Goal: Task Accomplishment & Management: Complete application form

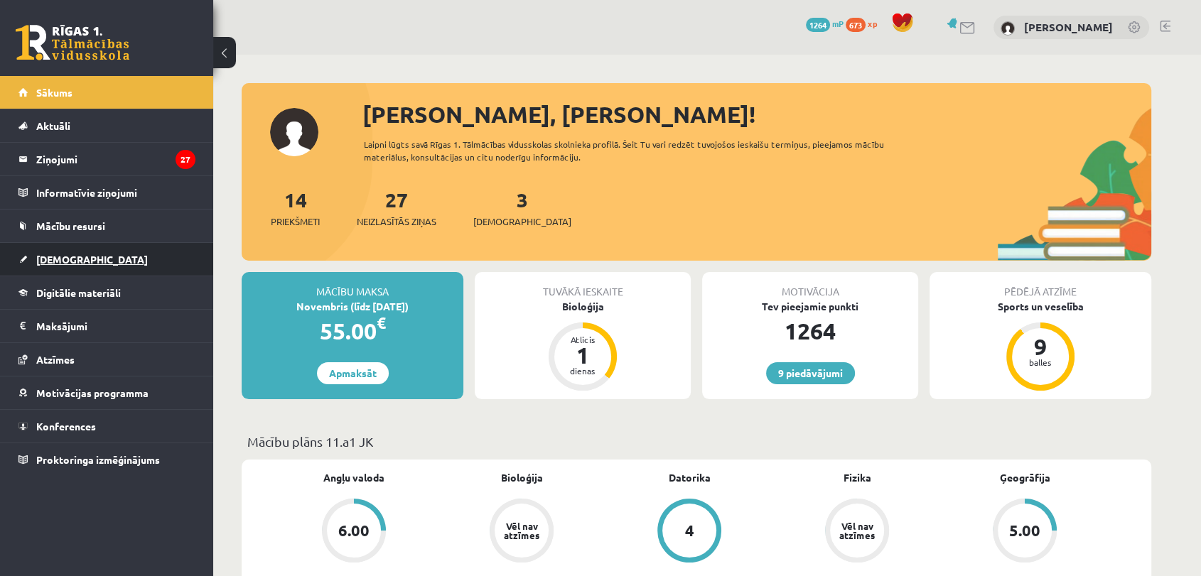
click at [152, 263] on link "[DEMOGRAPHIC_DATA]" at bounding box center [106, 259] width 177 height 33
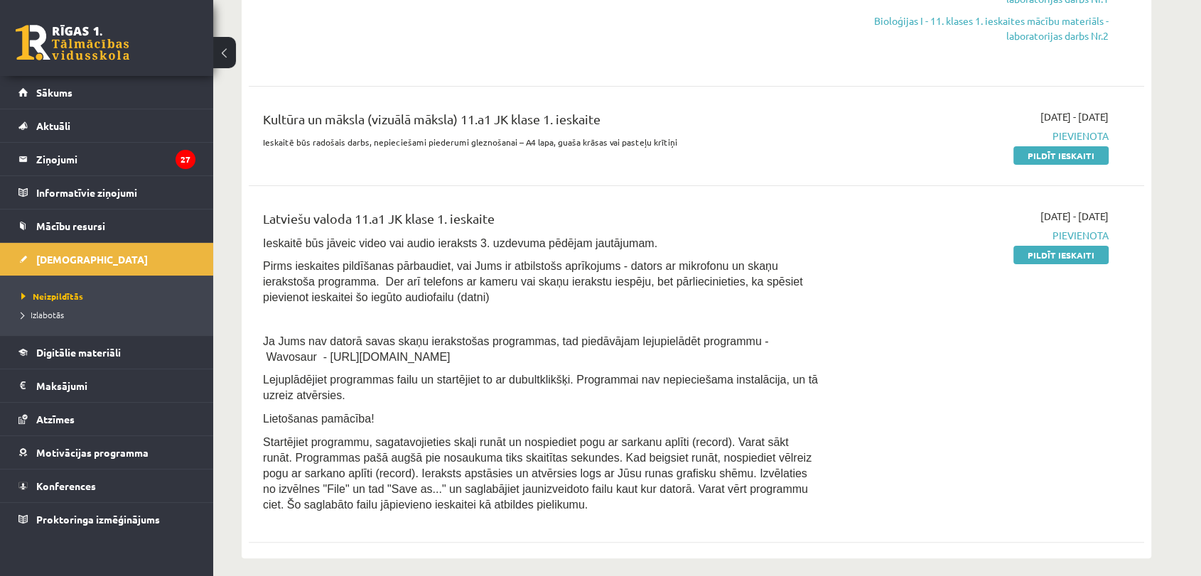
scroll to position [286, 0]
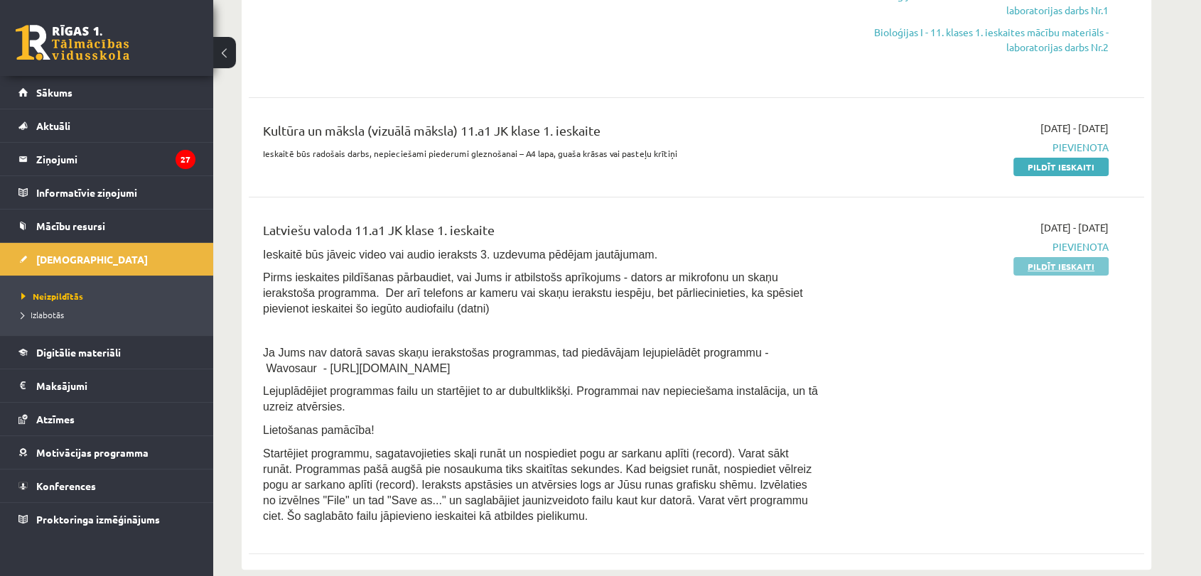
click at [1075, 260] on link "Pildīt ieskaiti" at bounding box center [1060, 266] width 95 height 18
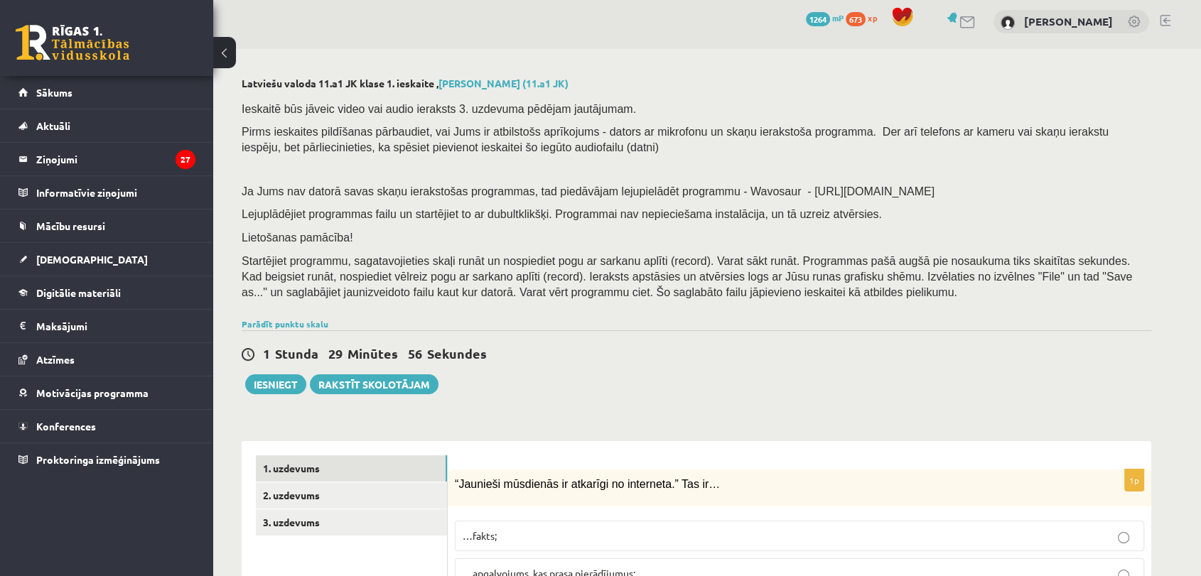
scroll to position [14, 0]
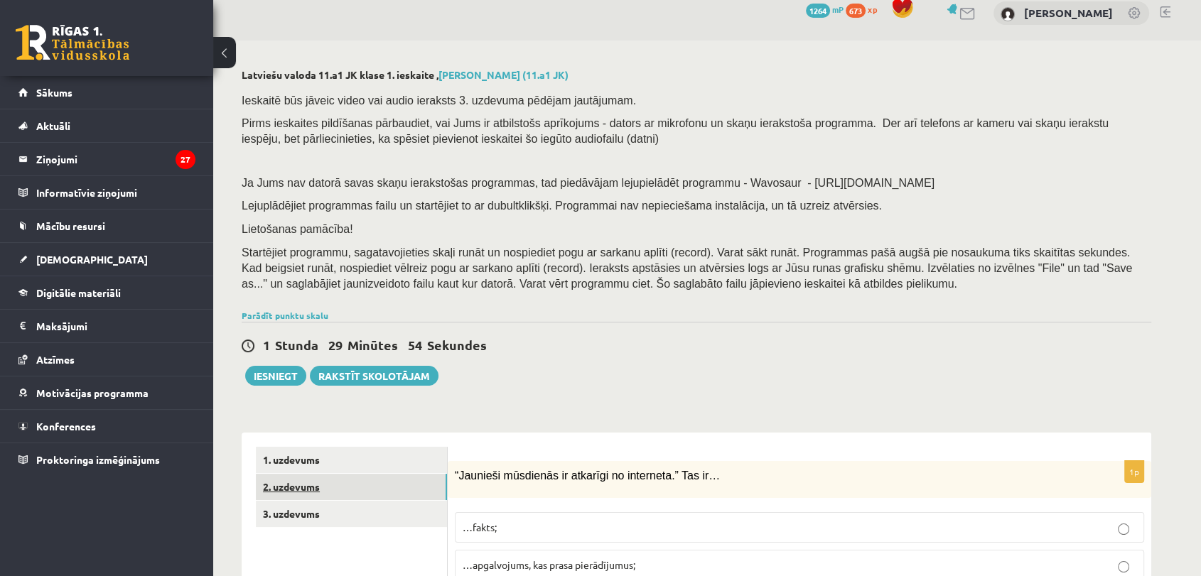
click at [437, 490] on link "2. uzdevums" at bounding box center [351, 487] width 191 height 26
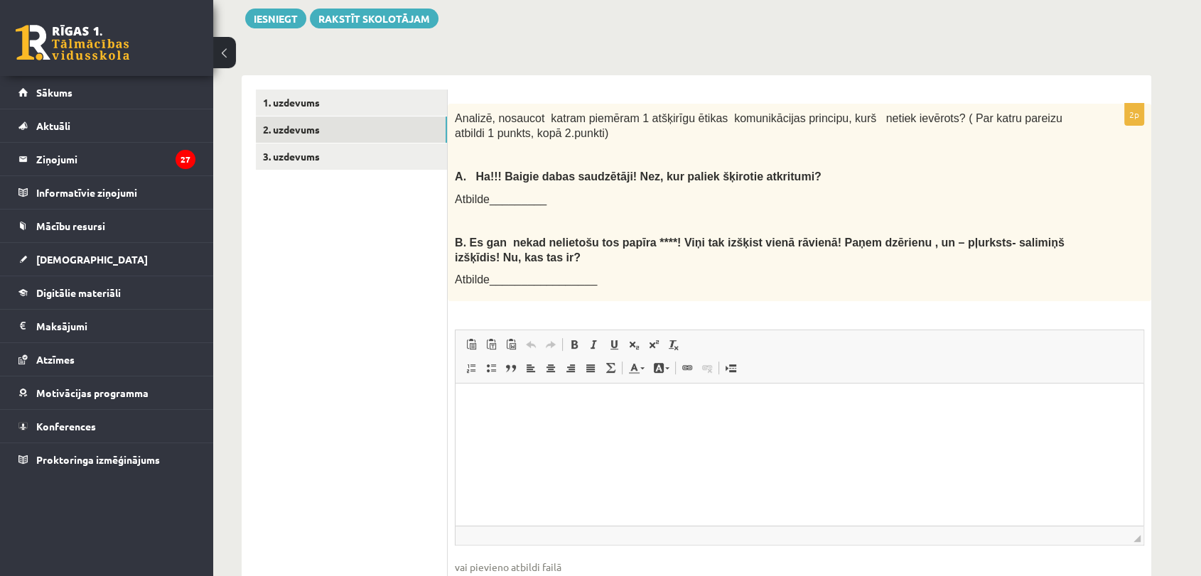
scroll to position [367, 0]
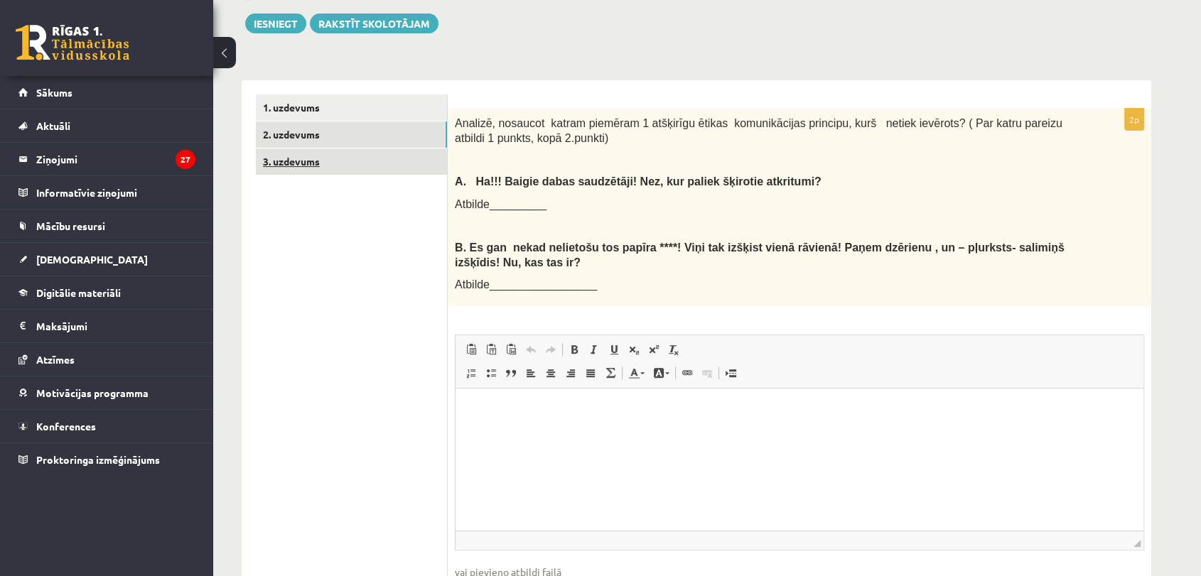
click at [349, 160] on link "3. uzdevums" at bounding box center [351, 162] width 191 height 26
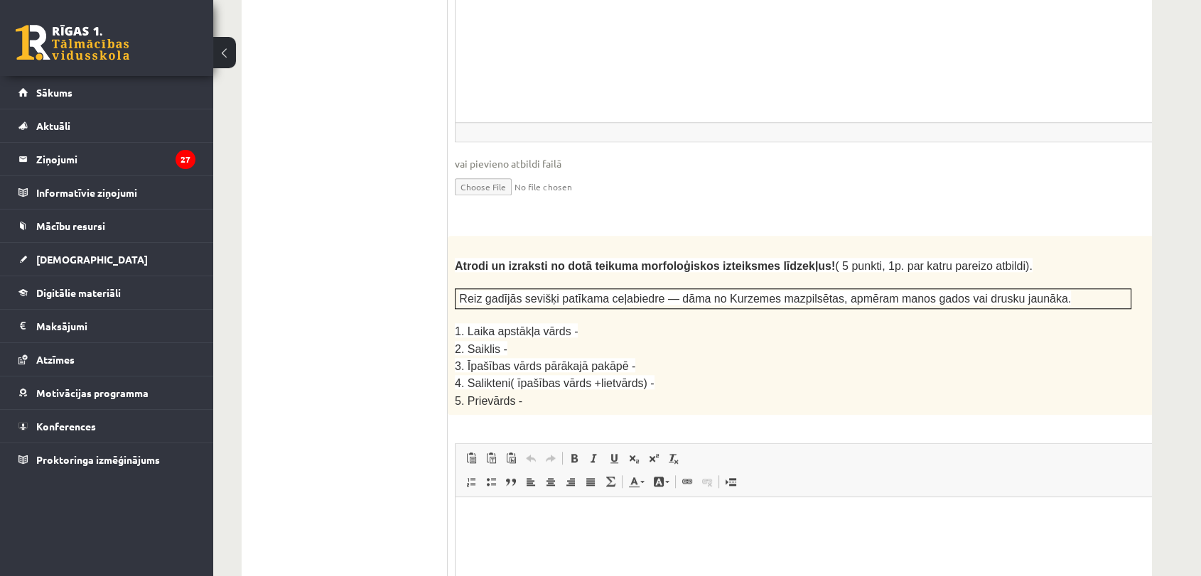
scroll to position [1743, 0]
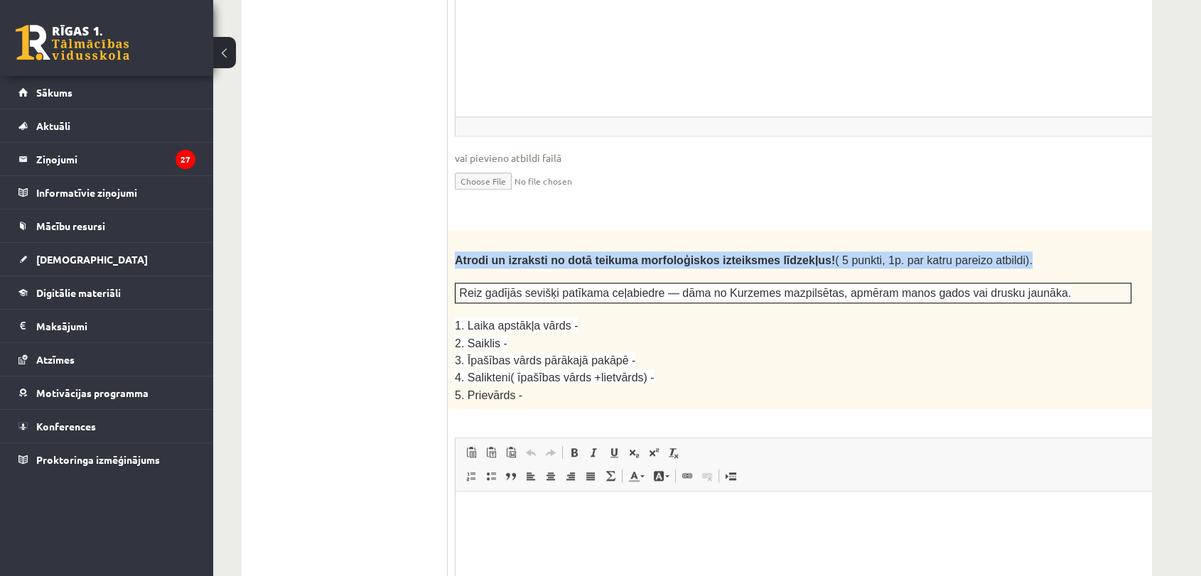
drag, startPoint x: 1141, startPoint y: 196, endPoint x: 1059, endPoint y: 202, distance: 81.9
click at [1059, 230] on div "Atrodi un izraksti no dotā teikuma morfoloģiskos izteiksmes līdzekļus! ( 5 punk…" at bounding box center [829, 319] width 762 height 179
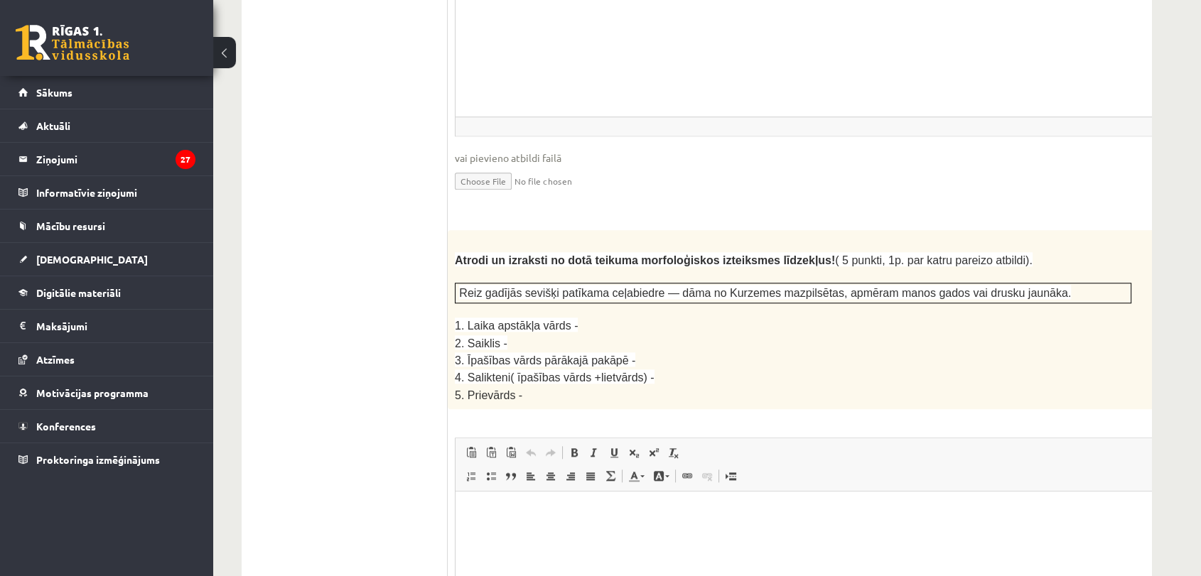
click at [1100, 285] on div "Atrodi un izraksti no dotā teikuma morfoloģiskos izteiksmes līdzekļus! ( 5 punk…" at bounding box center [829, 319] width 762 height 179
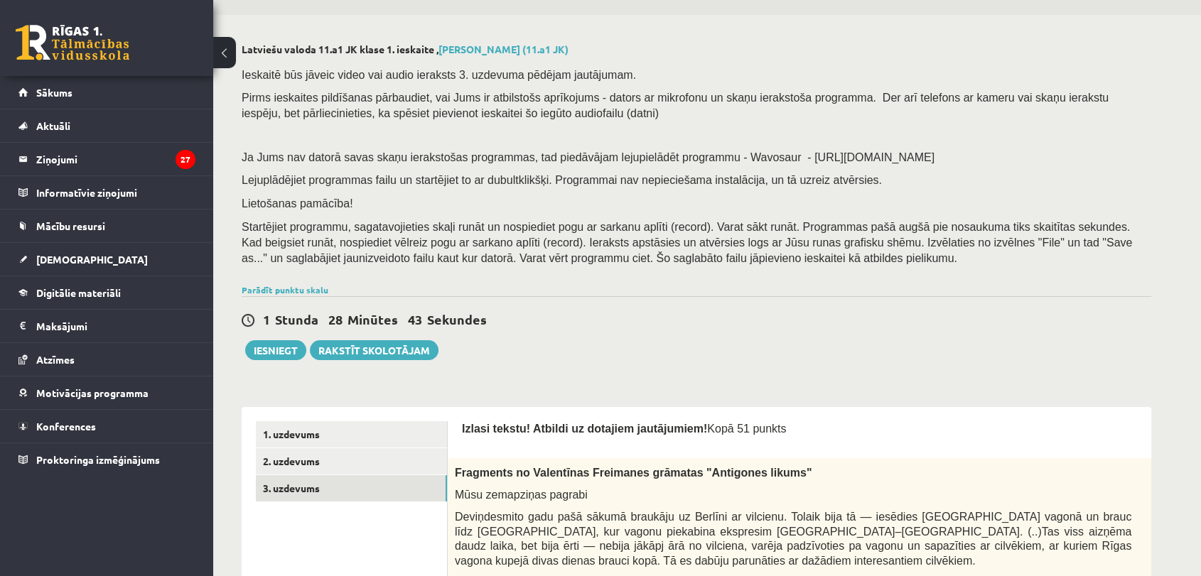
scroll to position [0, 0]
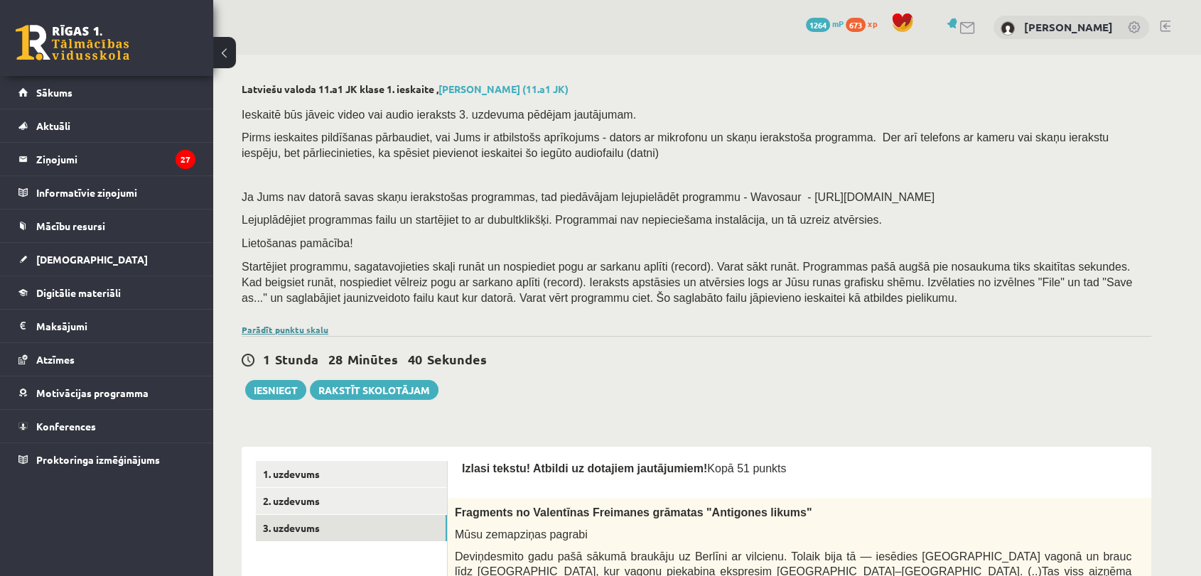
click at [293, 330] on link "Parādīt punktu skalu" at bounding box center [285, 329] width 87 height 11
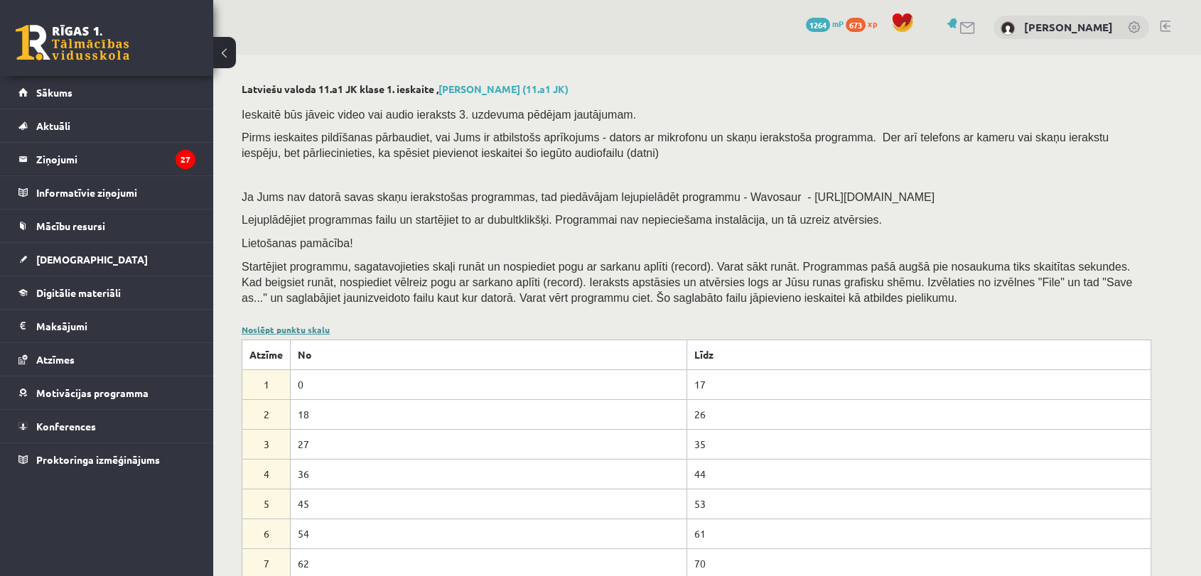
click at [305, 328] on link "Noslēpt punktu skalu" at bounding box center [286, 329] width 88 height 11
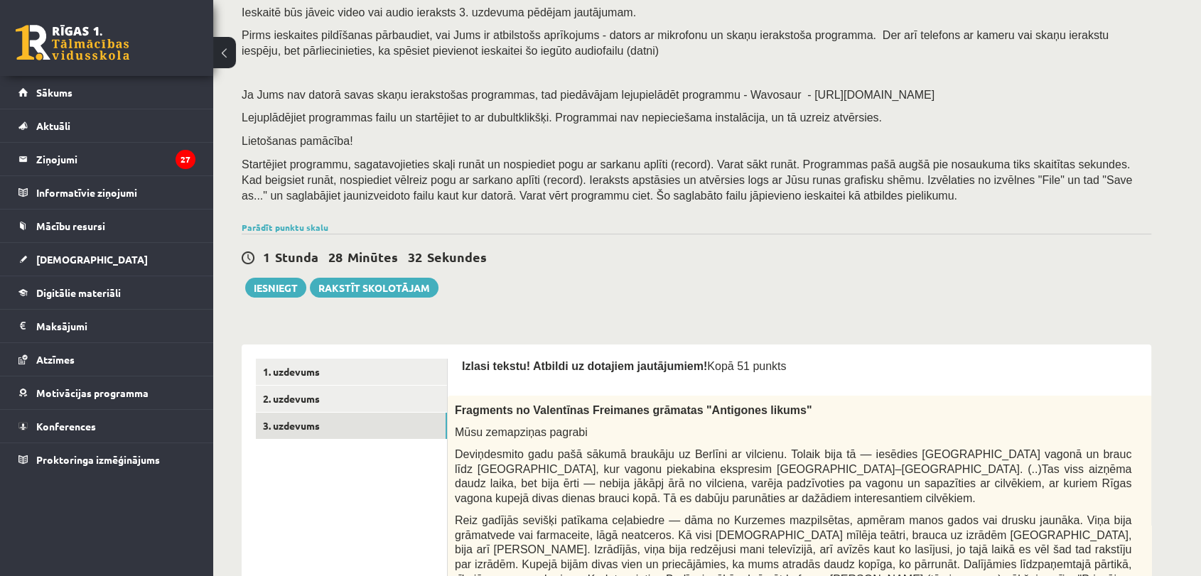
scroll to position [172, 0]
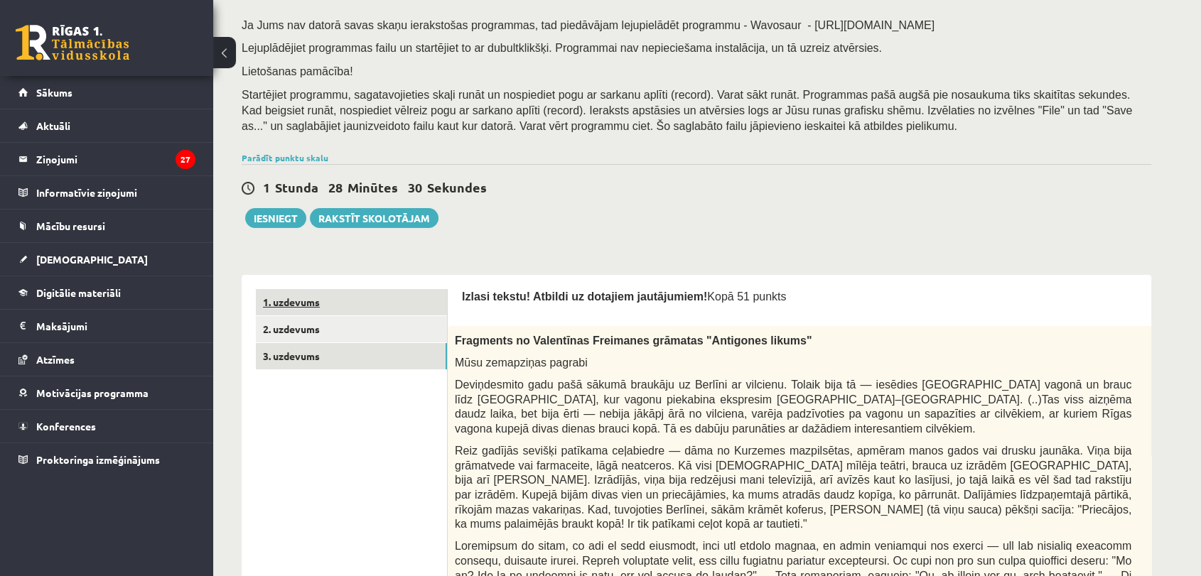
click at [374, 308] on link "1. uzdevums" at bounding box center [351, 302] width 191 height 26
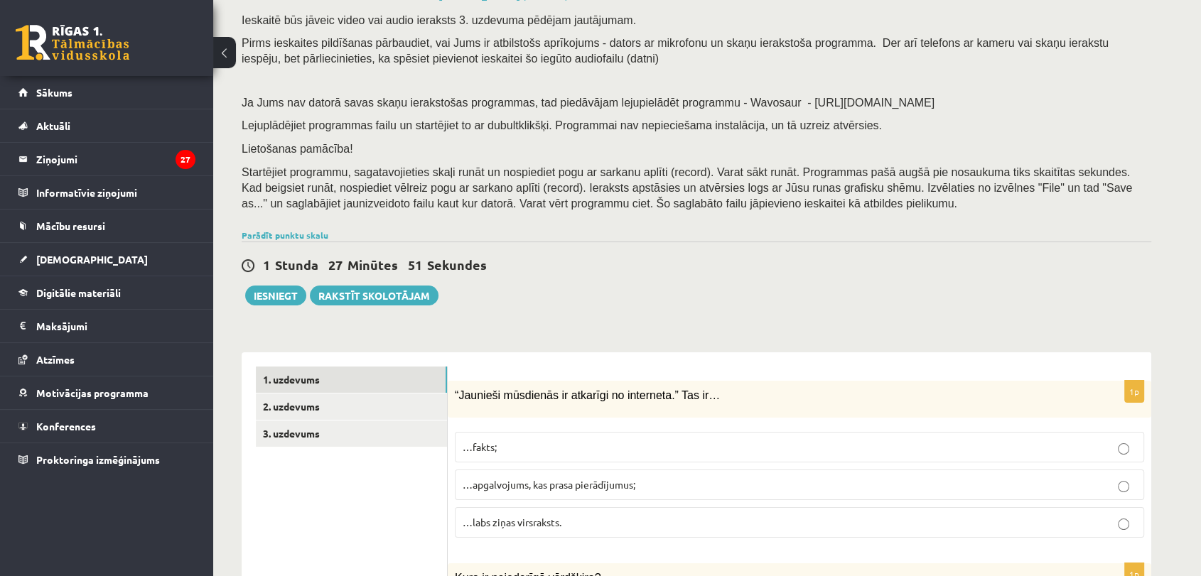
scroll to position [126, 0]
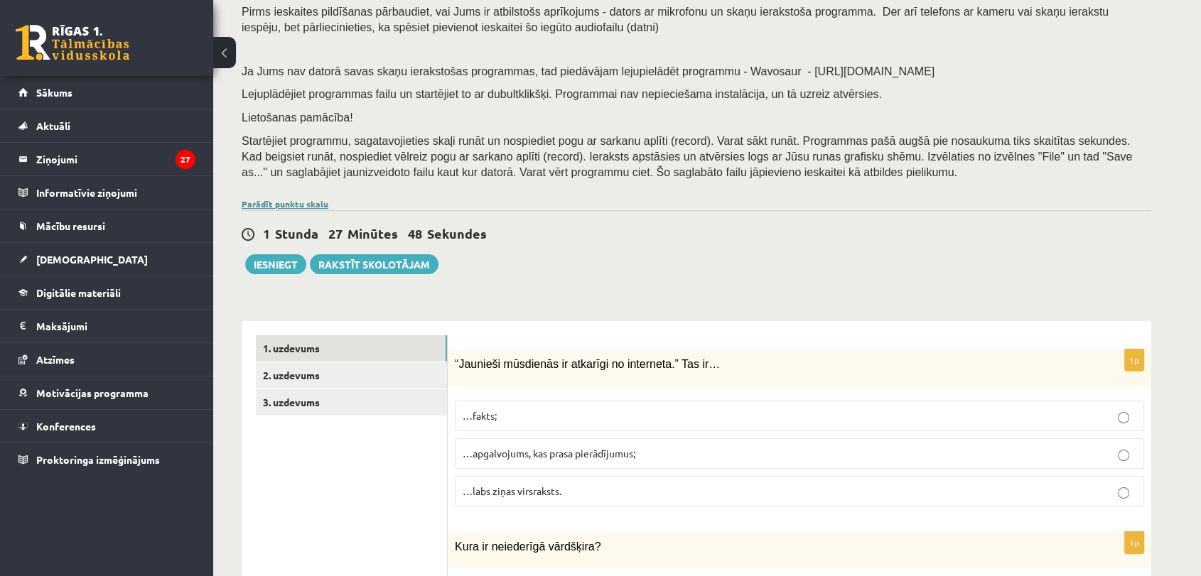
click at [298, 201] on link "Parādīt punktu skalu" at bounding box center [285, 203] width 87 height 11
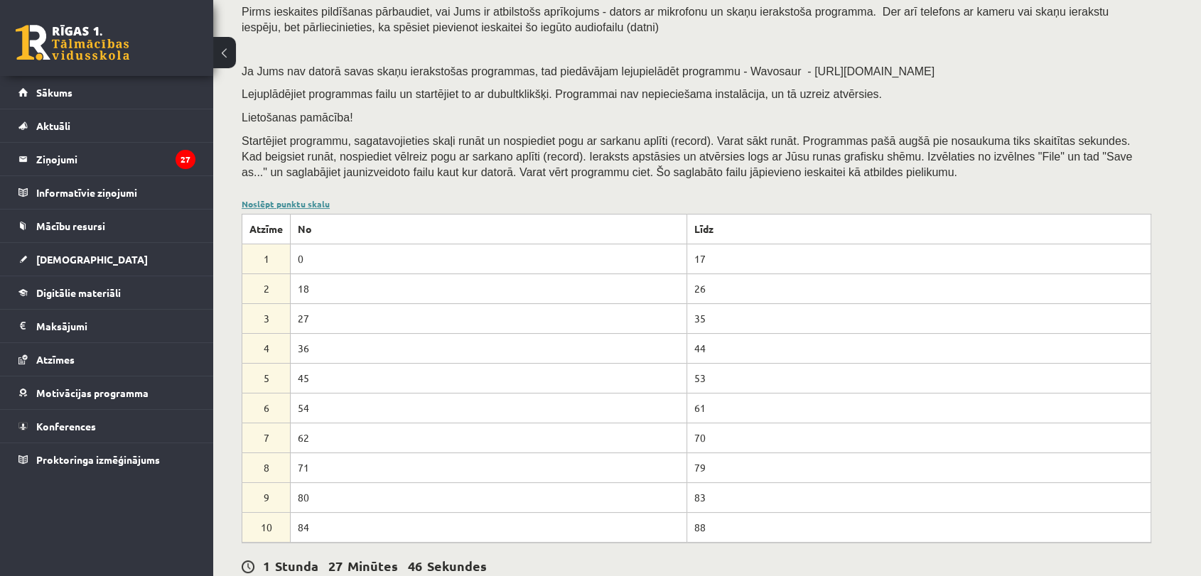
click at [298, 201] on link "Noslēpt punktu skalu" at bounding box center [286, 203] width 88 height 11
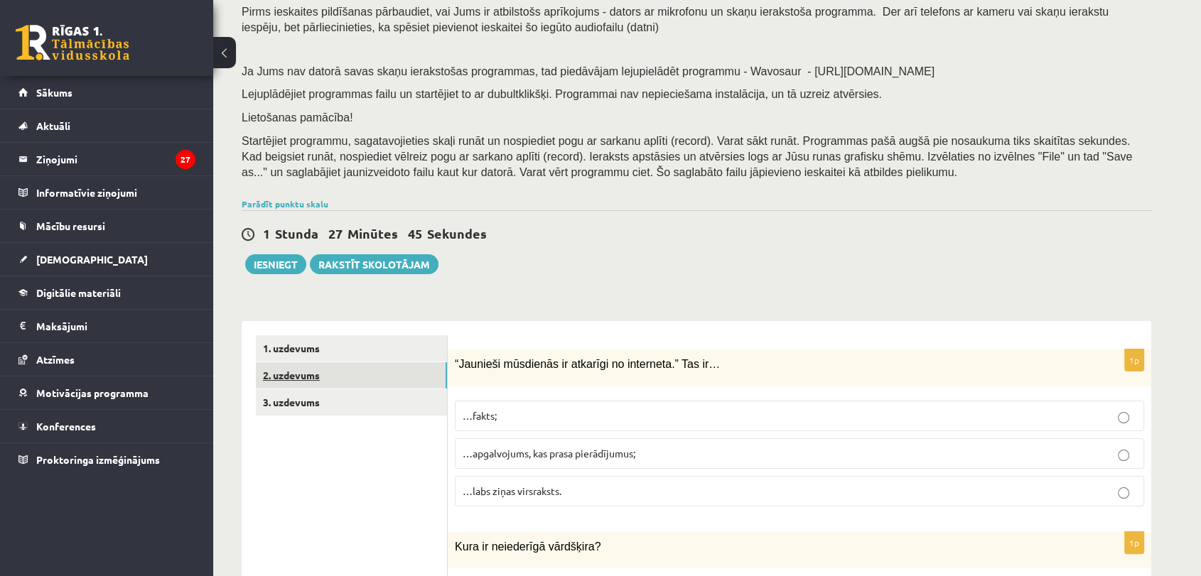
click at [367, 386] on link "2. uzdevums" at bounding box center [351, 375] width 191 height 26
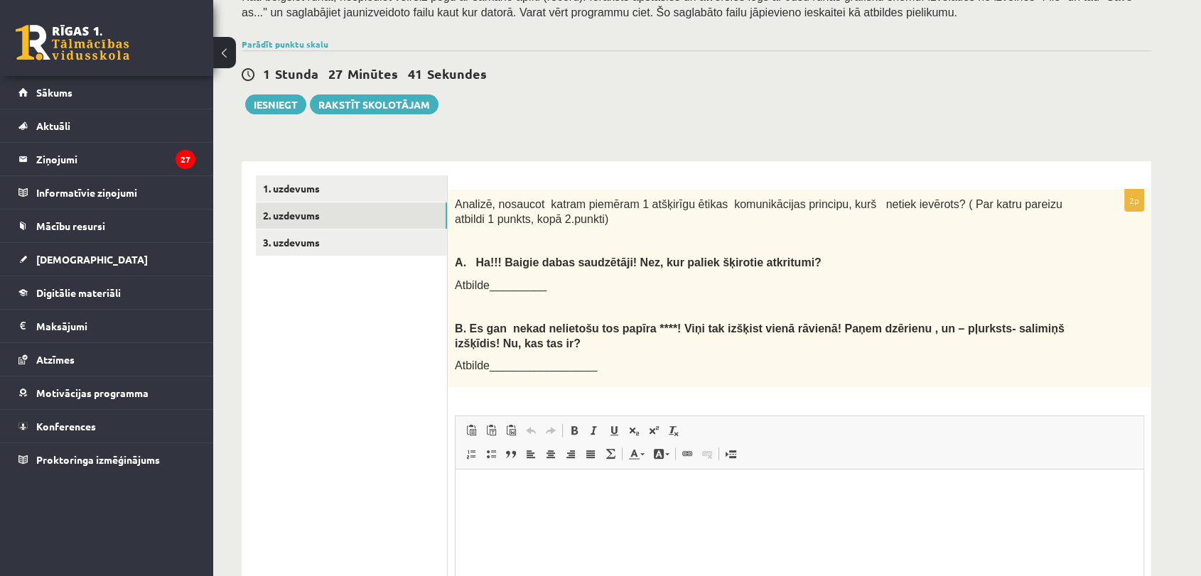
scroll to position [284, 0]
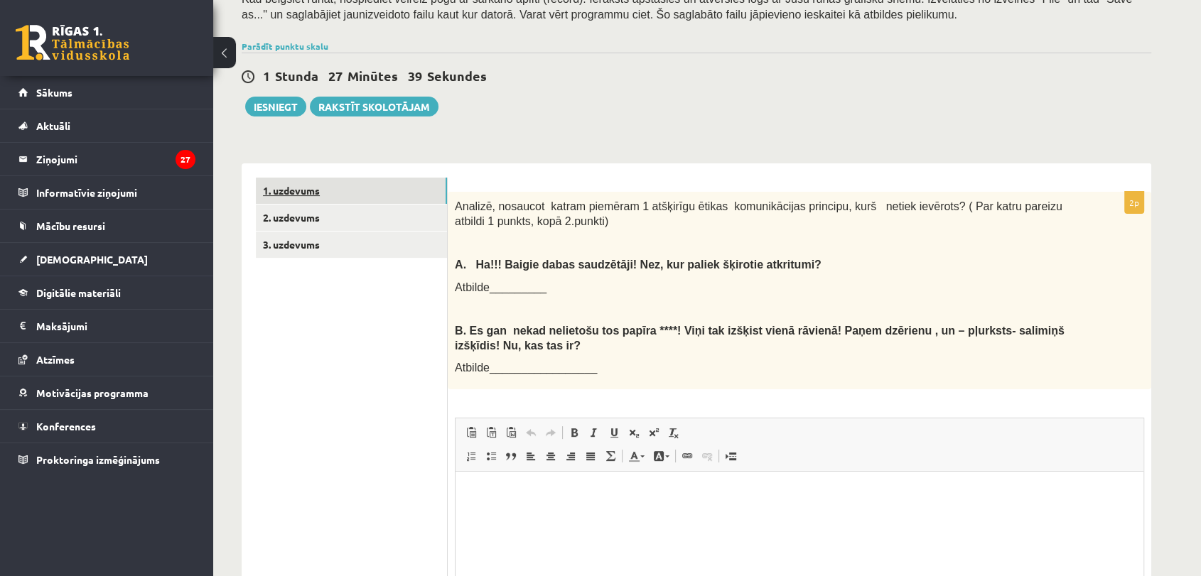
click at [376, 197] on link "1. uzdevums" at bounding box center [351, 191] width 191 height 26
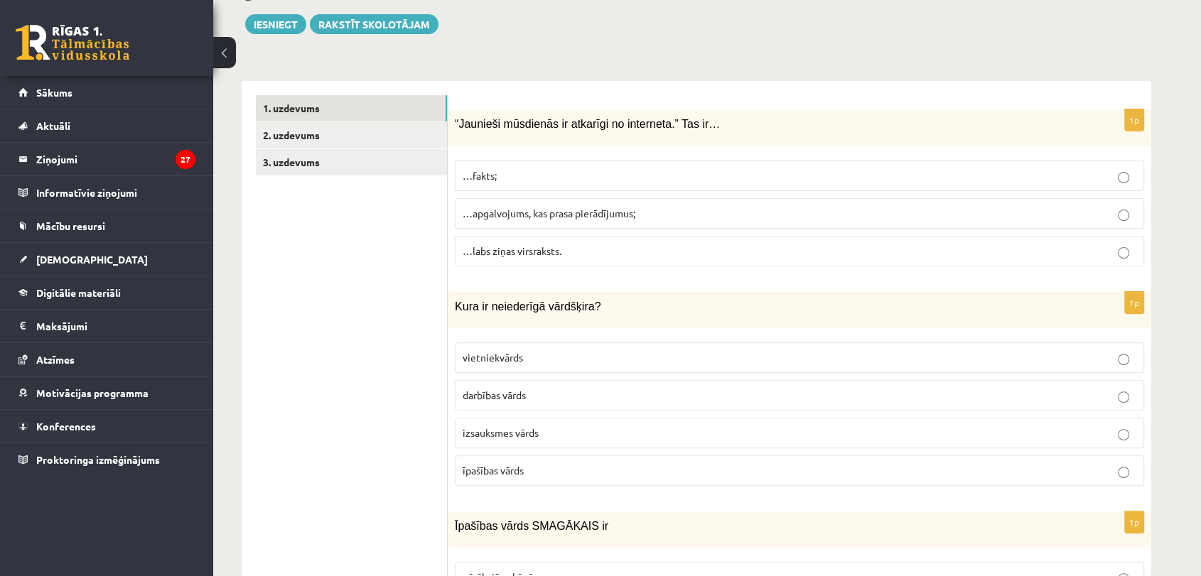
scroll to position [375, 0]
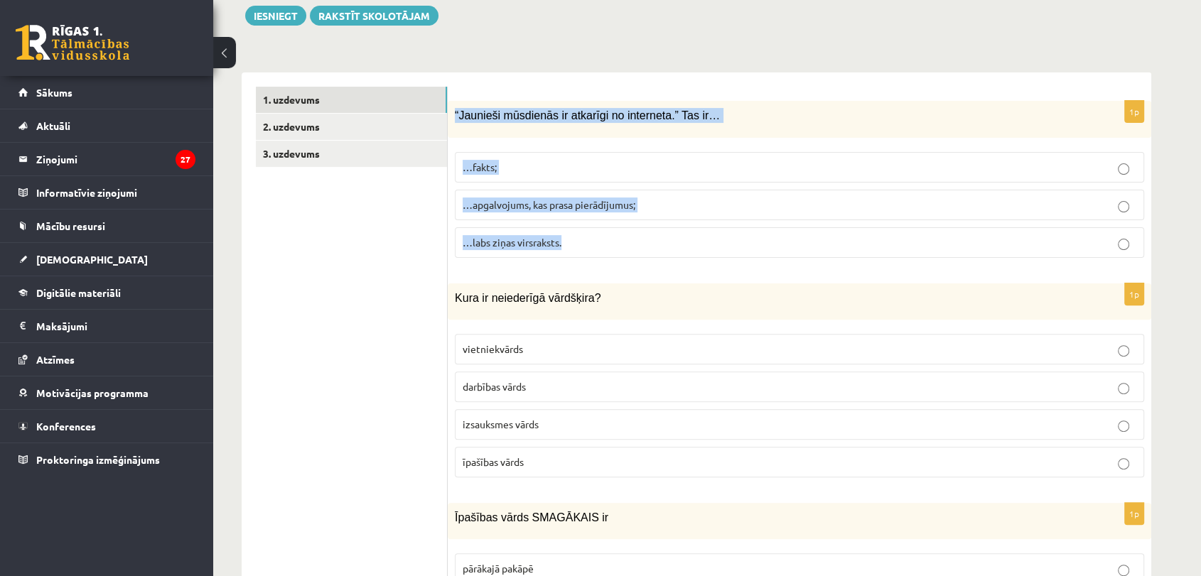
drag, startPoint x: 449, startPoint y: 111, endPoint x: 593, endPoint y: 235, distance: 189.5
click at [593, 235] on div "1p “Jaunieši mūsdienās ir atkarīgi no interneta.” Tas ir… …fakts; …apgalvojums,…" at bounding box center [800, 185] width 704 height 168
copy div "“Jaunieši mūsdienās ir atkarīgi no interneta.” Tas ir… …fakts; …apgalvojums, ka…"
click at [501, 198] on p "…apgalvojums, kas prasa pierādījumus;" at bounding box center [800, 205] width 674 height 15
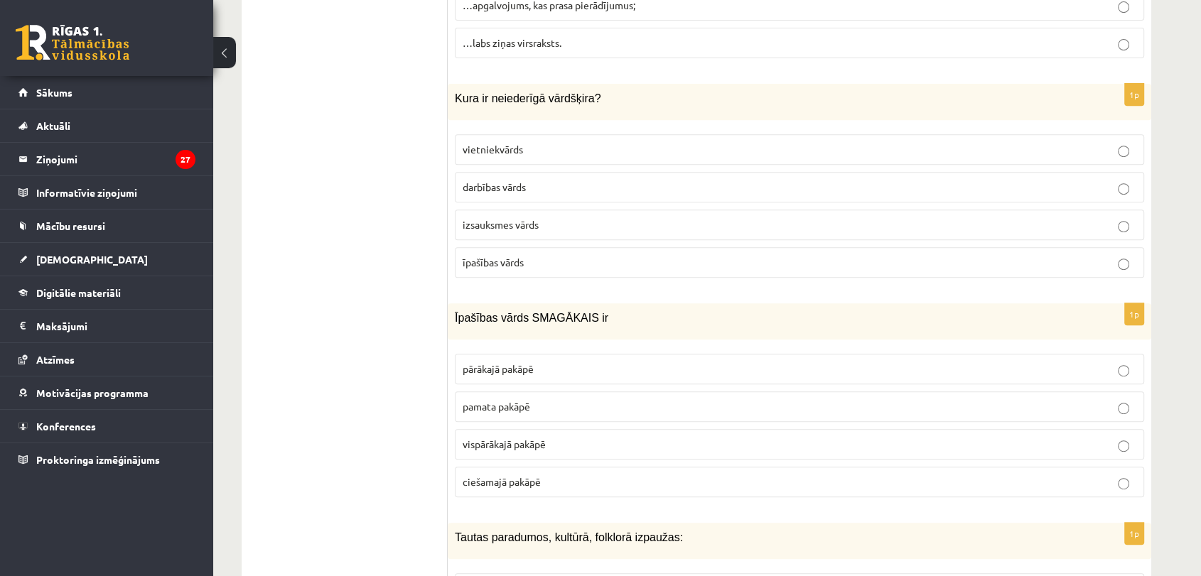
scroll to position [565, 0]
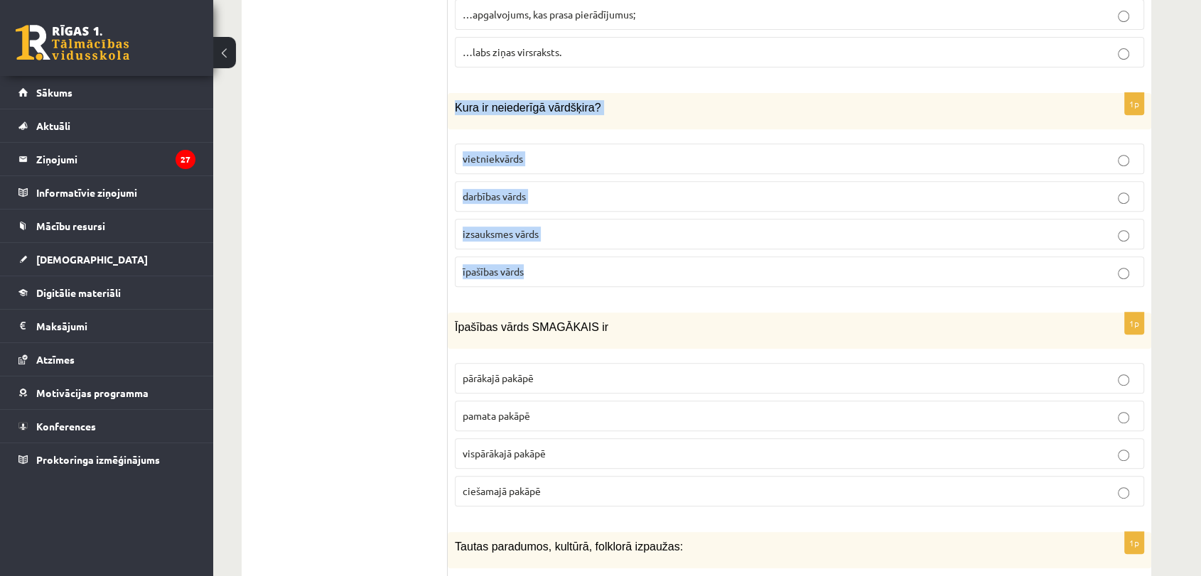
drag, startPoint x: 453, startPoint y: 102, endPoint x: 552, endPoint y: 277, distance: 201.2
click at [552, 277] on div "1p Kura ir neiederīgā vārdšķira? vietniekvārds darbības vārds izsauksmes vārds …" at bounding box center [800, 195] width 704 height 205
copy div "Kura ir neiederīgā vārdšķira? vietniekvārds darbības vārds izsauksmes vārds īpa…"
click at [529, 229] on span "izsauksmes vārds" at bounding box center [501, 233] width 76 height 13
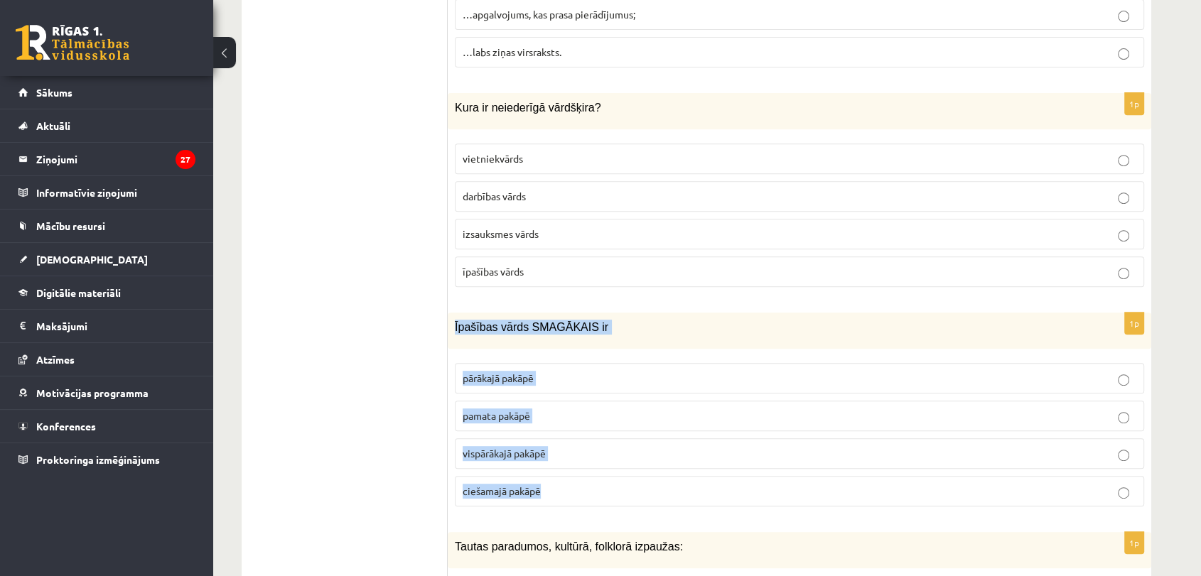
drag, startPoint x: 453, startPoint y: 323, endPoint x: 578, endPoint y: 494, distance: 211.7
click at [578, 494] on div "1p Īpašības vārds SMAGĀKAIS ir pārākajā pakāpē pamata pakāpē vispārākajā pakāpē…" at bounding box center [800, 415] width 704 height 205
copy div "Īpašības vārds SMAGĀKAIS ir pārākajā pakāpē pamata pakāpē vispārākajā pakāpē ci…"
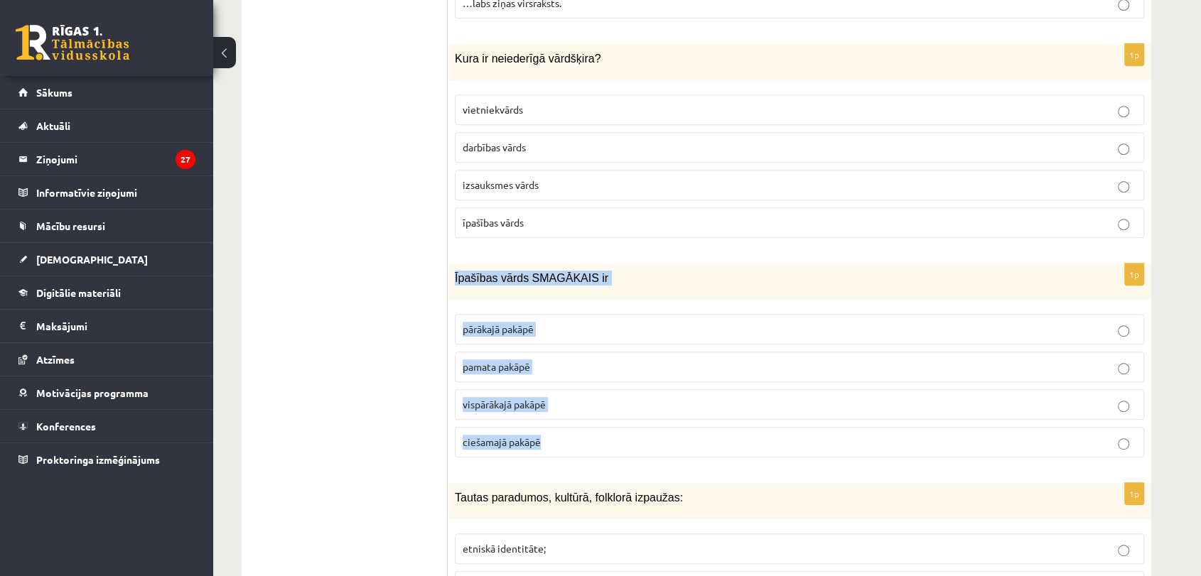
scroll to position [724, 0]
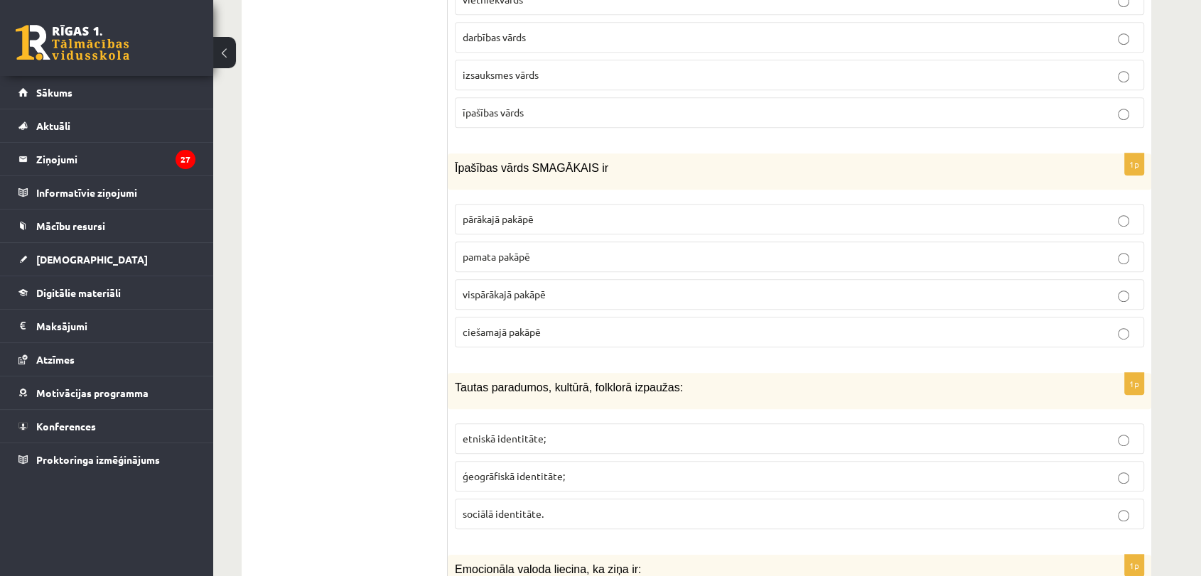
click at [787, 296] on p "vispārākajā pakāpē" at bounding box center [800, 294] width 674 height 15
click at [500, 439] on span "etniskā identitāte;" at bounding box center [504, 438] width 83 height 13
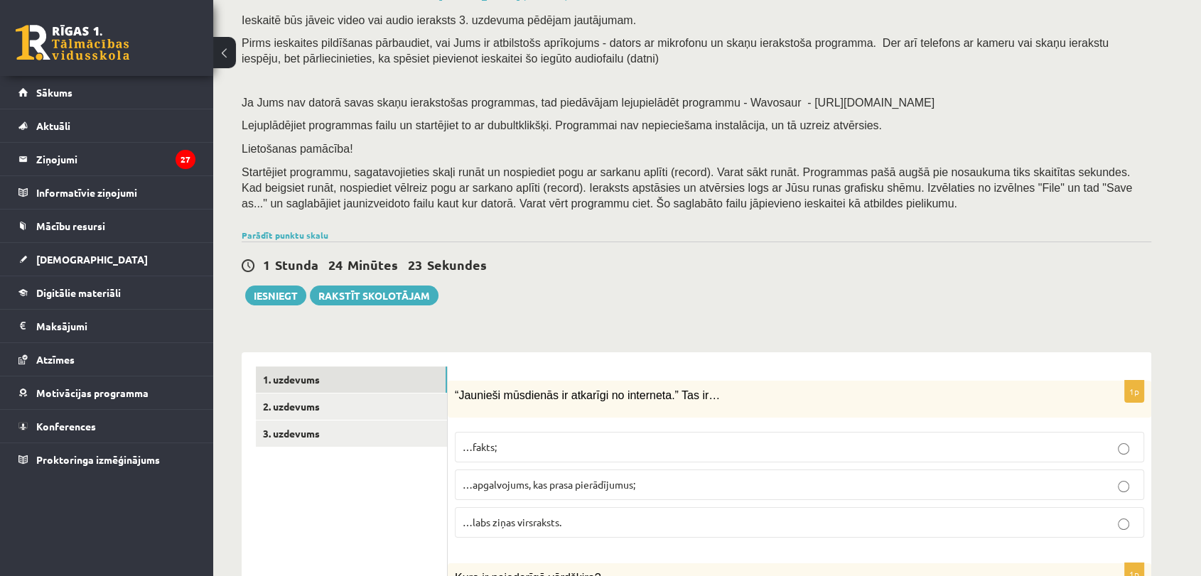
scroll to position [1, 0]
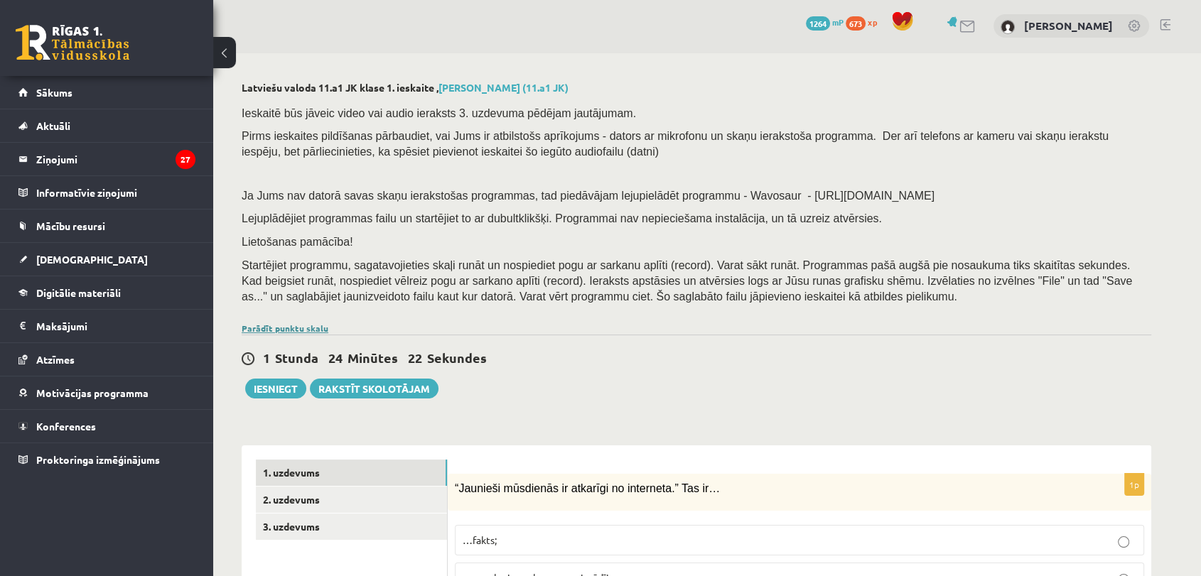
click at [301, 331] on link "Parādīt punktu skalu" at bounding box center [285, 328] width 87 height 11
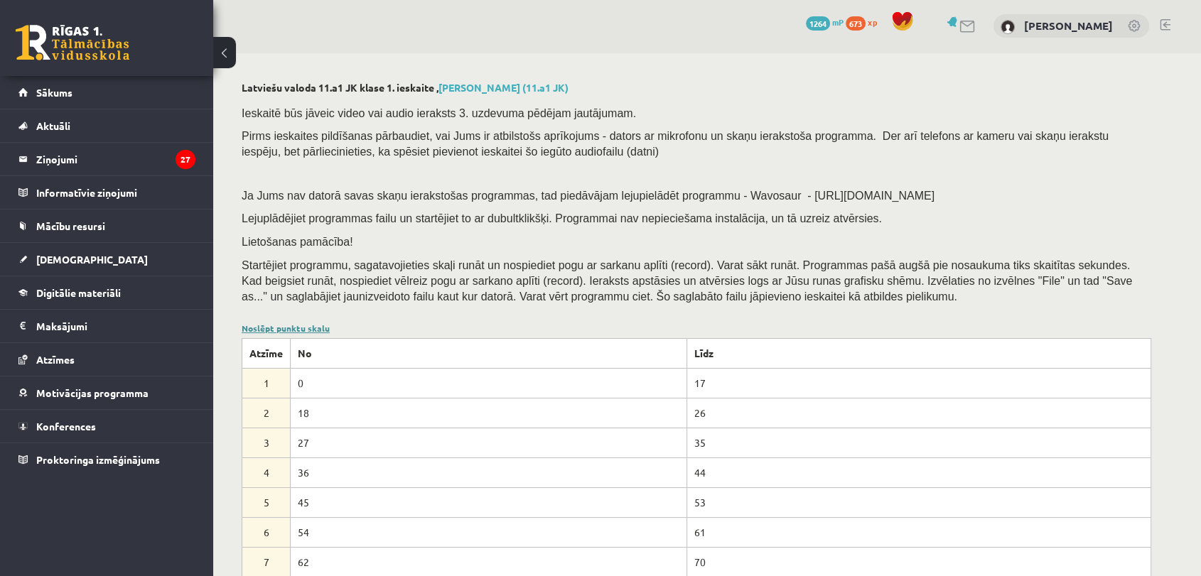
click at [301, 330] on link "Noslēpt punktu skalu" at bounding box center [286, 328] width 88 height 11
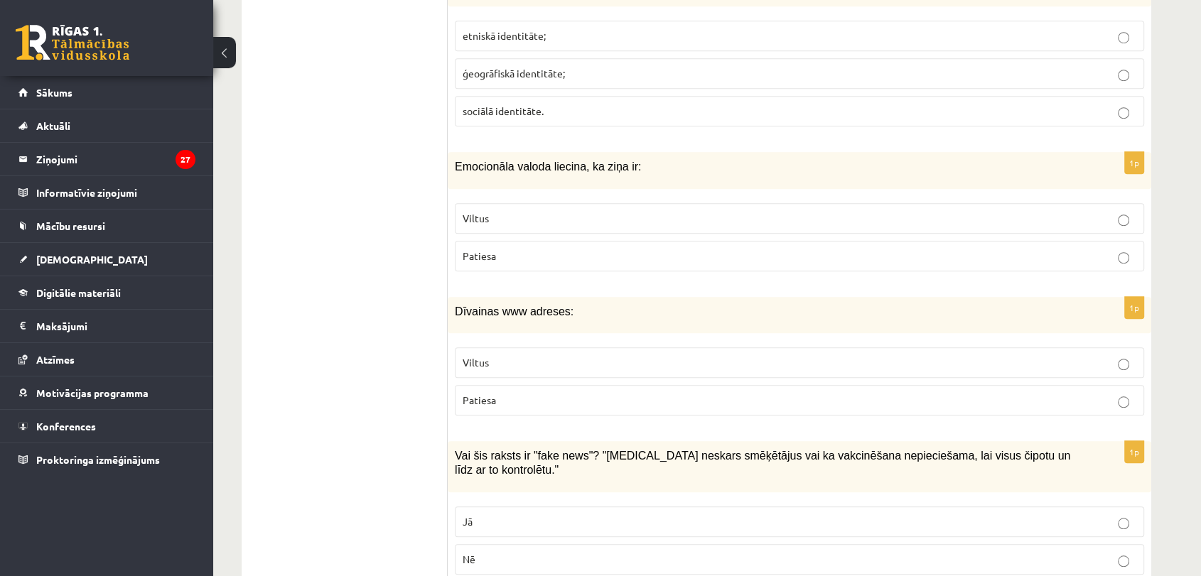
scroll to position [1102, 0]
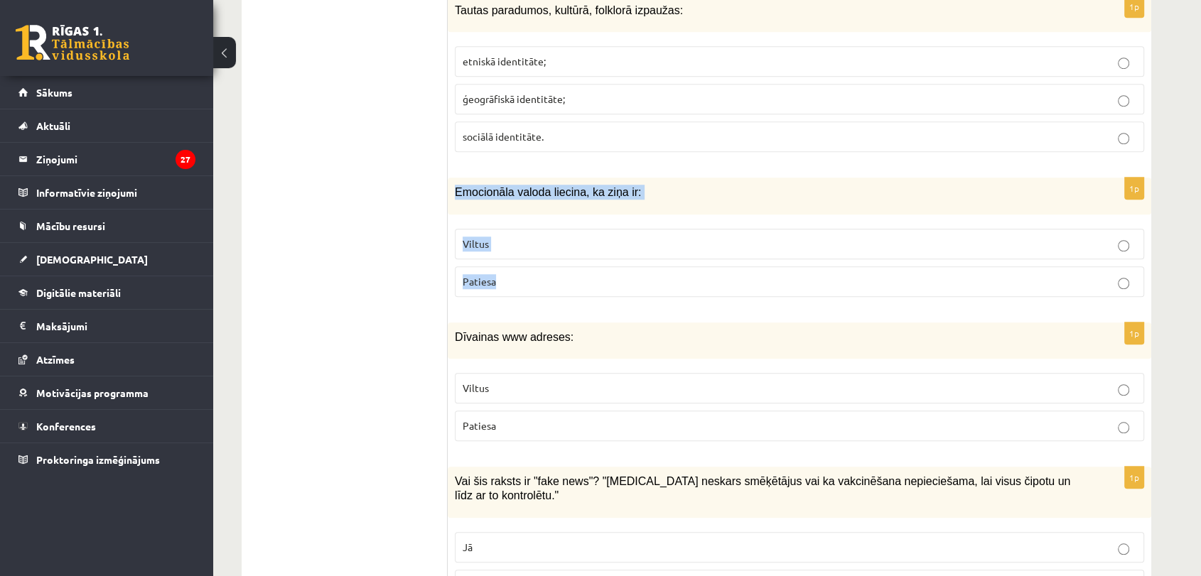
drag, startPoint x: 454, startPoint y: 185, endPoint x: 500, endPoint y: 279, distance: 103.9
click at [500, 279] on div "1p Emocionāla valoda liecina, ka ziņa ir: Viltus Patiesa" at bounding box center [800, 243] width 704 height 130
copy div "Emocionāla valoda liecina, ka ziņa ir: Viltus Patiesa"
click at [512, 242] on p "Viltus" at bounding box center [800, 244] width 674 height 15
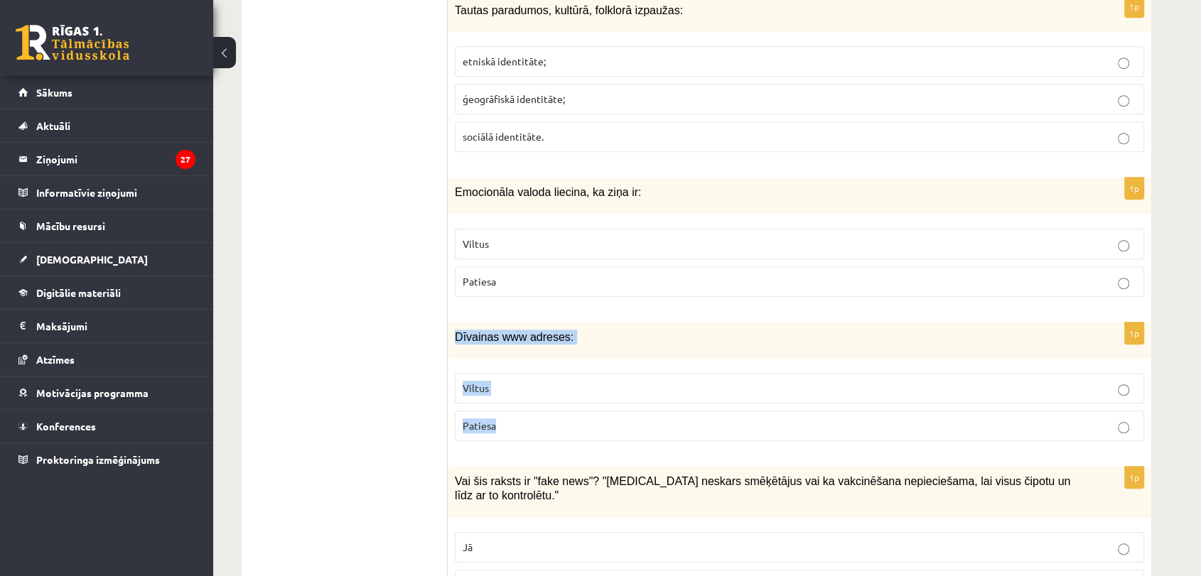
drag, startPoint x: 451, startPoint y: 326, endPoint x: 523, endPoint y: 433, distance: 128.5
click at [523, 433] on div "1p Dīvainas www adreses: Viltus Patiesa" at bounding box center [800, 388] width 704 height 130
copy div "Dīvainas www adreses: Viltus Patiesa"
click at [545, 388] on p "Viltus" at bounding box center [800, 388] width 674 height 15
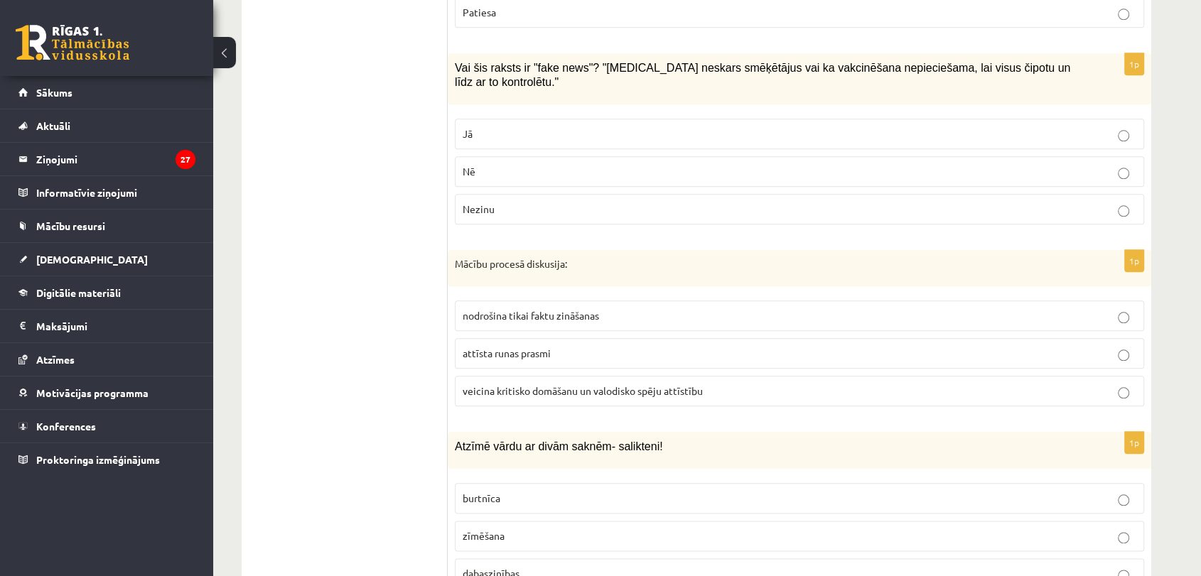
scroll to position [1524, 0]
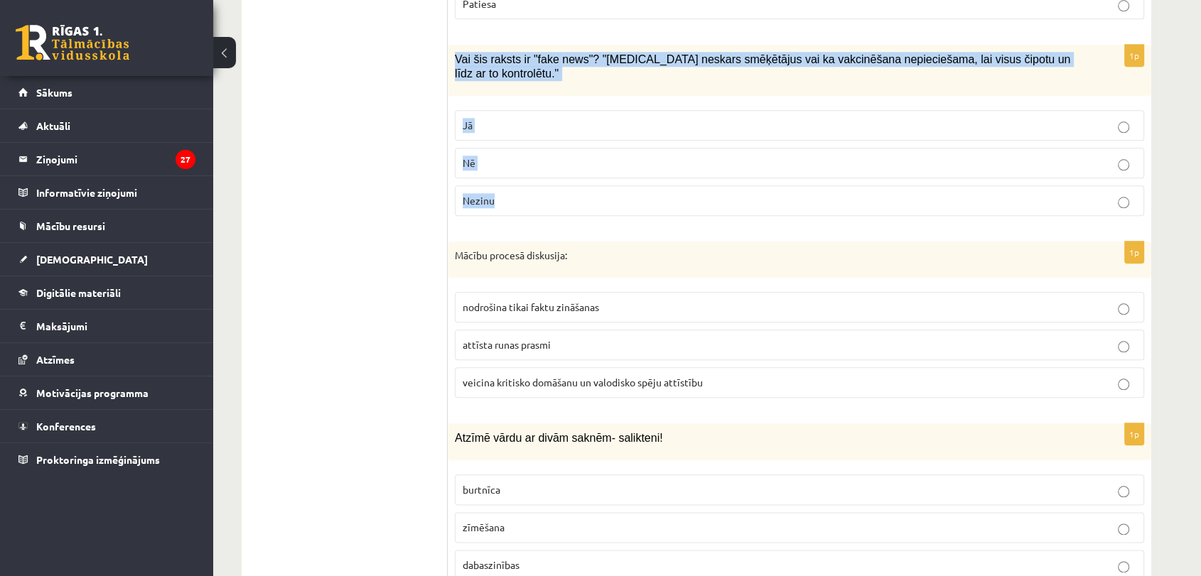
drag, startPoint x: 449, startPoint y: 50, endPoint x: 523, endPoint y: 172, distance: 142.2
click at [523, 172] on div "1p Vai šis raksts ir "fake news"? "Covid-19 neskars smēķētājus vai ka vakcinēša…" at bounding box center [800, 136] width 704 height 183
copy div "Vai šis raksts ir "fake news"? "Covid-19 neskars smēķētājus vai ka vakcinēšana …"
click at [493, 118] on p "Jā" at bounding box center [800, 125] width 674 height 15
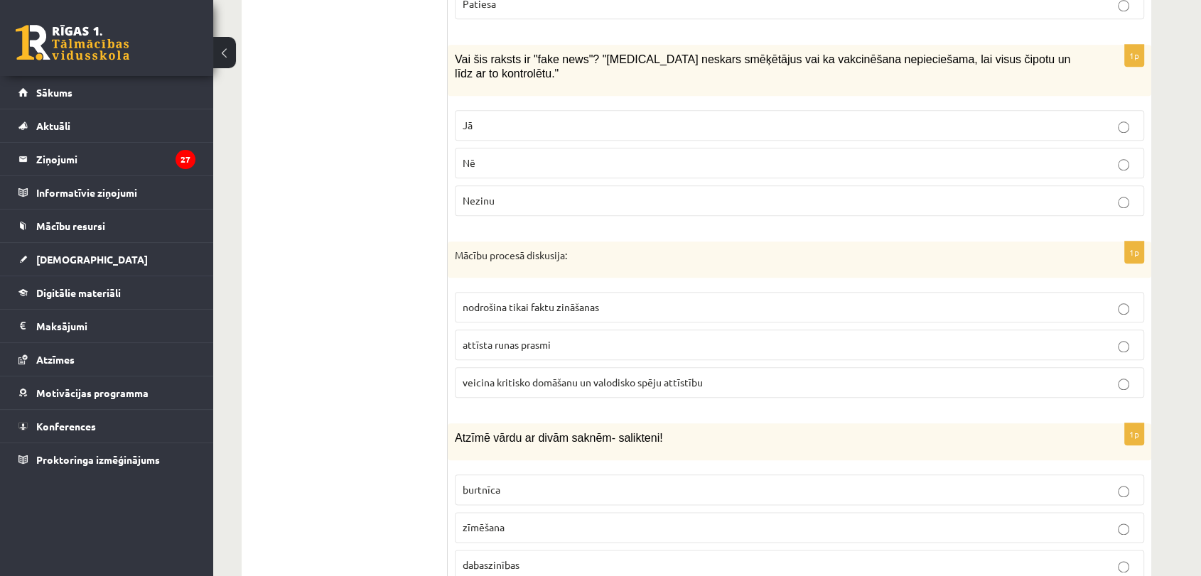
click at [495, 338] on span "attīsta runas prasmi" at bounding box center [507, 344] width 88 height 13
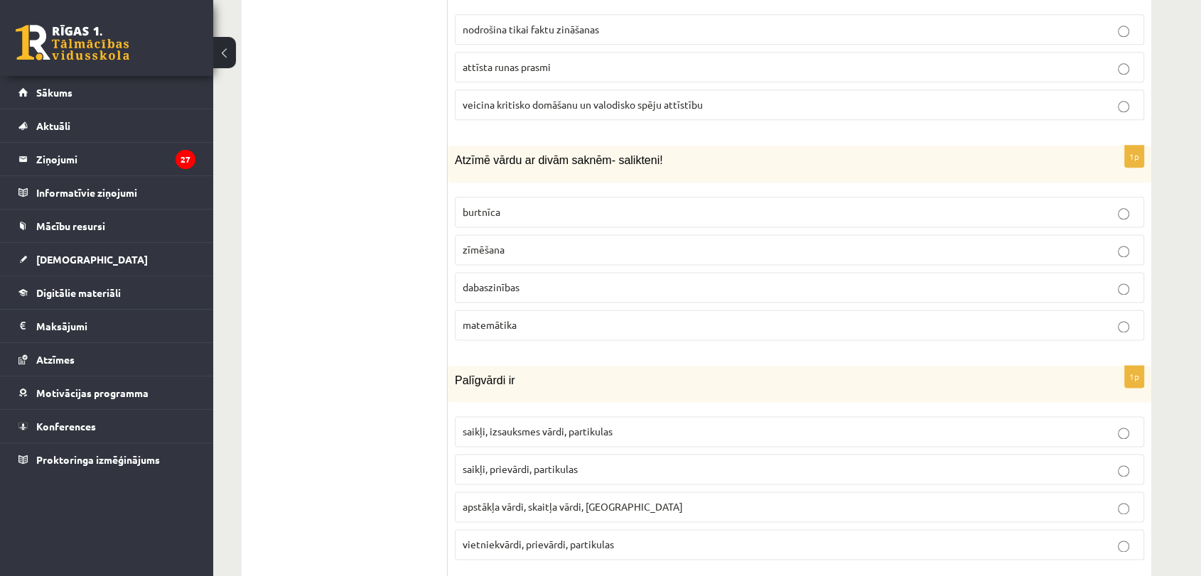
scroll to position [1861, 0]
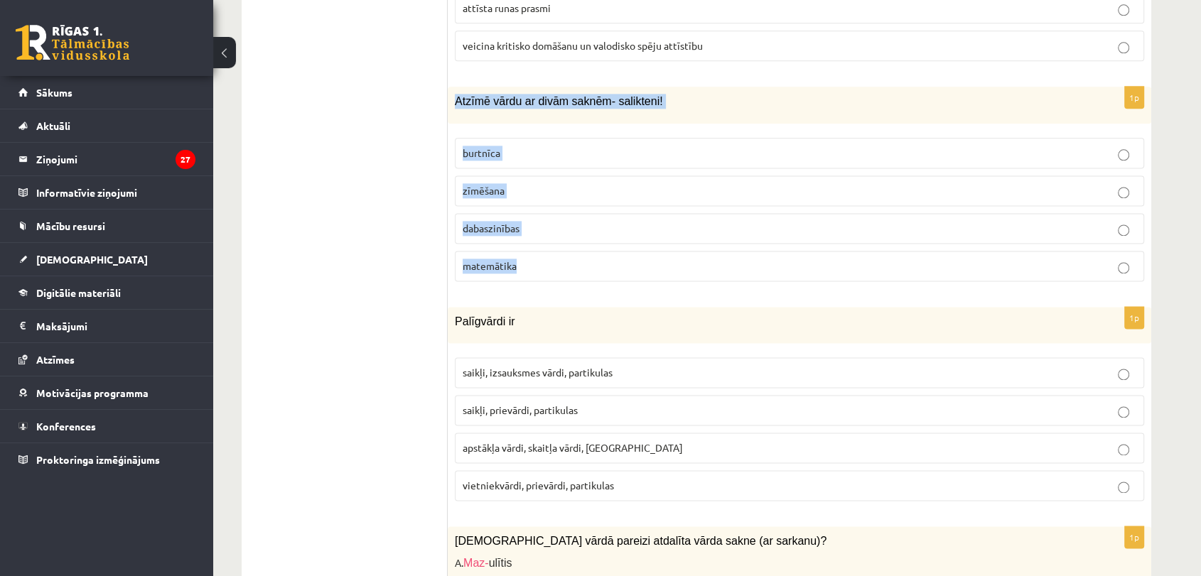
drag, startPoint x: 450, startPoint y: 75, endPoint x: 546, endPoint y: 247, distance: 196.3
click at [546, 247] on div "1p Atzīmē vārdu ar divām saknēm- salikteni! burtnīca zīmēšana dabaszinības mate…" at bounding box center [800, 189] width 704 height 205
copy div "Atzīmē vārdu ar divām saknēm- salikteni! burtnīca zīmēšana dabaszinības matemāt…"
click at [488, 222] on span "dabaszinības" at bounding box center [491, 228] width 57 height 13
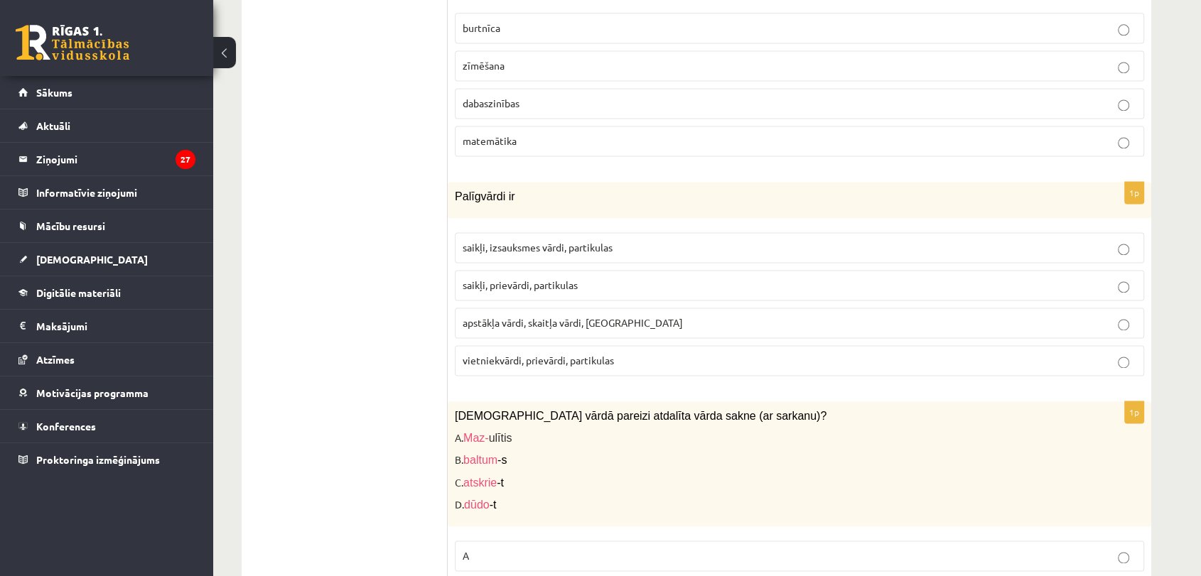
scroll to position [2019, 0]
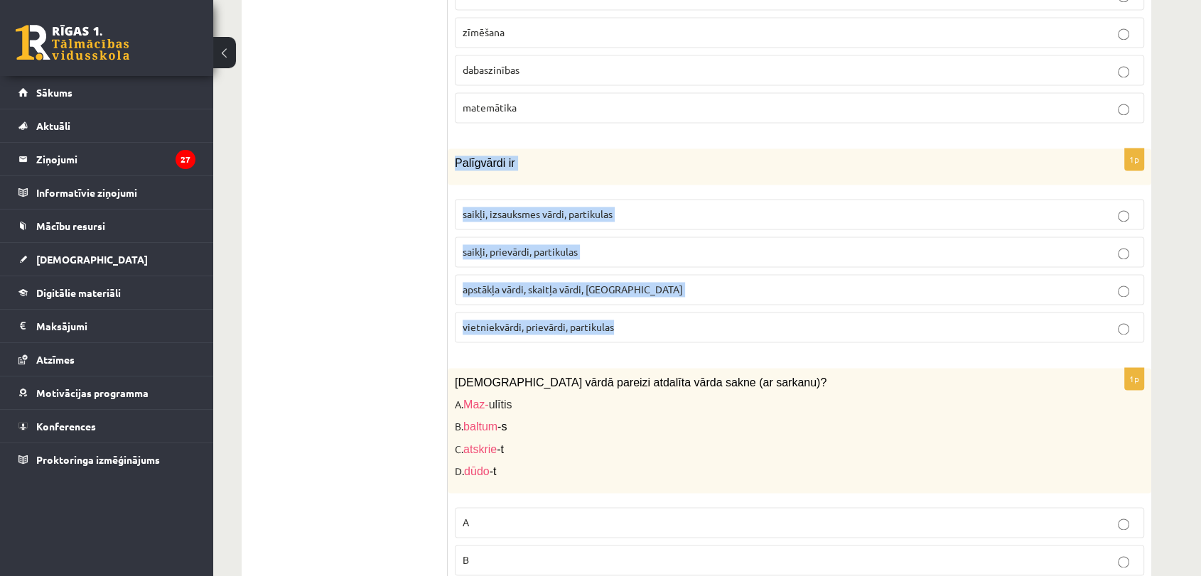
drag, startPoint x: 452, startPoint y: 134, endPoint x: 660, endPoint y: 315, distance: 275.0
click at [660, 315] on div "1p Palīgvārdi ir saikļi, izsauksmes vārdi, partikulas saikļi, prievārdi, partik…" at bounding box center [800, 251] width 704 height 205
copy div "Palīgvārdi ir saikļi, izsauksmes vārdi, partikulas saikļi, prievārdi, partikula…"
click at [560, 245] on span "saikļi, prievārdi, partikulas" at bounding box center [520, 251] width 115 height 13
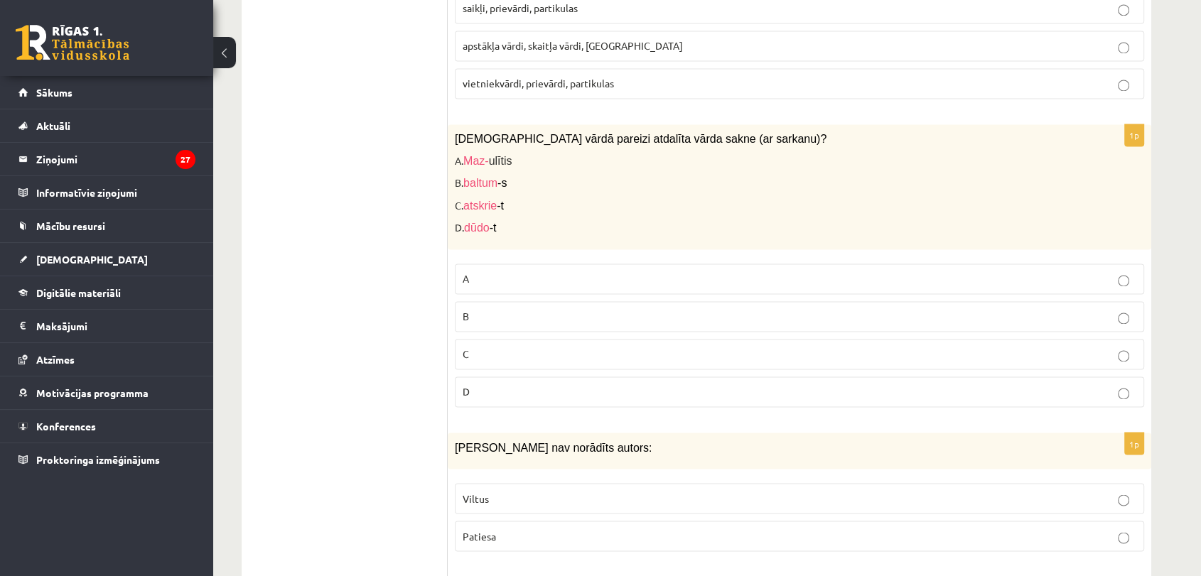
scroll to position [2255, 0]
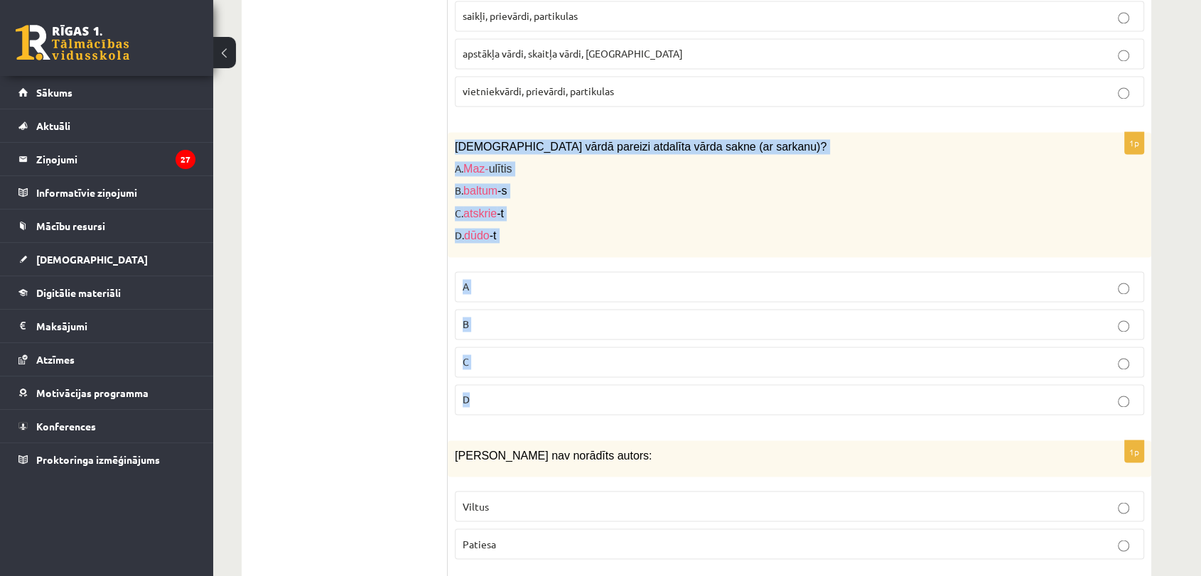
drag, startPoint x: 456, startPoint y: 121, endPoint x: 569, endPoint y: 384, distance: 286.9
click at [569, 384] on div "1p Kurā vārdā pareizi atdalīta vārda sakne (ar sarkanu)? A. Maz- ulītis B. balt…" at bounding box center [800, 279] width 704 height 294
copy div "Kurā vārdā pareizi atdalīta vārda sakne (ar sarkanu)? A. Maz- ulītis B. baltum …"
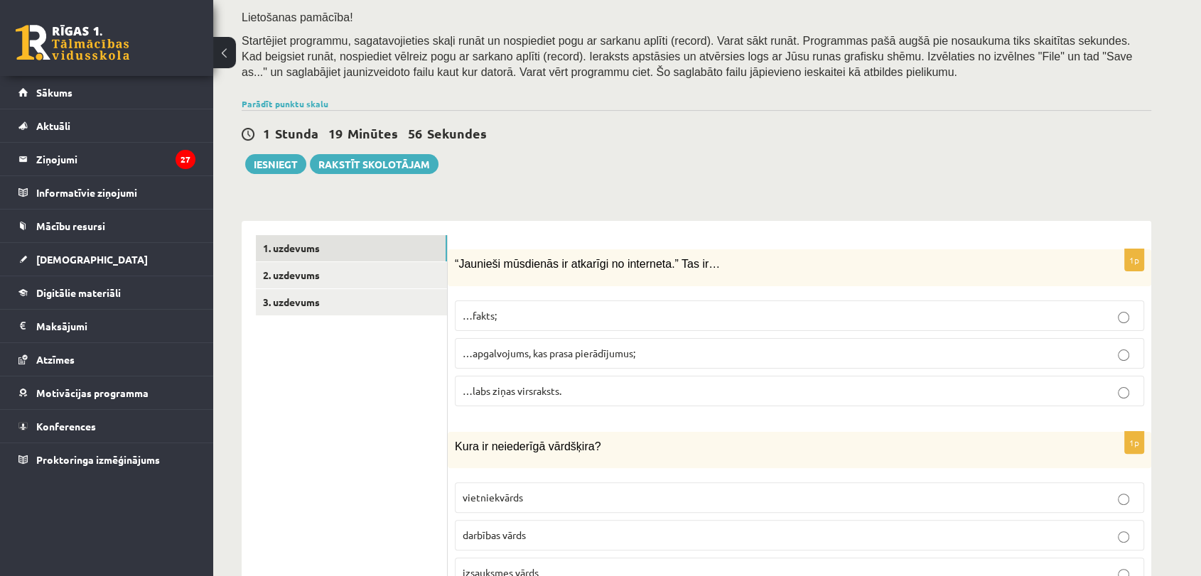
scroll to position [252, 0]
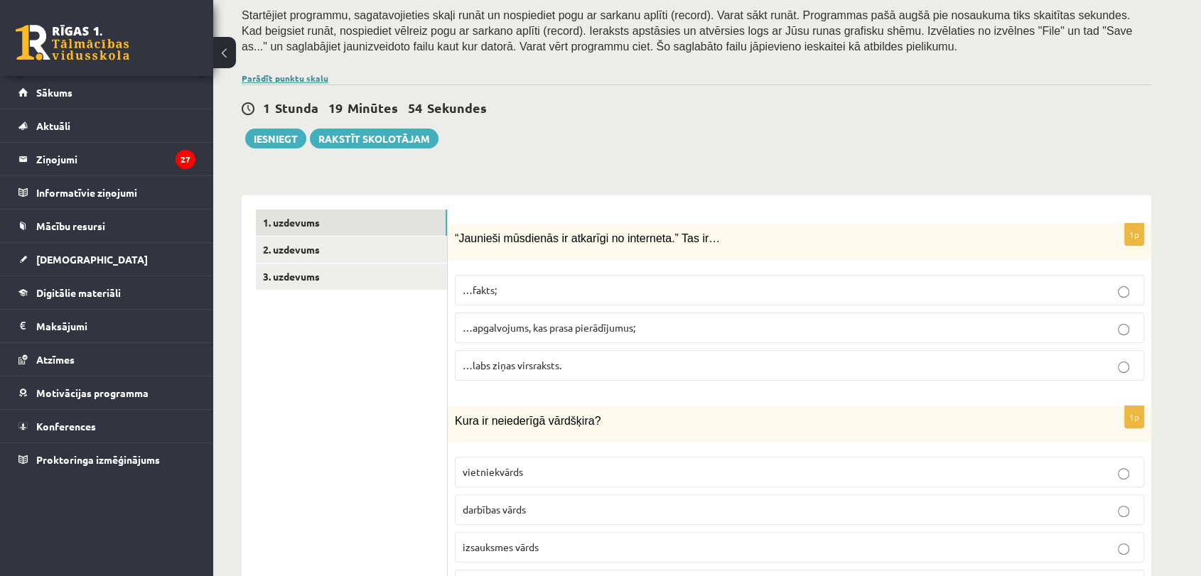
click at [308, 76] on link "Parādīt punktu skalu" at bounding box center [285, 77] width 87 height 11
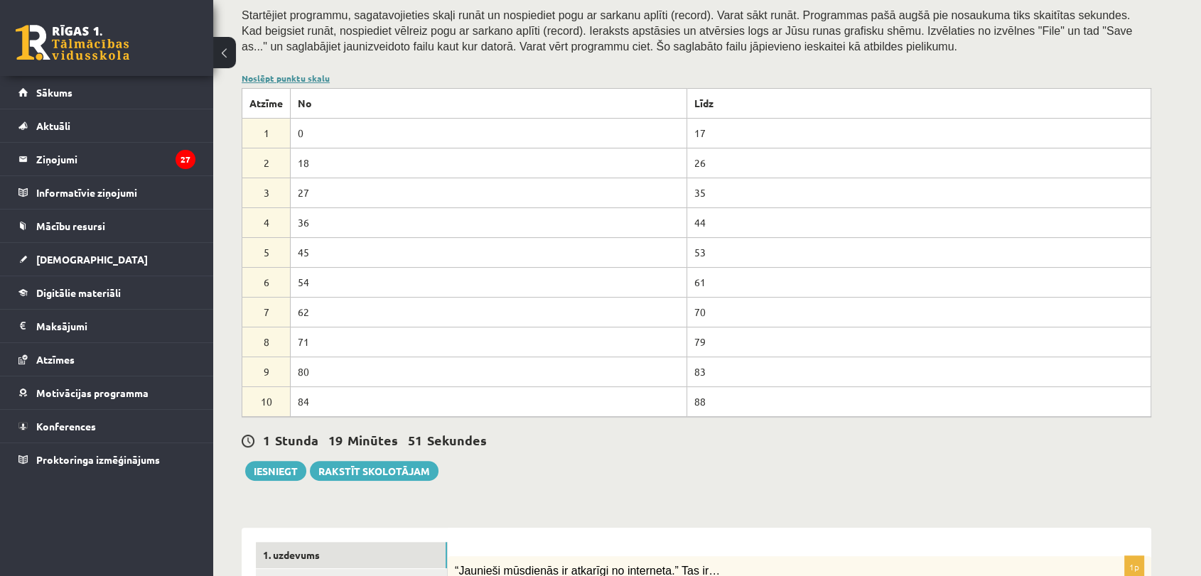
click at [308, 76] on link "Noslēpt punktu skalu" at bounding box center [286, 77] width 88 height 11
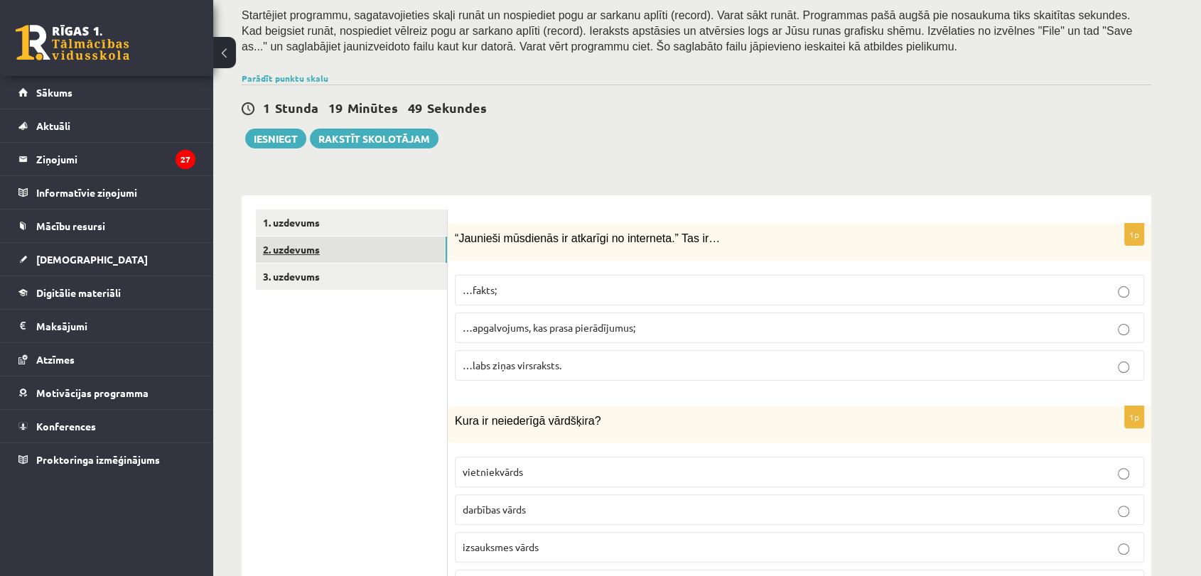
click at [306, 250] on link "2. uzdevums" at bounding box center [351, 250] width 191 height 26
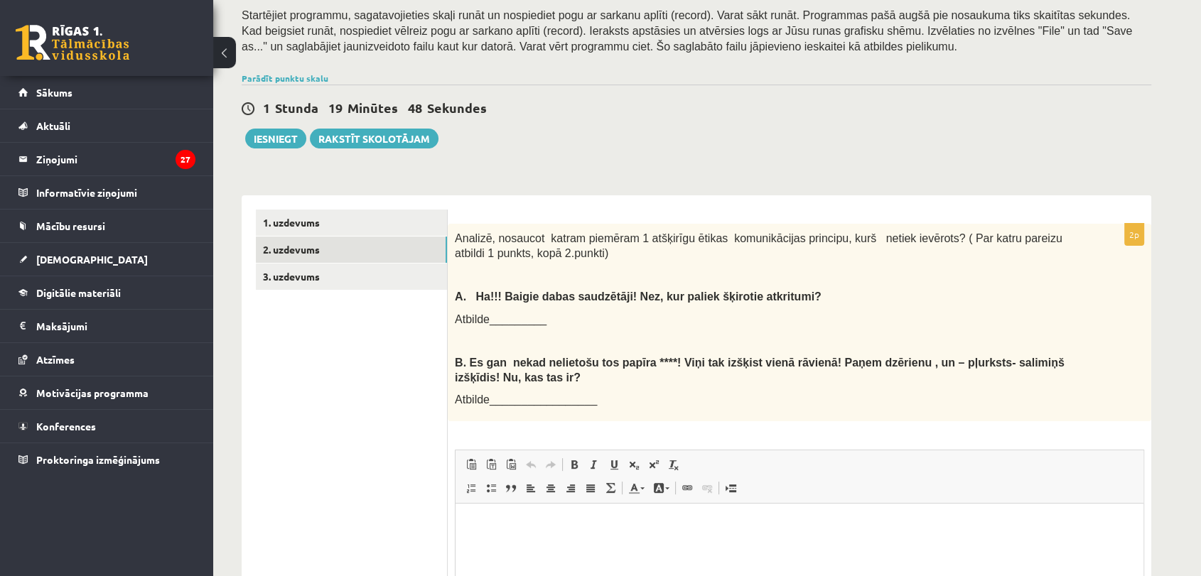
scroll to position [0, 0]
click at [306, 74] on link "Parādīt punktu skalu" at bounding box center [285, 77] width 87 height 11
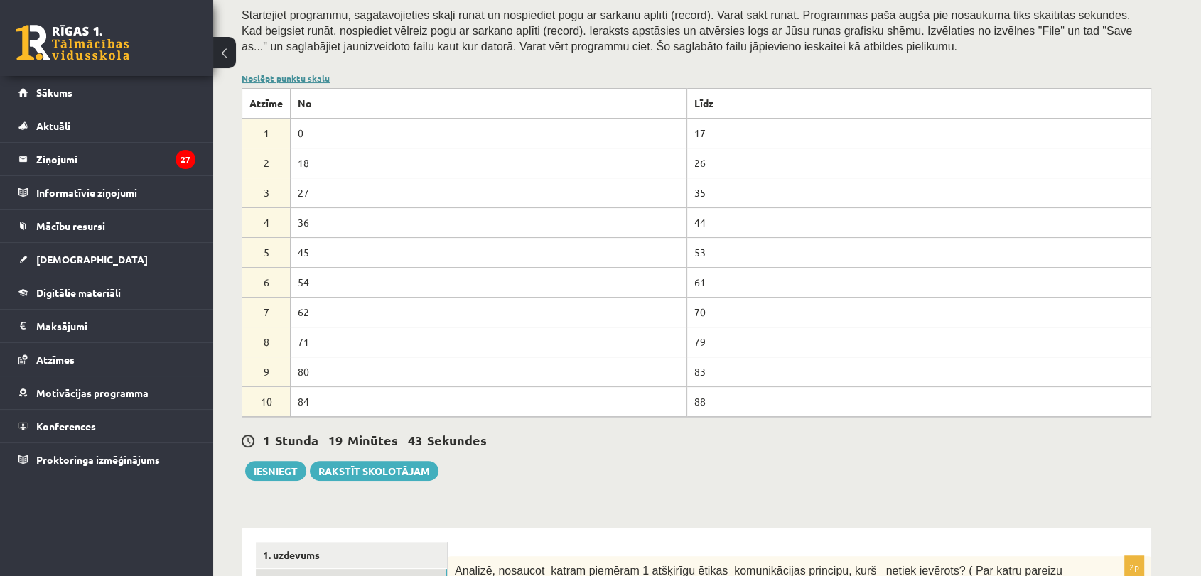
click at [307, 74] on link "Noslēpt punktu skalu" at bounding box center [286, 77] width 88 height 11
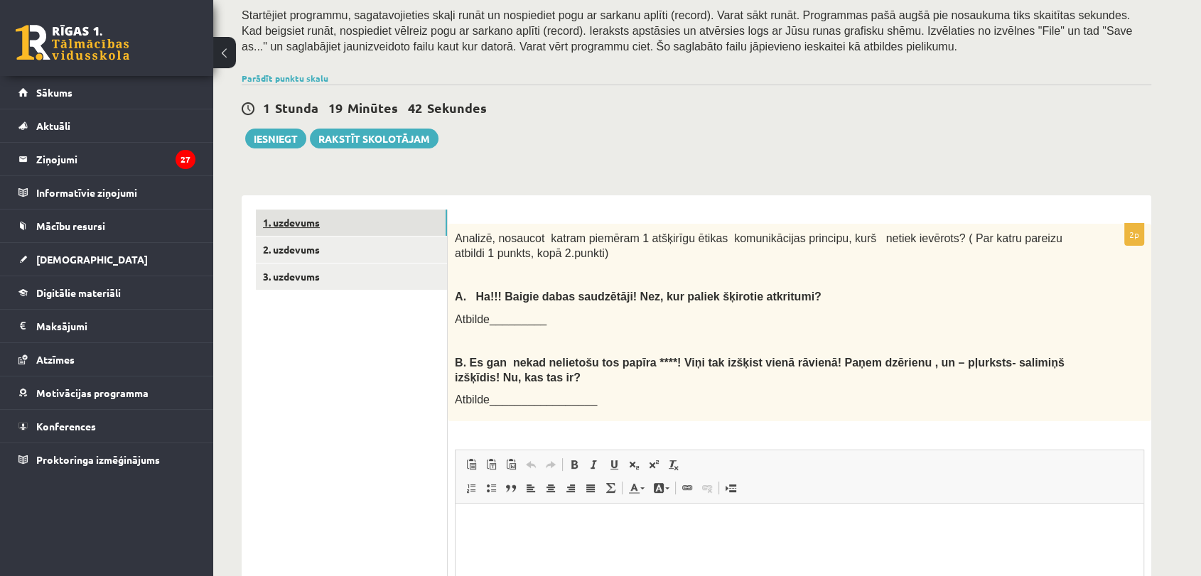
click at [404, 217] on link "1. uzdevums" at bounding box center [351, 223] width 191 height 26
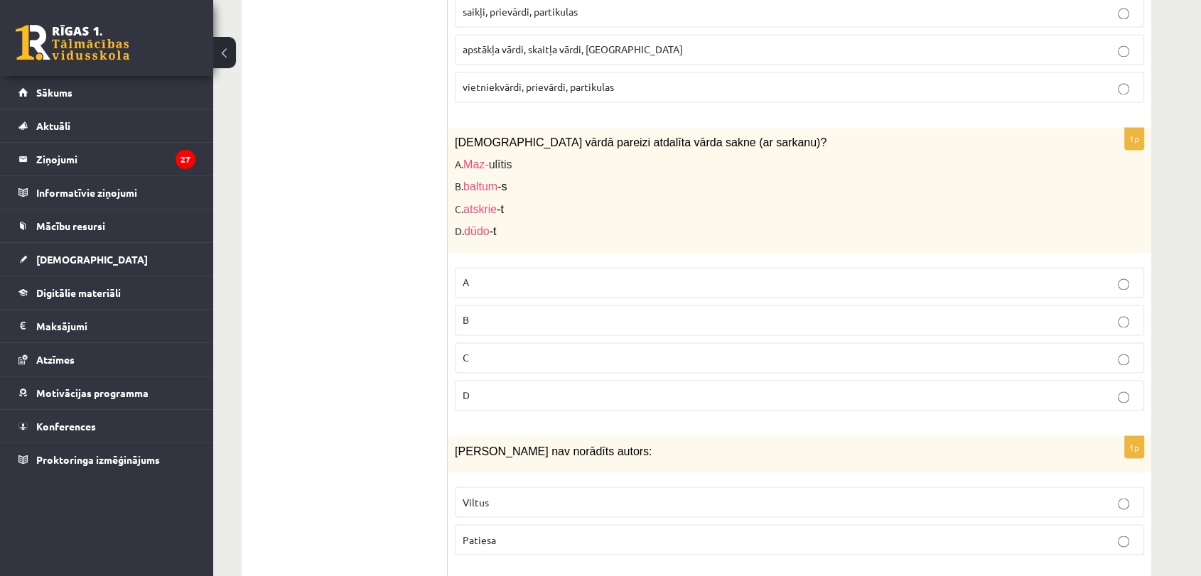
scroll to position [2285, 0]
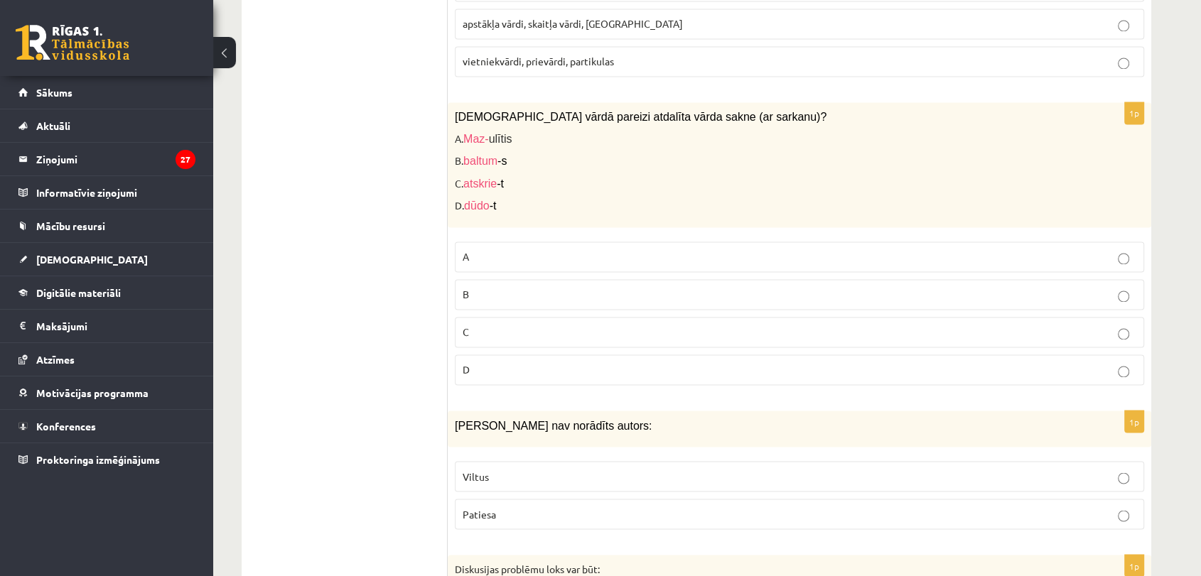
click at [481, 358] on label "D" at bounding box center [799, 370] width 689 height 31
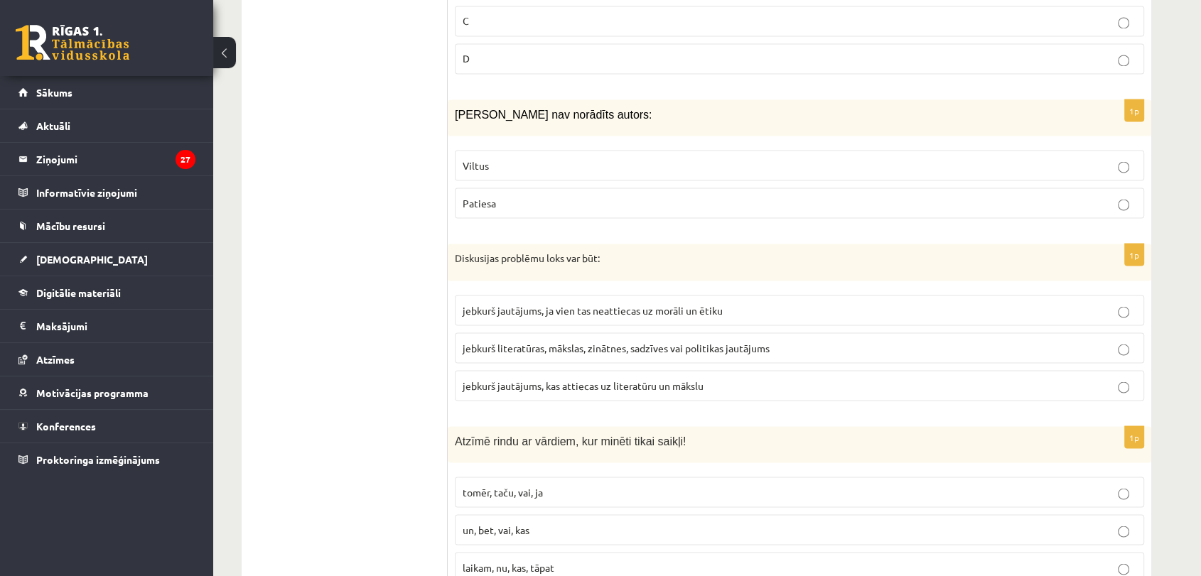
scroll to position [2630, 0]
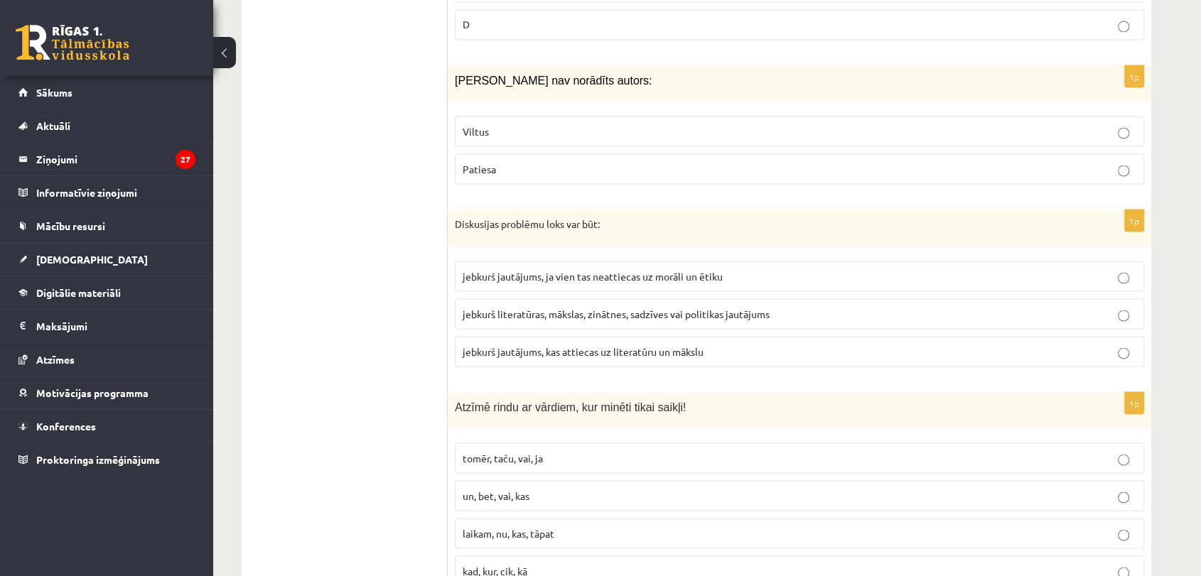
click at [490, 124] on p "Viltus" at bounding box center [800, 131] width 674 height 15
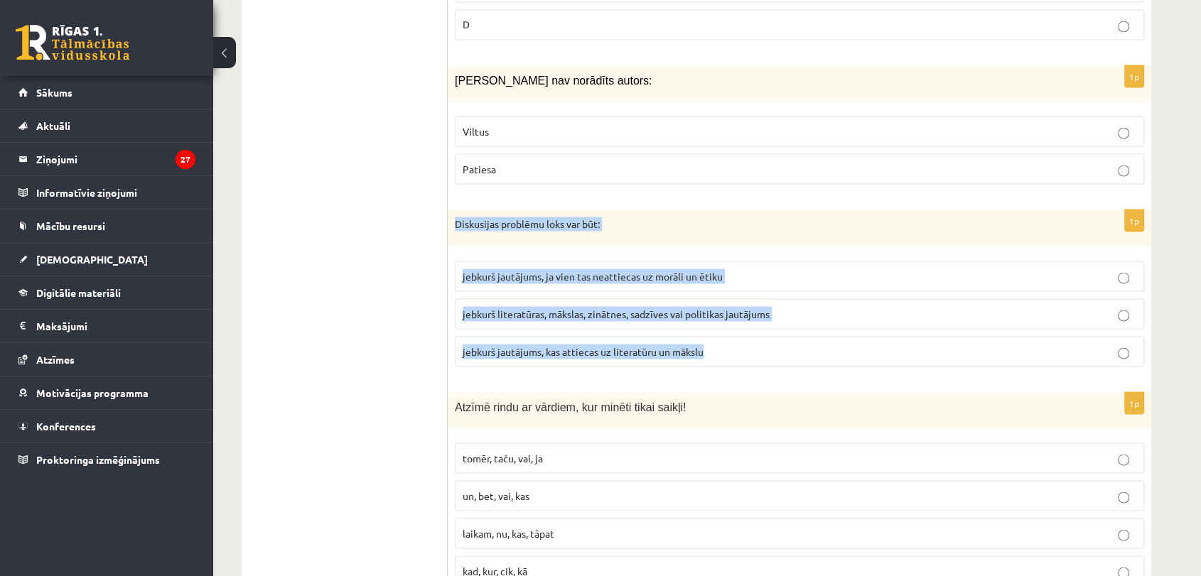
drag, startPoint x: 453, startPoint y: 195, endPoint x: 716, endPoint y: 319, distance: 291.5
click at [716, 319] on div "1p Diskusijas problēmu loks var būt: jebkurš jautājums, ja vien tas neattiecas …" at bounding box center [800, 294] width 704 height 168
copy div "Diskusijas problēmu loks var būt: jebkurš jautājums, ja vien tas neattiecas uz …"
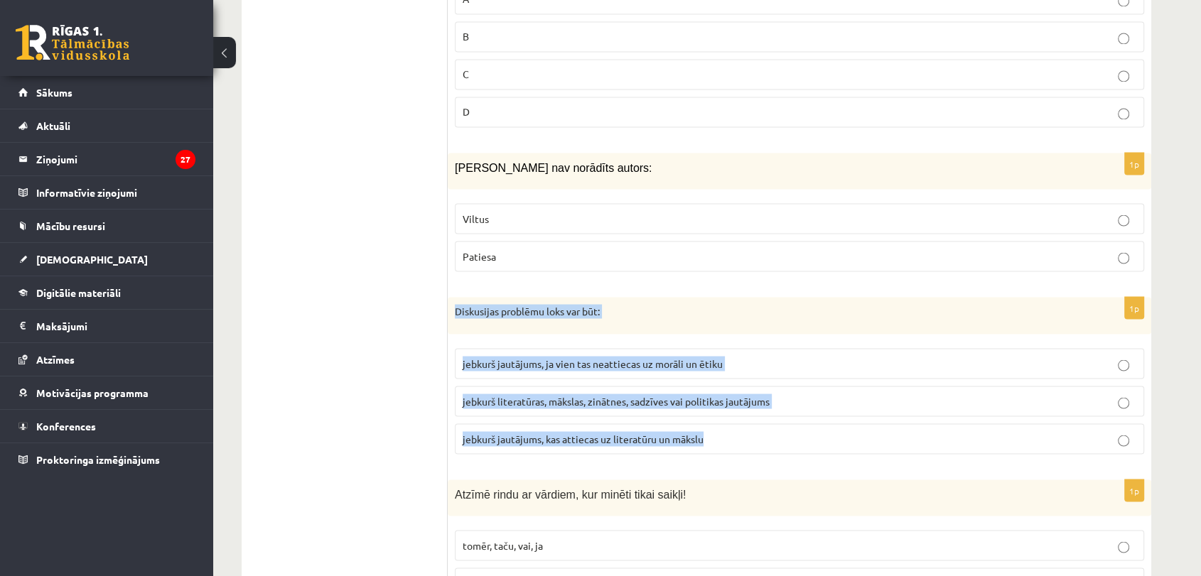
scroll to position [2569, 0]
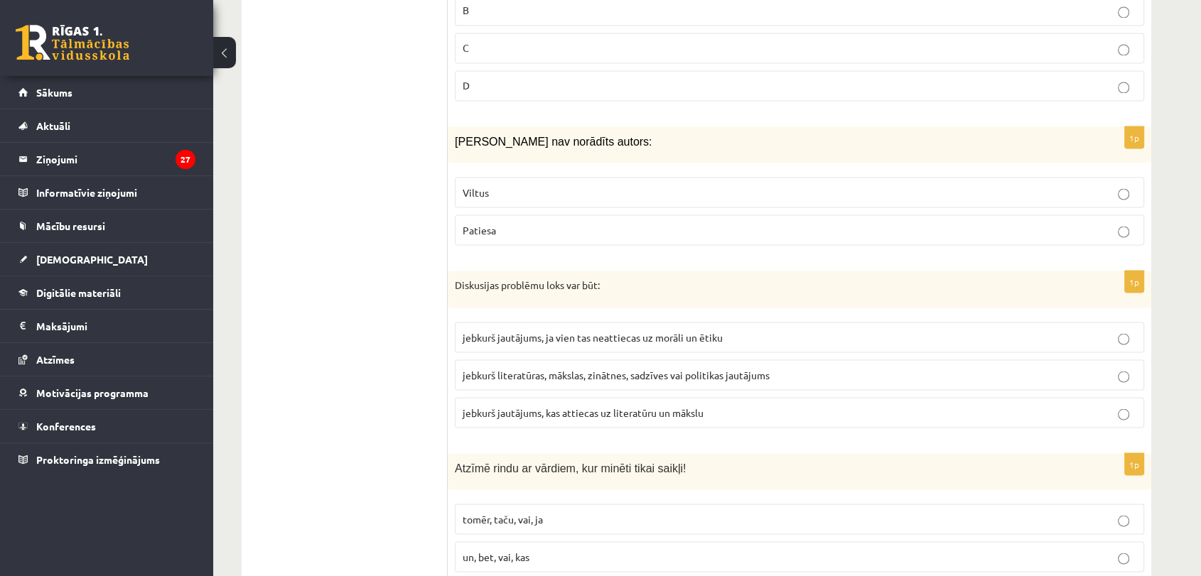
click at [519, 368] on span "jebkurš literatūras, mākslas, zinātnes, sadzīves vai politikas jautājums" at bounding box center [616, 374] width 307 height 13
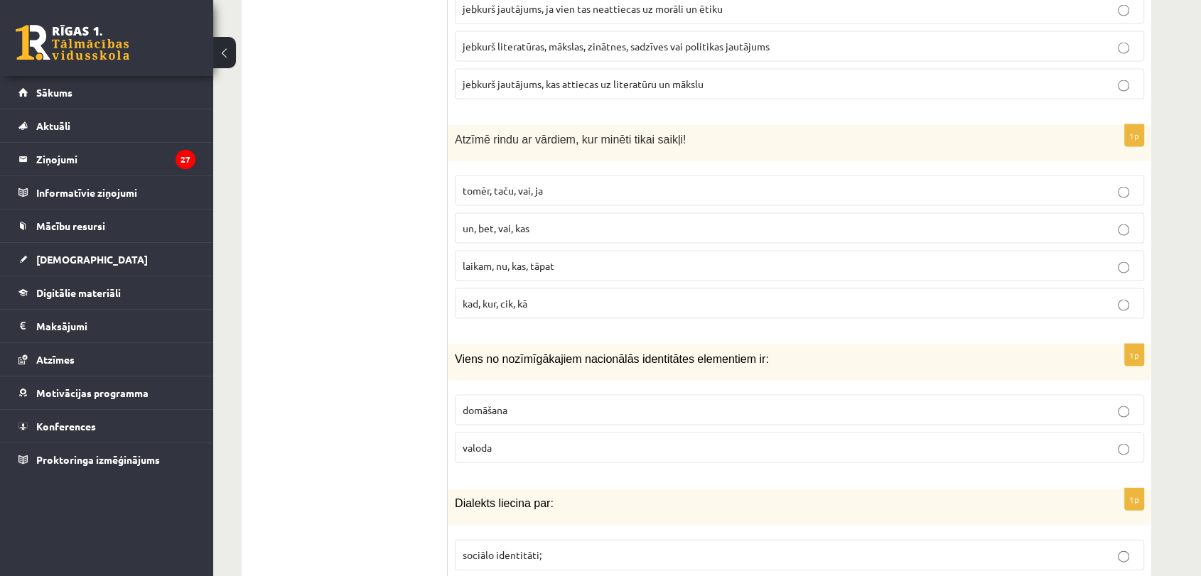
scroll to position [2915, 0]
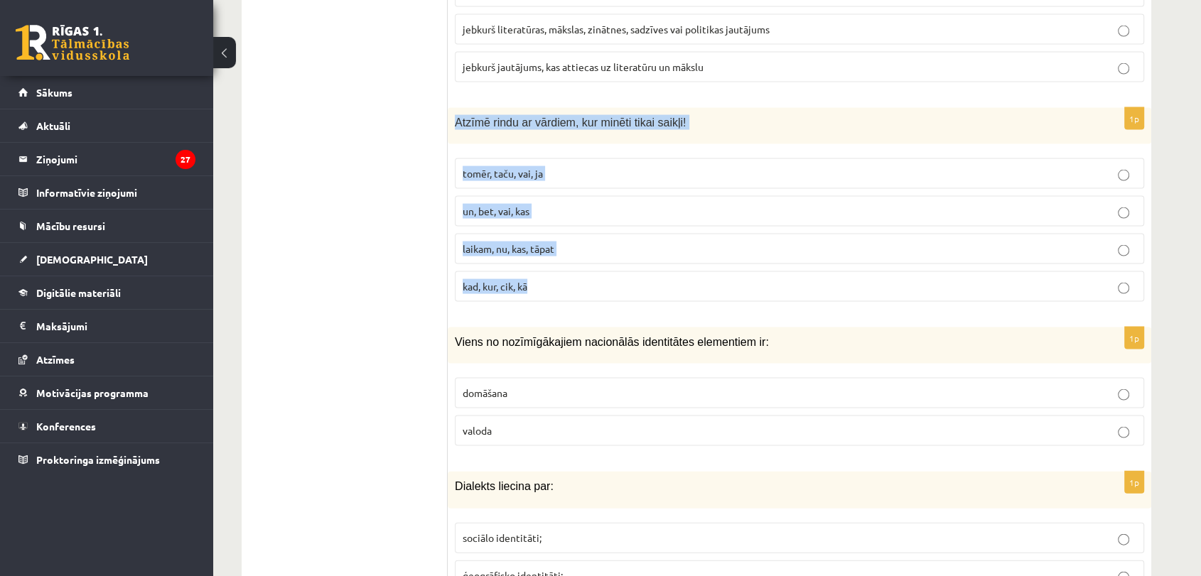
drag, startPoint x: 454, startPoint y: 99, endPoint x: 573, endPoint y: 253, distance: 194.6
click at [573, 253] on div "1p Atzīmē rindu ar vārdiem, kur minēti tikai saikļi! tomēr, taču, vai, ja un, b…" at bounding box center [800, 210] width 704 height 205
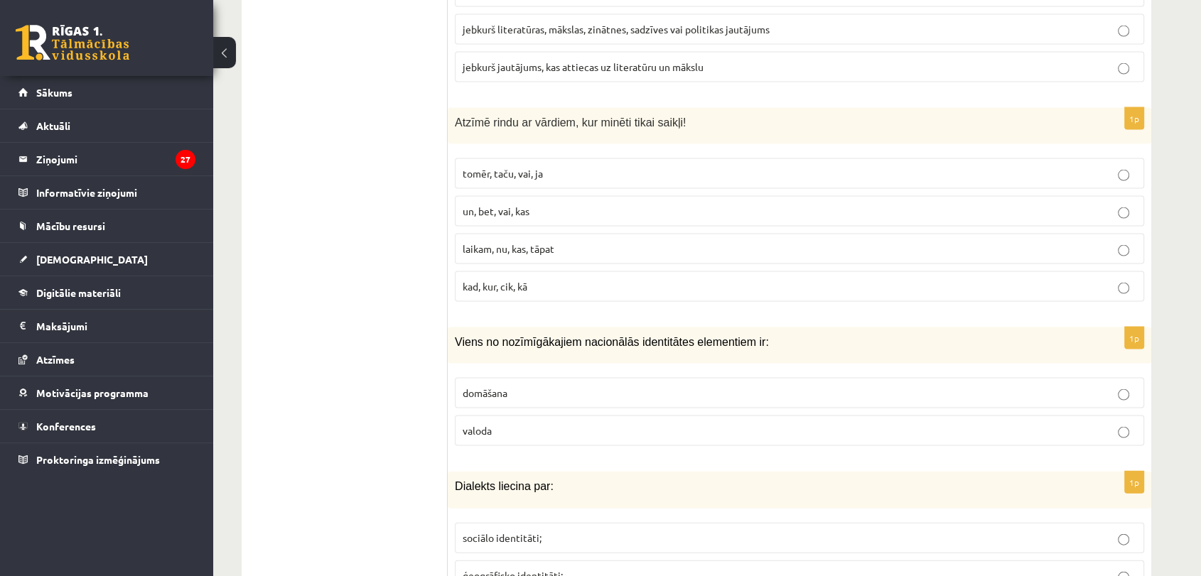
click at [498, 166] on p "tomēr, taču, vai, ja" at bounding box center [800, 173] width 674 height 15
click at [522, 424] on p "valoda" at bounding box center [800, 431] width 674 height 15
drag, startPoint x: 452, startPoint y: 311, endPoint x: 532, endPoint y: 399, distance: 119.2
click at [532, 399] on div "1p Viens no nozīmīgākajiem nacionālās identitātes elementiem ir: domāšana valoda" at bounding box center [800, 393] width 704 height 130
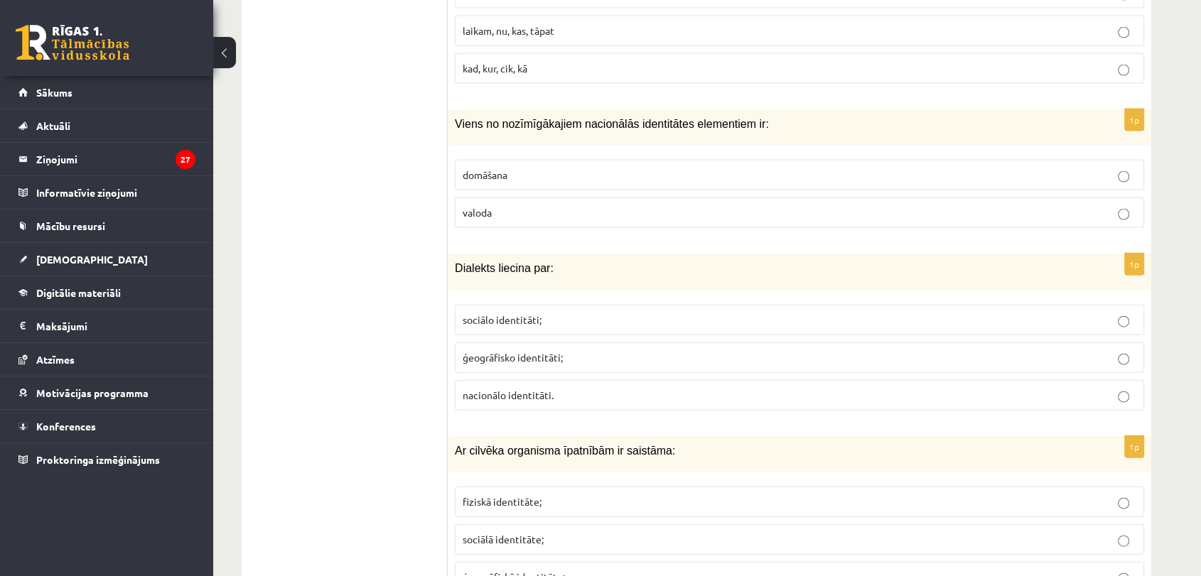
scroll to position [3184, 0]
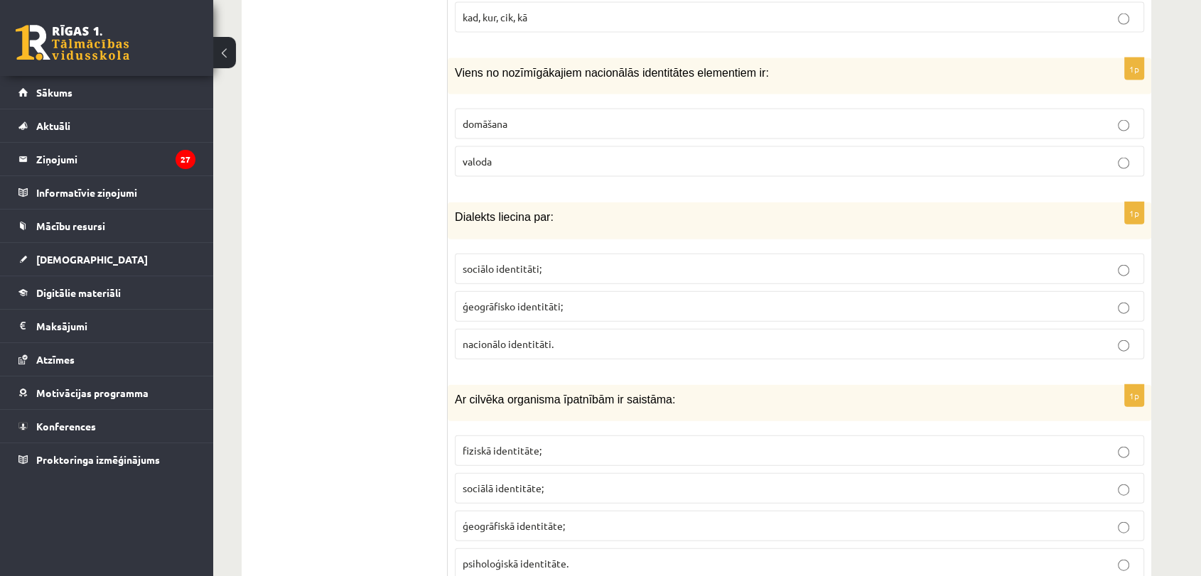
click at [548, 262] on p "sociālo identitāti;" at bounding box center [800, 269] width 674 height 15
drag, startPoint x: 446, startPoint y: 192, endPoint x: 591, endPoint y: 290, distance: 175.6
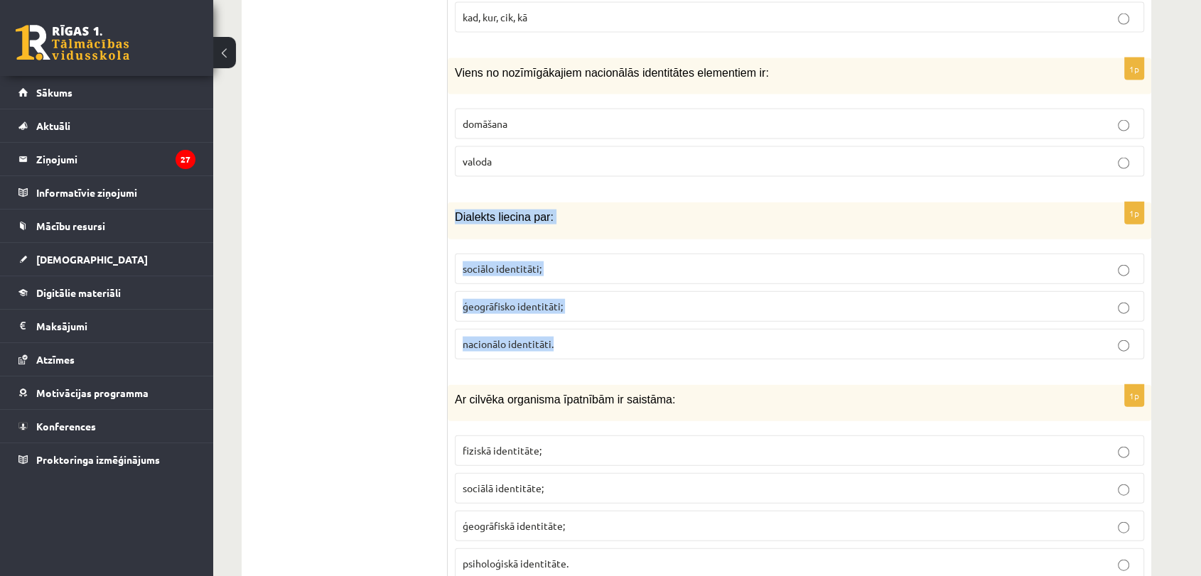
drag, startPoint x: 453, startPoint y: 188, endPoint x: 572, endPoint y: 308, distance: 169.4
click at [572, 308] on div "1p Dialekts liecina par: sociālo identitāti; ģeogrāfisko identitāti; nacionālo …" at bounding box center [800, 287] width 704 height 168
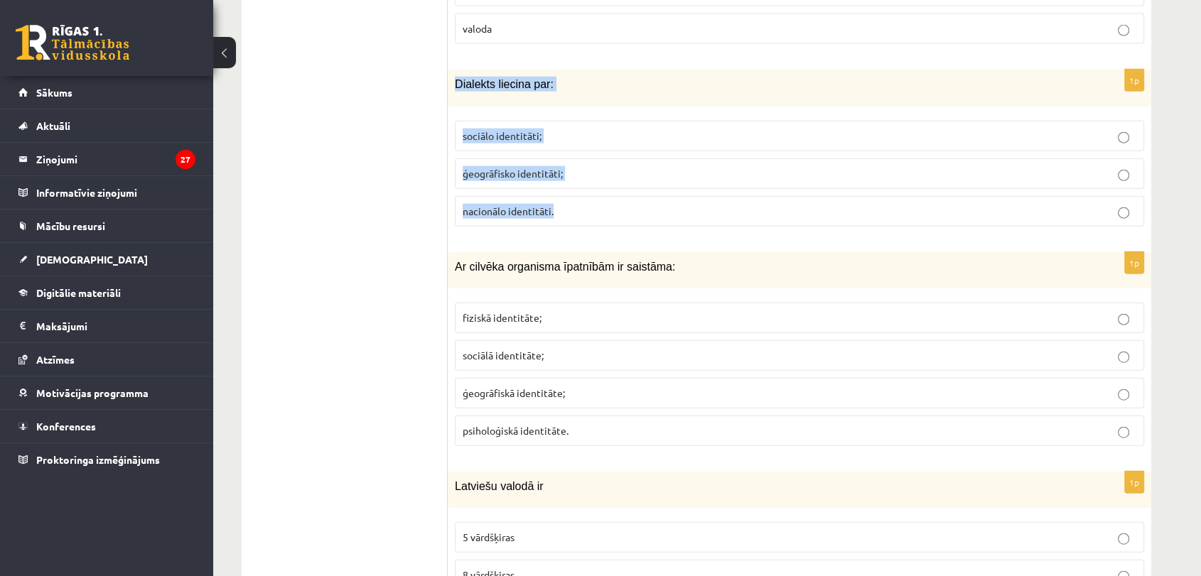
scroll to position [3351, 0]
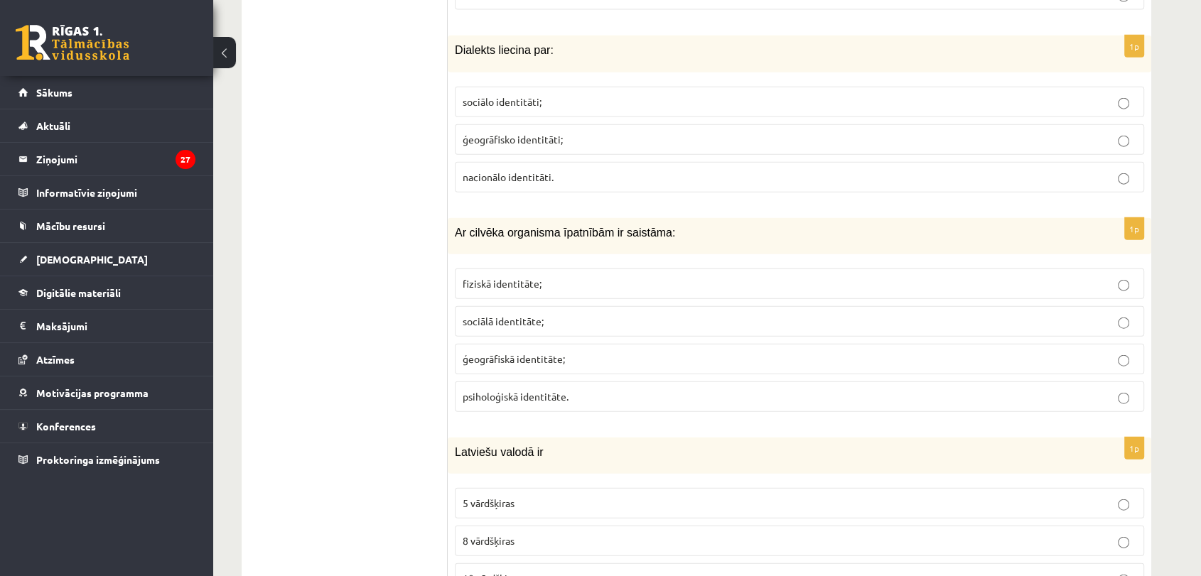
click at [355, 267] on ul "1. uzdevums 2. uzdevums 3. uzdevums" at bounding box center [352, 546] width 192 height 6872
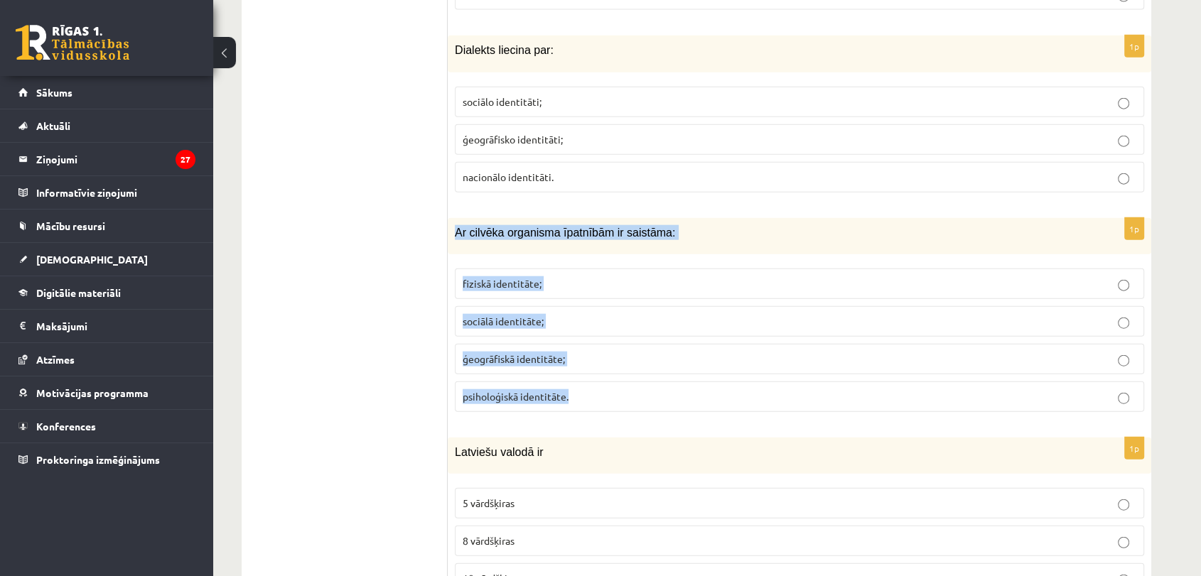
drag, startPoint x: 453, startPoint y: 205, endPoint x: 707, endPoint y: 372, distance: 304.3
click at [707, 372] on div "1p Ar cilvēka organisma īpatnībām ir saistāma: fiziskā identitāte; sociālā iden…" at bounding box center [800, 320] width 704 height 205
click at [507, 277] on span "fiziskā identitāte;" at bounding box center [502, 283] width 79 height 13
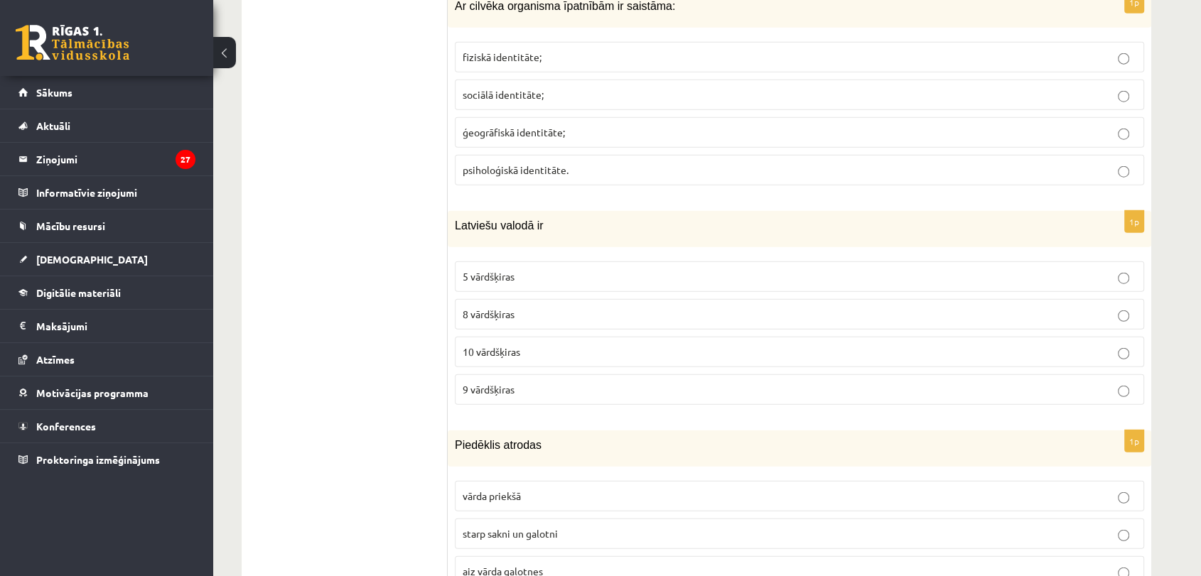
scroll to position [3696, 0]
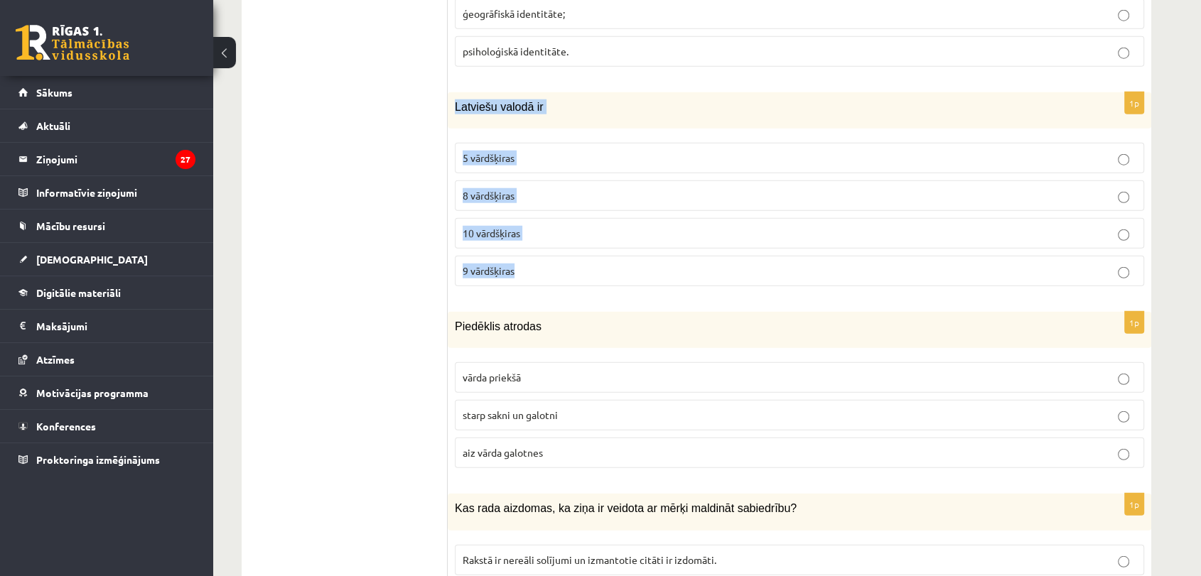
drag, startPoint x: 450, startPoint y: 75, endPoint x: 544, endPoint y: 257, distance: 205.0
click at [544, 257] on div "1p Latviešu valodā ir 5 vārdšķiras 8 vārdšķiras 10 vārdšķiras 9 vārdšķiras" at bounding box center [800, 194] width 704 height 205
click at [490, 227] on span "10 vārdšķiras" at bounding box center [492, 233] width 58 height 13
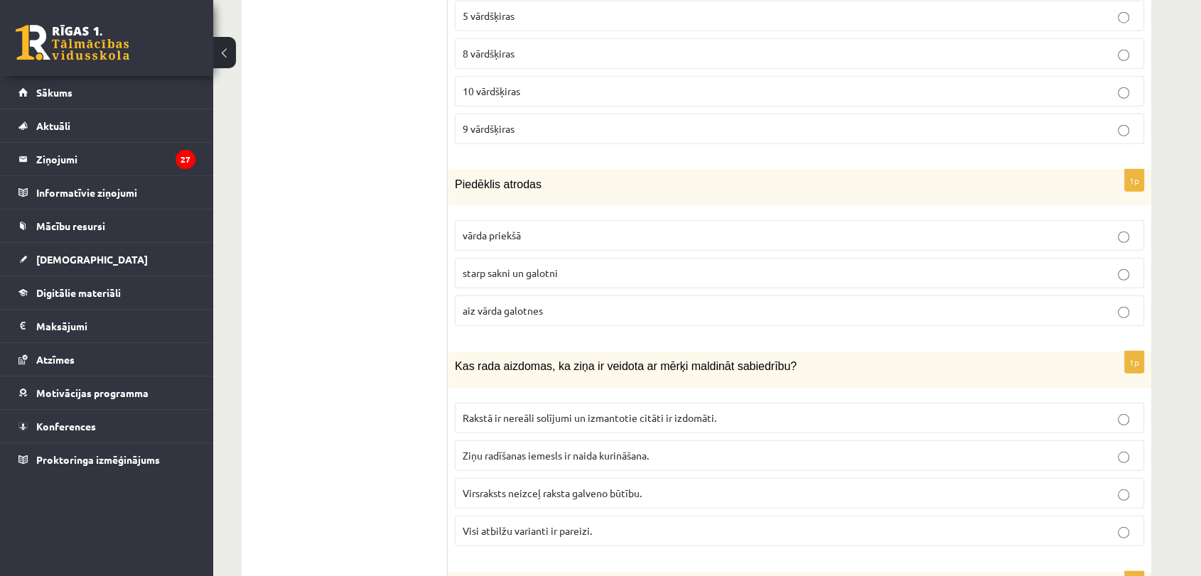
scroll to position [3855, 0]
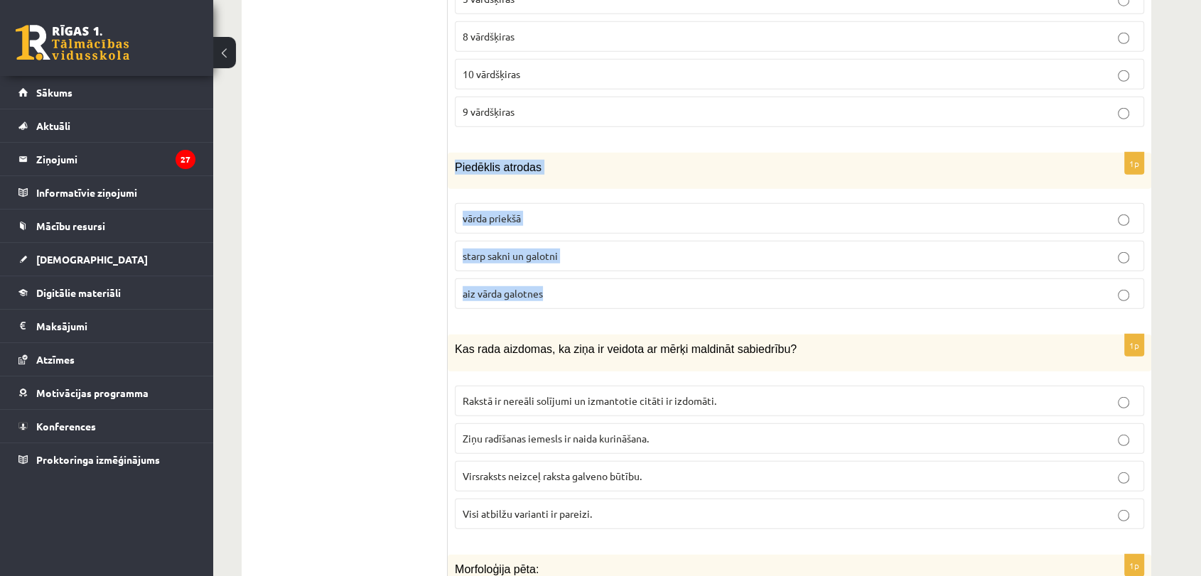
drag, startPoint x: 449, startPoint y: 134, endPoint x: 602, endPoint y: 257, distance: 195.7
click at [602, 257] on div "1p Piedēklis atrodas vārda priekšā starp sakni un galotni aiz vārda galotnes" at bounding box center [800, 237] width 704 height 168
click at [440, 229] on ul "1. uzdevums 2. uzdevums 3. uzdevums" at bounding box center [352, 42] width 192 height 6872
click at [652, 249] on p "starp sakni un galotni" at bounding box center [800, 256] width 674 height 15
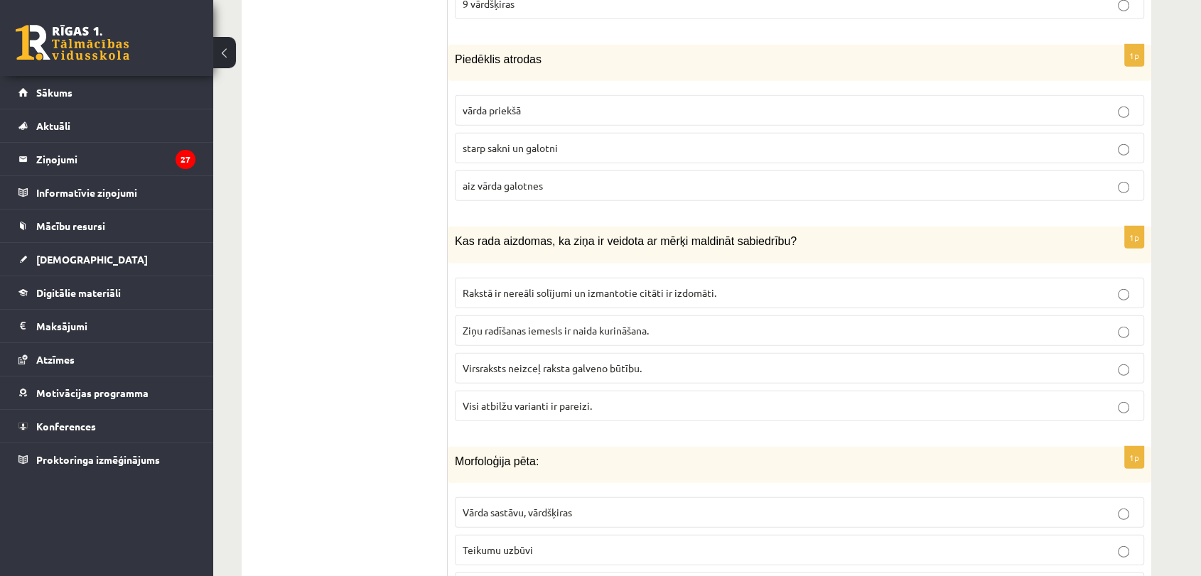
scroll to position [3972, 0]
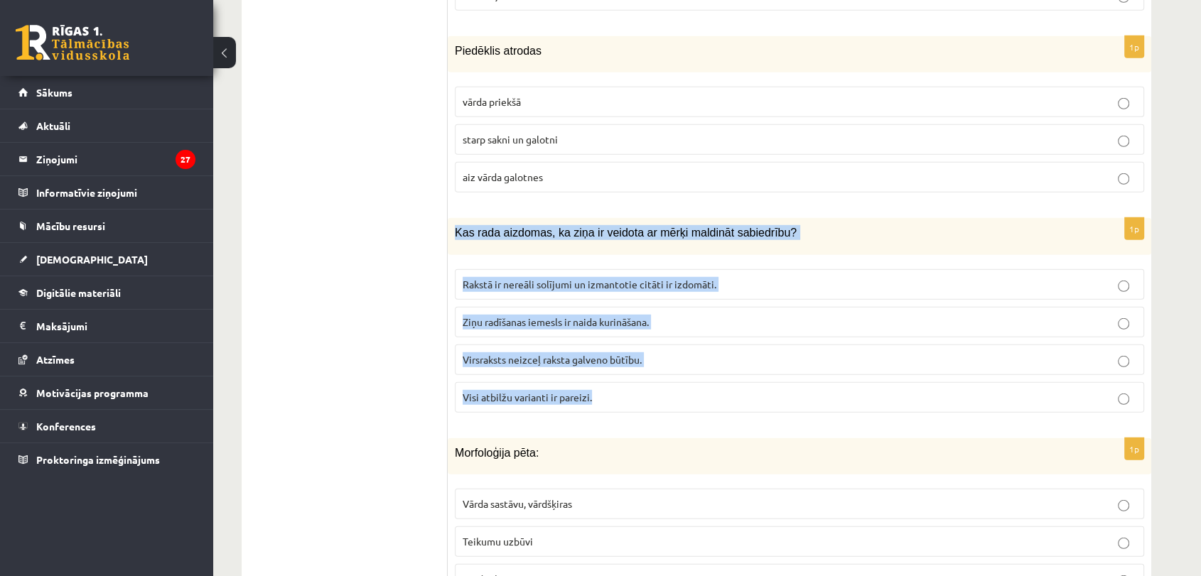
drag, startPoint x: 455, startPoint y: 200, endPoint x: 606, endPoint y: 375, distance: 230.8
click at [606, 375] on div "1p Kas rada aizdomas, ka ziņa ir veidota ar mērķi maldināt sabiedrību? Rakstā i…" at bounding box center [800, 320] width 704 height 205
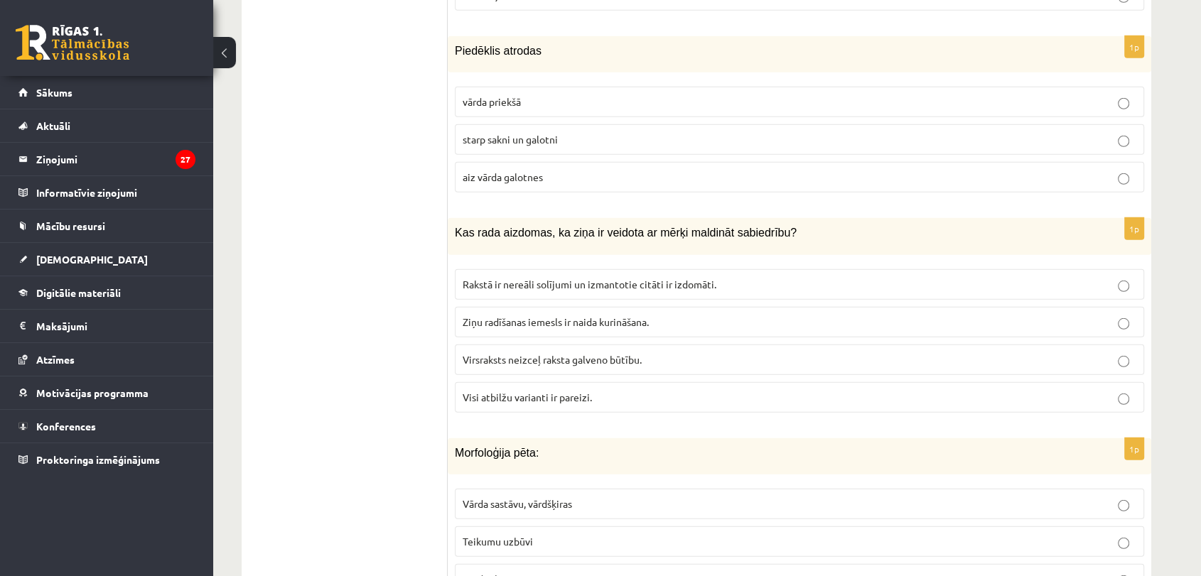
drag, startPoint x: 454, startPoint y: 207, endPoint x: 404, endPoint y: 239, distance: 59.7
click at [511, 391] on span "Visi atbilžu varianti ir pareizi." at bounding box center [527, 397] width 129 height 13
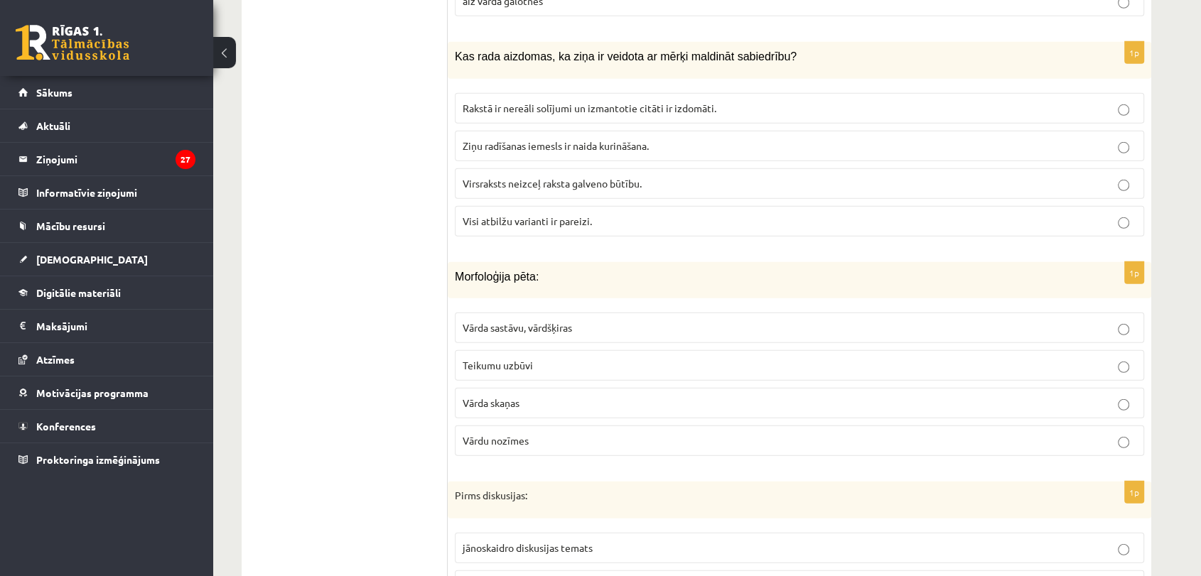
scroll to position [4165, 0]
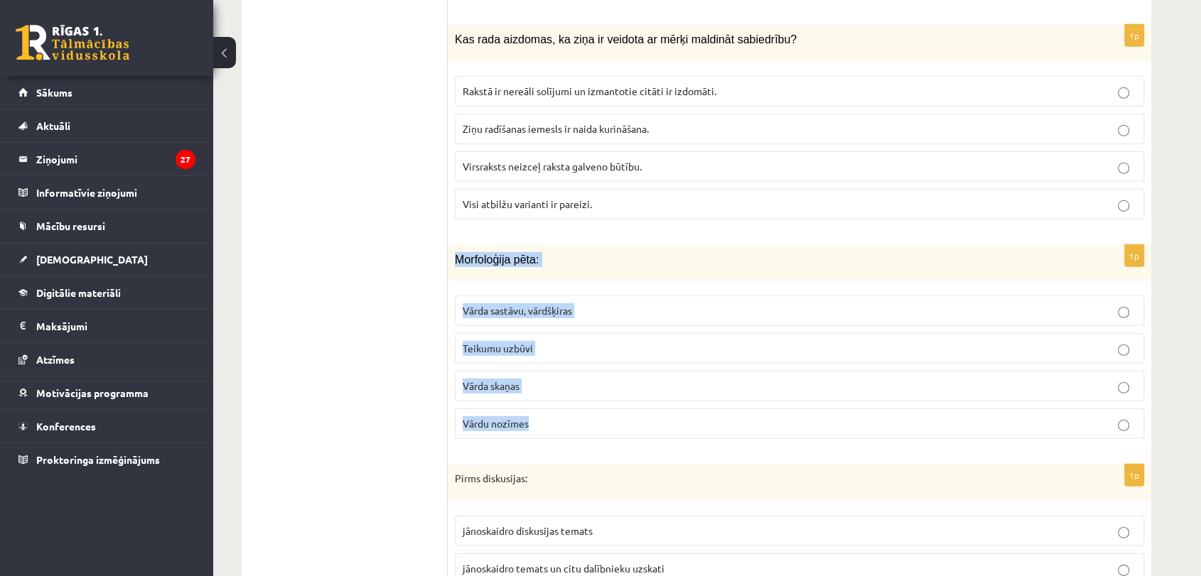
drag, startPoint x: 449, startPoint y: 227, endPoint x: 576, endPoint y: 401, distance: 215.6
click at [576, 401] on div "1p Morfoloģija pēta: Vārda sastāvu, vārdšķiras Teikumu uzbūvi Vārda skaņas Vārd…" at bounding box center [800, 347] width 704 height 205
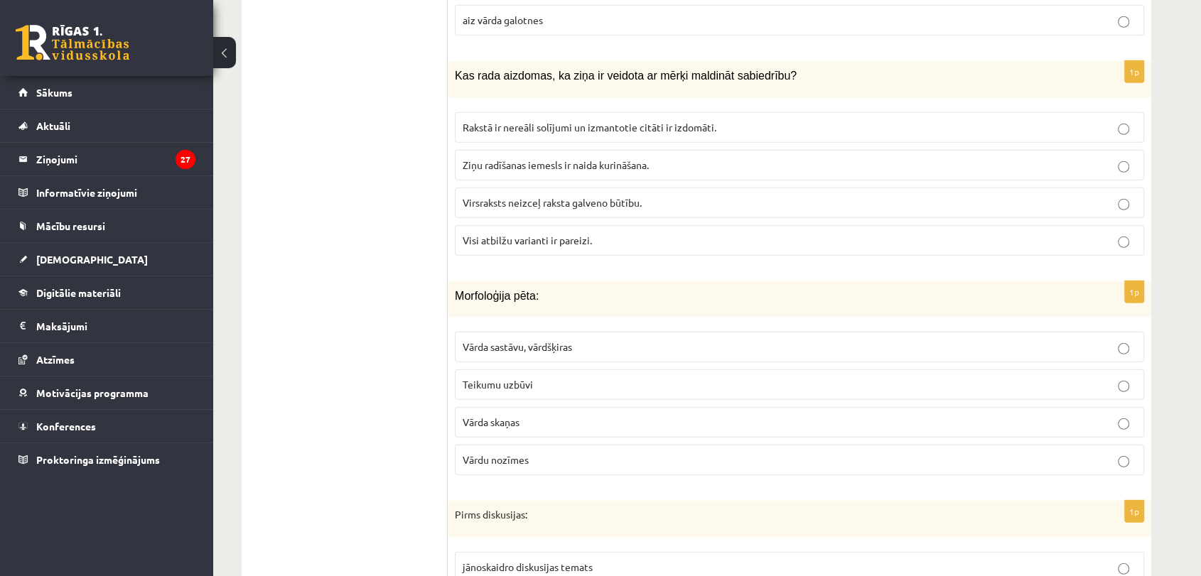
scroll to position [4138, 0]
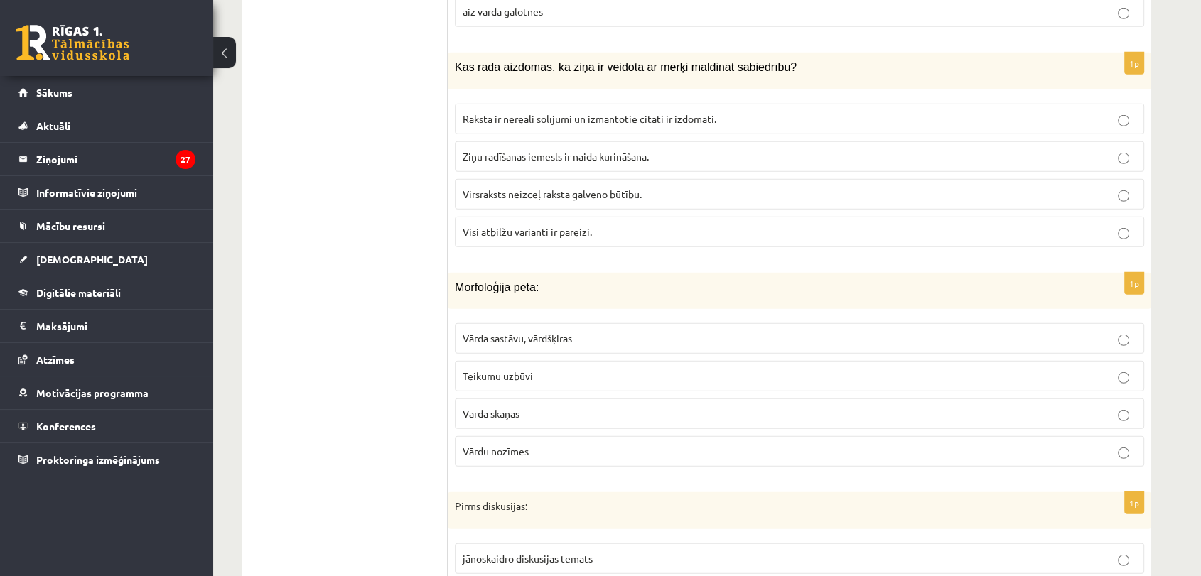
click at [541, 332] on span "Vārda sastāvu, vārdšķiras" at bounding box center [517, 338] width 109 height 13
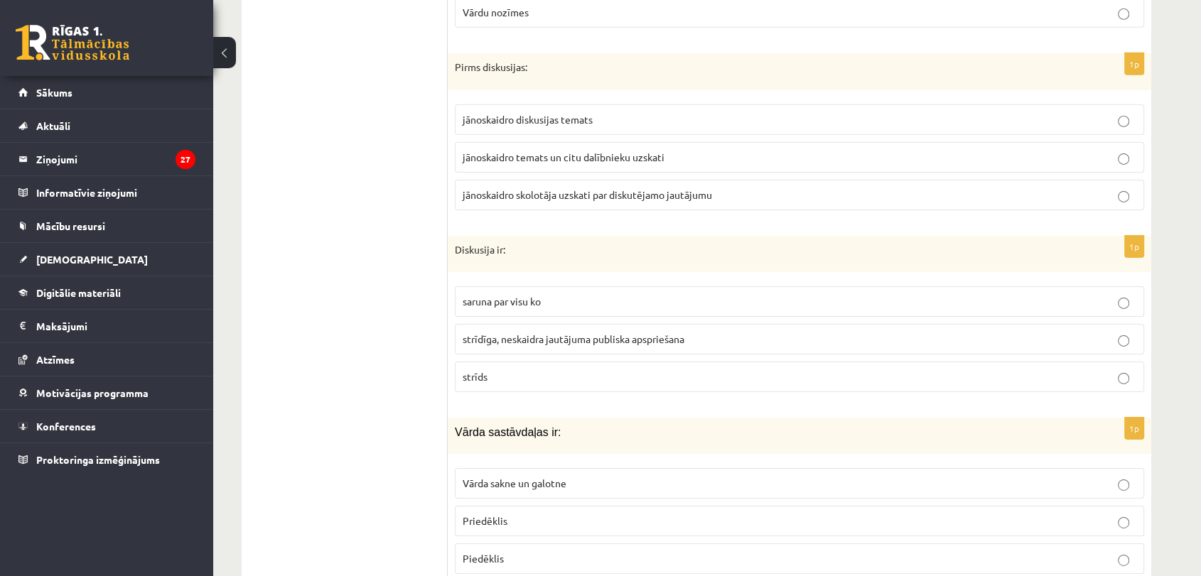
scroll to position [4593, 0]
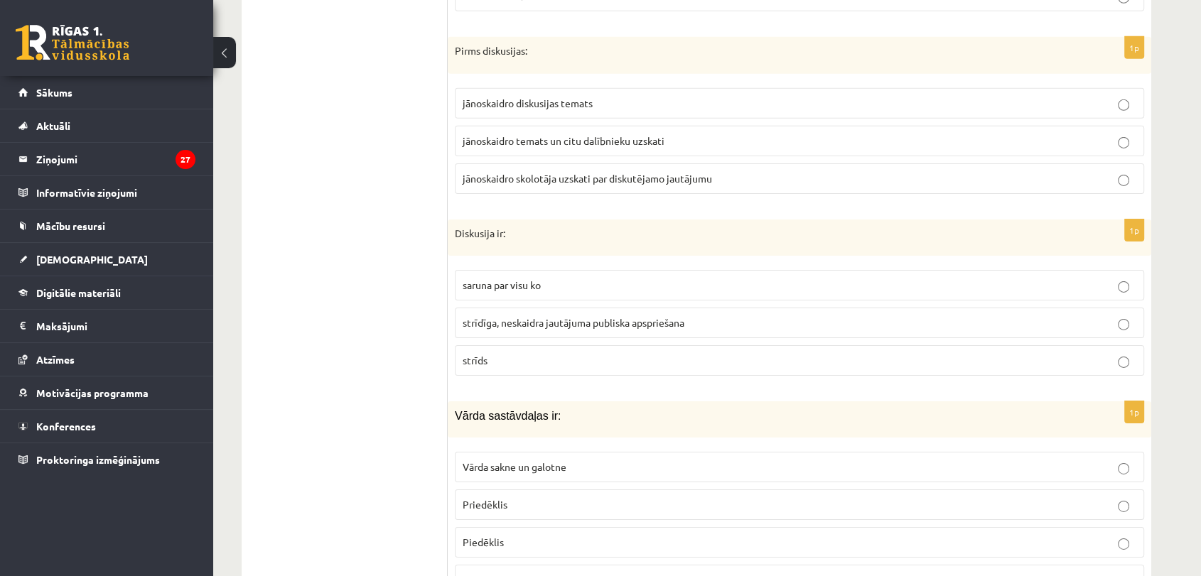
drag, startPoint x: 446, startPoint y: 16, endPoint x: 755, endPoint y: 144, distance: 333.6
click at [503, 97] on span "jānoskaidro diskusijas temats" at bounding box center [528, 103] width 130 height 13
click at [504, 279] on span "saruna par visu ko" at bounding box center [502, 285] width 78 height 13
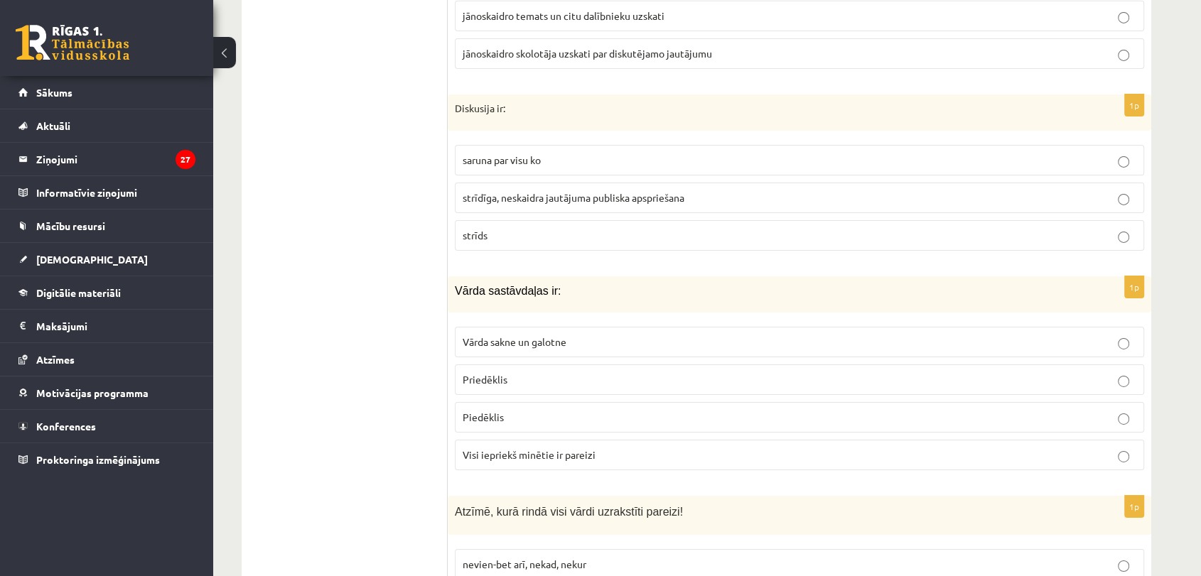
scroll to position [4735, 0]
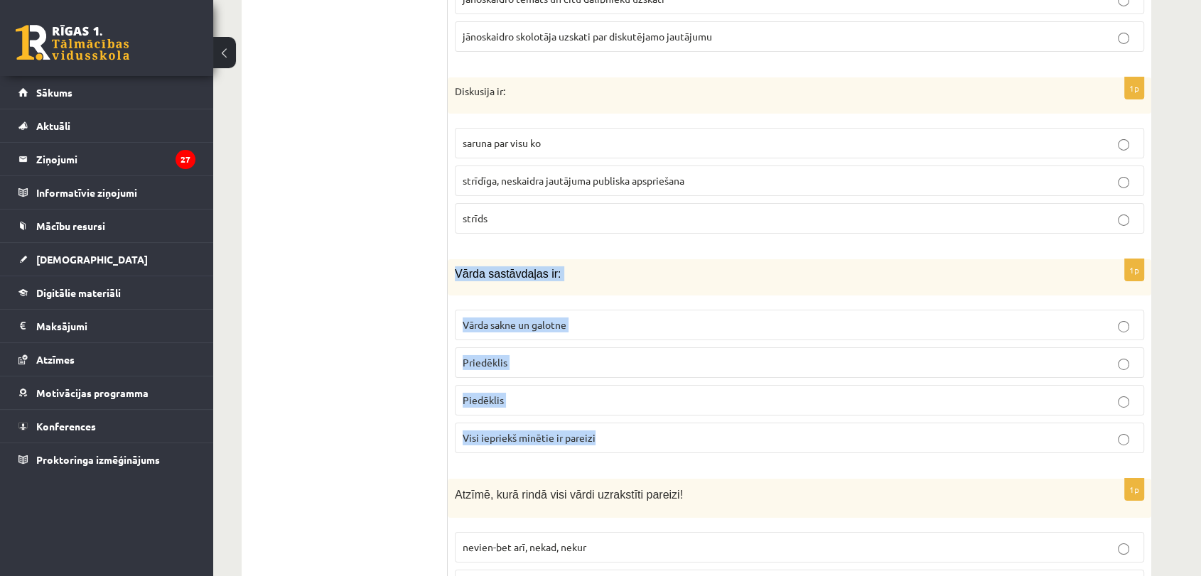
drag, startPoint x: 453, startPoint y: 245, endPoint x: 705, endPoint y: 418, distance: 305.7
click at [705, 418] on div "1p Vārda sastāvdaļas ir: Vārda sakne un galotne Priedēklis Piedēklis Visi iepri…" at bounding box center [800, 361] width 704 height 205
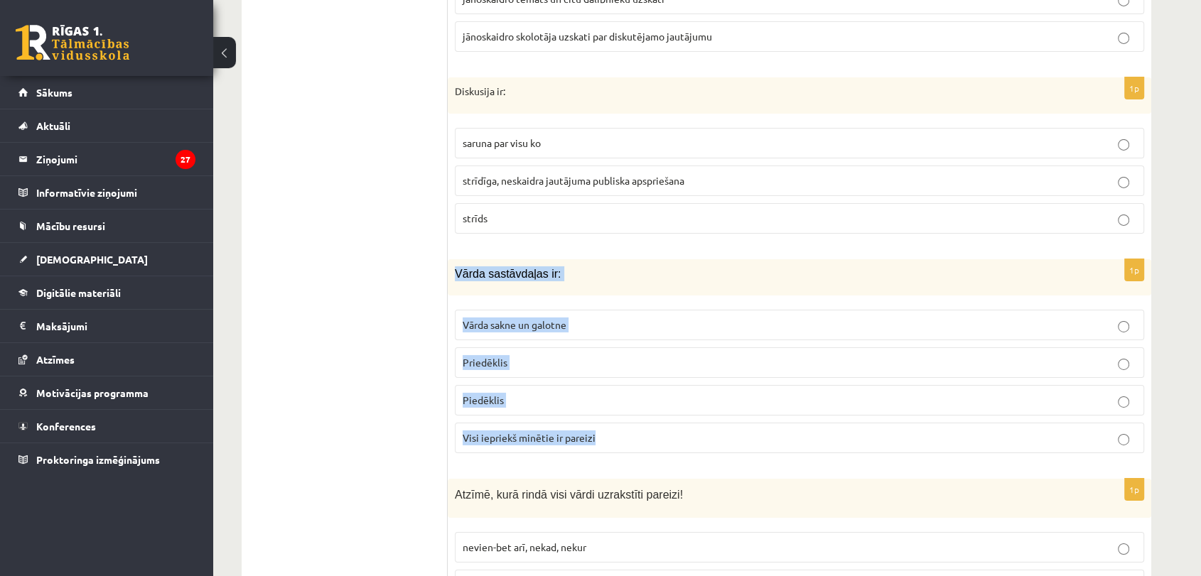
drag, startPoint x: 453, startPoint y: 240, endPoint x: 608, endPoint y: 406, distance: 227.3
click at [608, 406] on div "1p Vārda sastāvdaļas ir: Vārda sakne un galotne Priedēklis Piedēklis Visi iepri…" at bounding box center [800, 361] width 704 height 205
click at [586, 431] on span "Visi iepriekš minētie ir pareizi" at bounding box center [529, 437] width 133 height 13
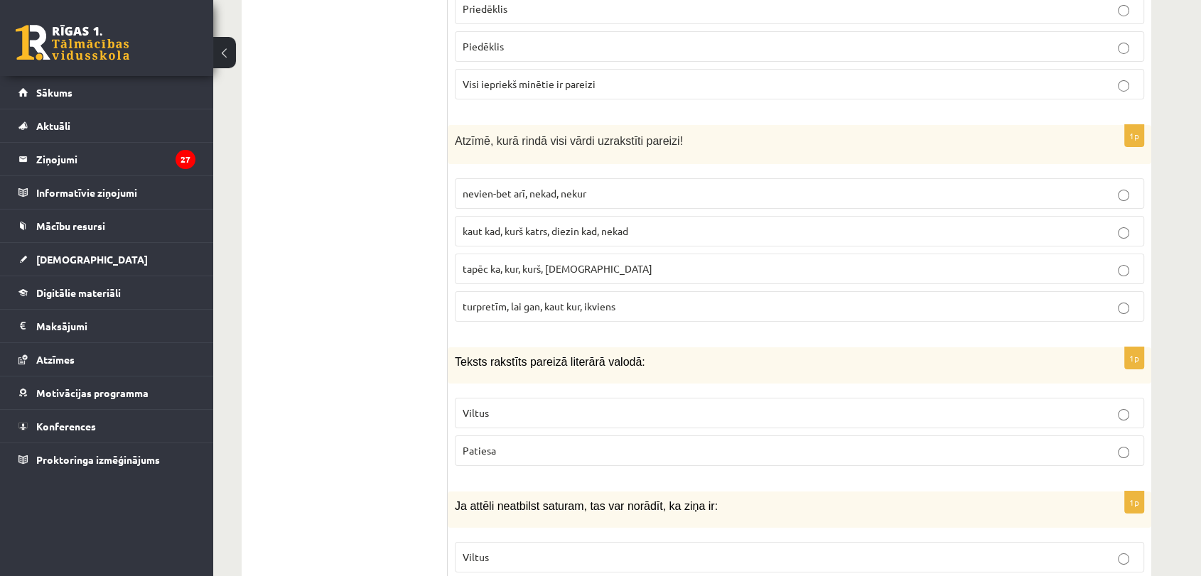
scroll to position [5123, 0]
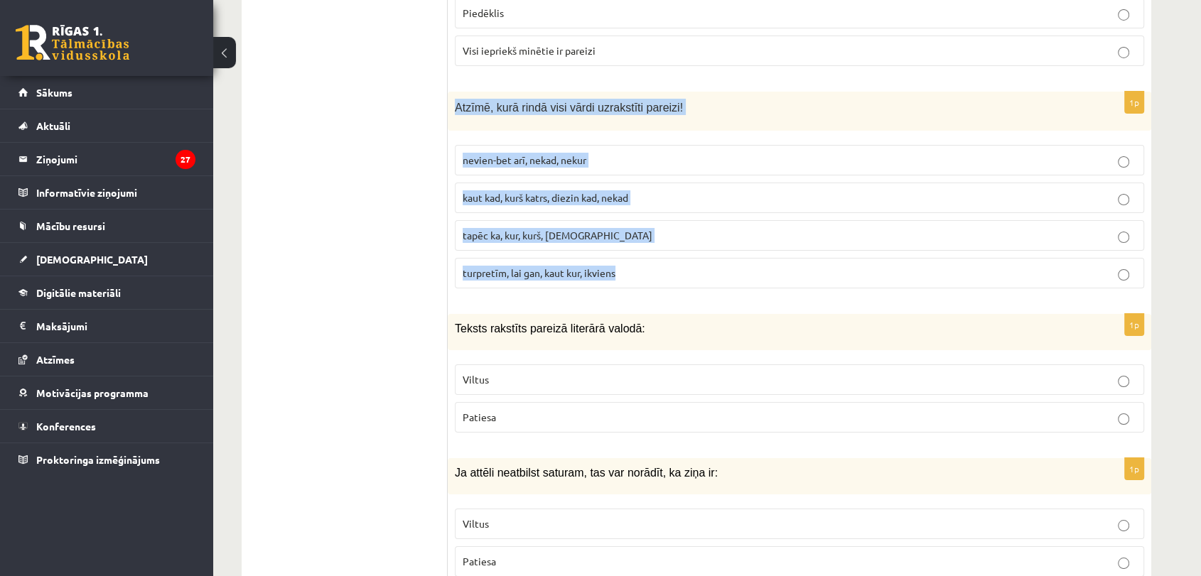
drag, startPoint x: 453, startPoint y: 76, endPoint x: 696, endPoint y: 257, distance: 303.7
click at [696, 257] on div "1p Atzīmē, kurā rindā visi vārdi uzrakstīti pareizi! nevien-bet arī, nekad, nek…" at bounding box center [800, 196] width 704 height 208
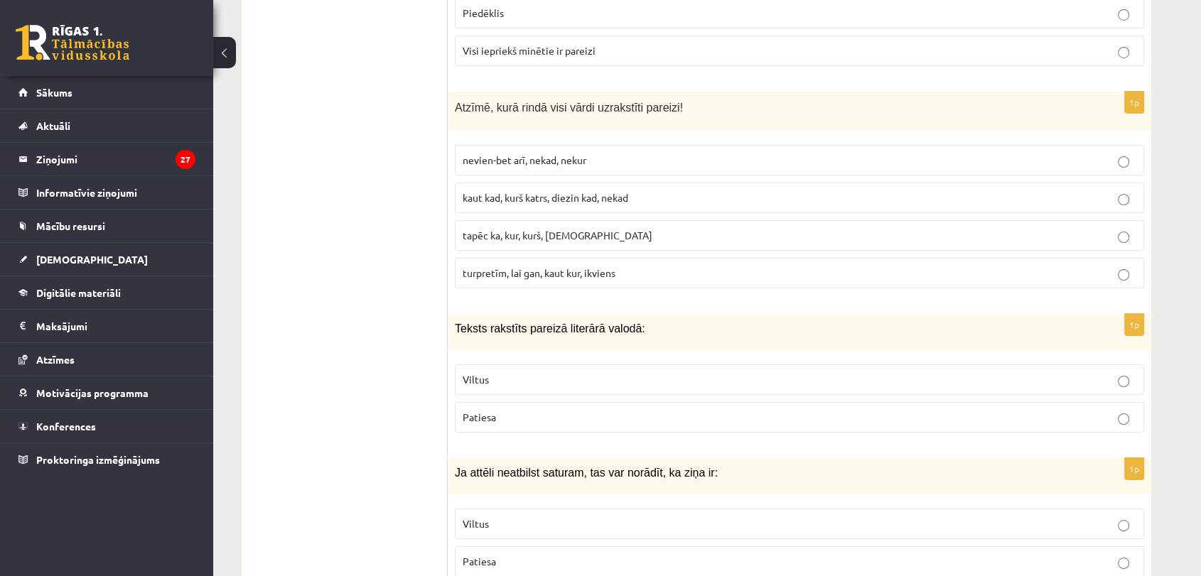
click at [506, 267] on span "turpretīm, lai gan, kaut kur, ikviens" at bounding box center [539, 273] width 153 height 13
drag, startPoint x: 451, startPoint y: 290, endPoint x: 525, endPoint y: 384, distance: 120.0
click at [525, 384] on div "1p Teksts rakstīts pareizā literārā valodā: Viltus Patiesa" at bounding box center [800, 379] width 704 height 130
click at [490, 411] on span "Patiesa" at bounding box center [479, 417] width 33 height 13
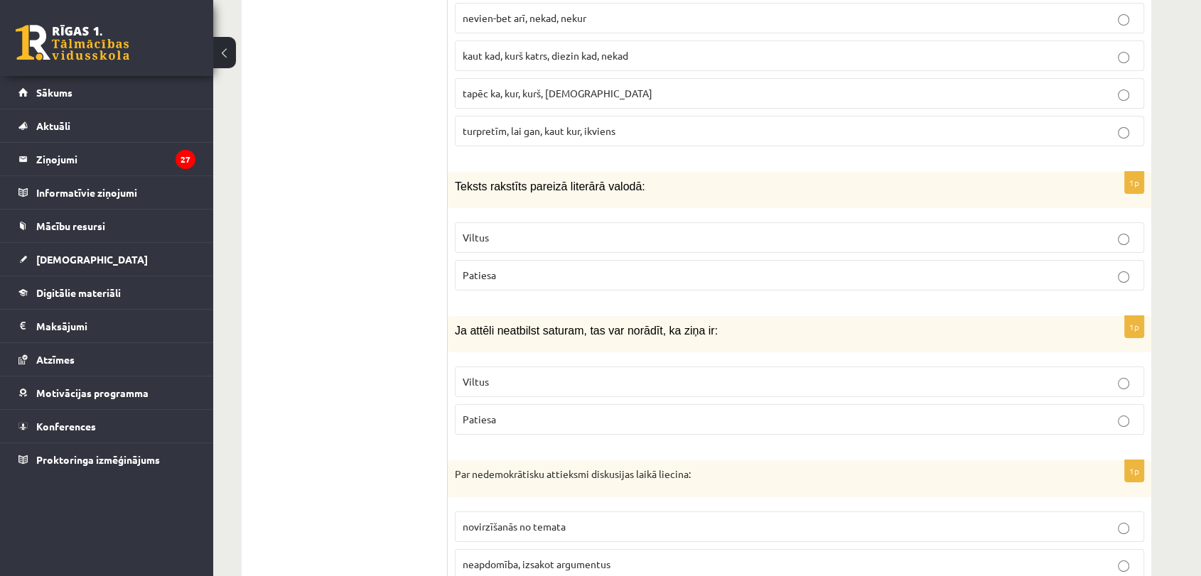
scroll to position [5282, 0]
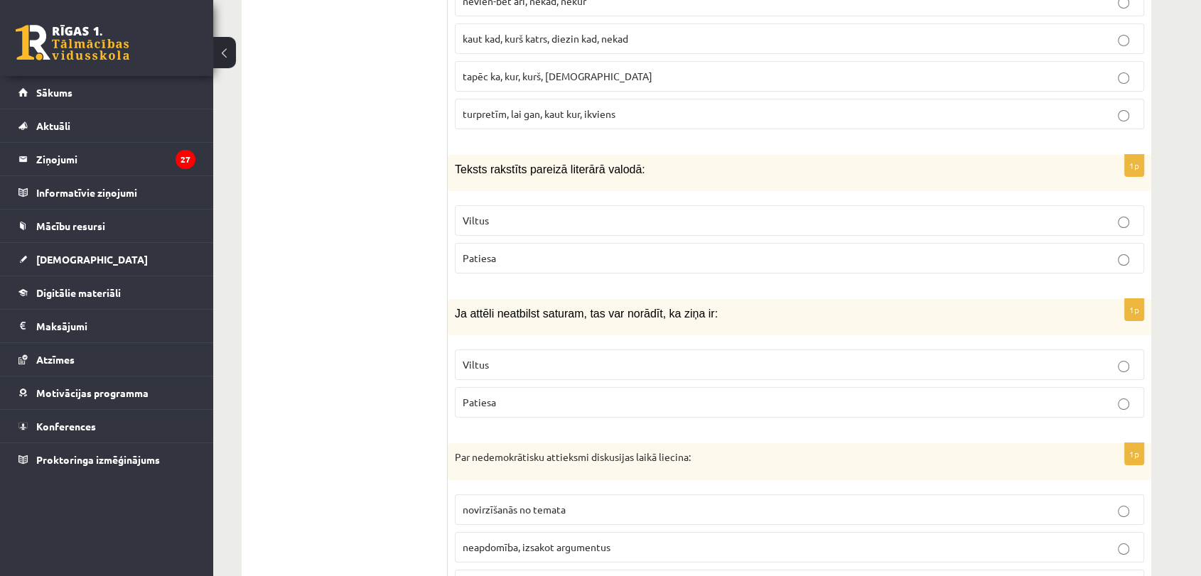
click at [495, 357] on p "Viltus" at bounding box center [800, 364] width 674 height 15
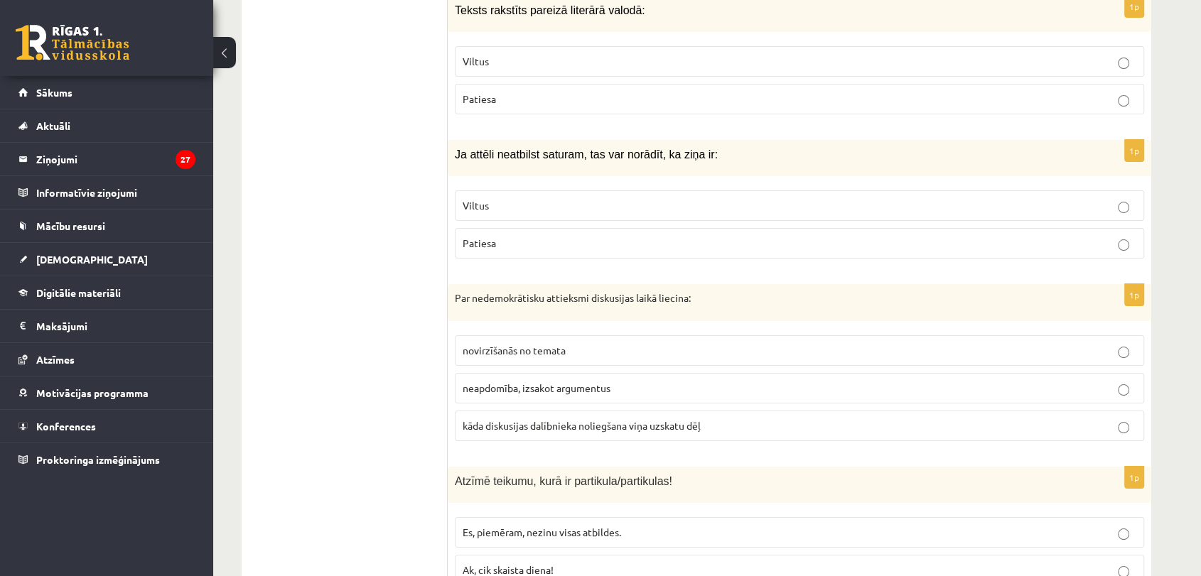
scroll to position [5467, 0]
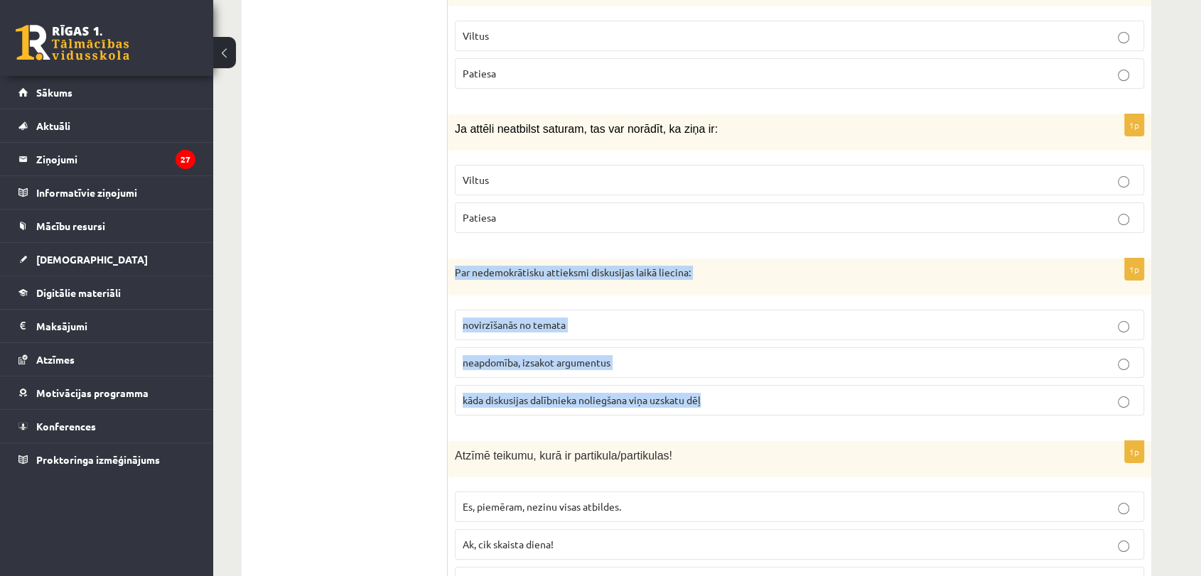
drag, startPoint x: 449, startPoint y: 232, endPoint x: 726, endPoint y: 362, distance: 305.5
click at [726, 362] on div "1p Par nedemokrātisku attieksmi diskusijas laikā liecina: novirzīšanās no temat…" at bounding box center [800, 343] width 704 height 168
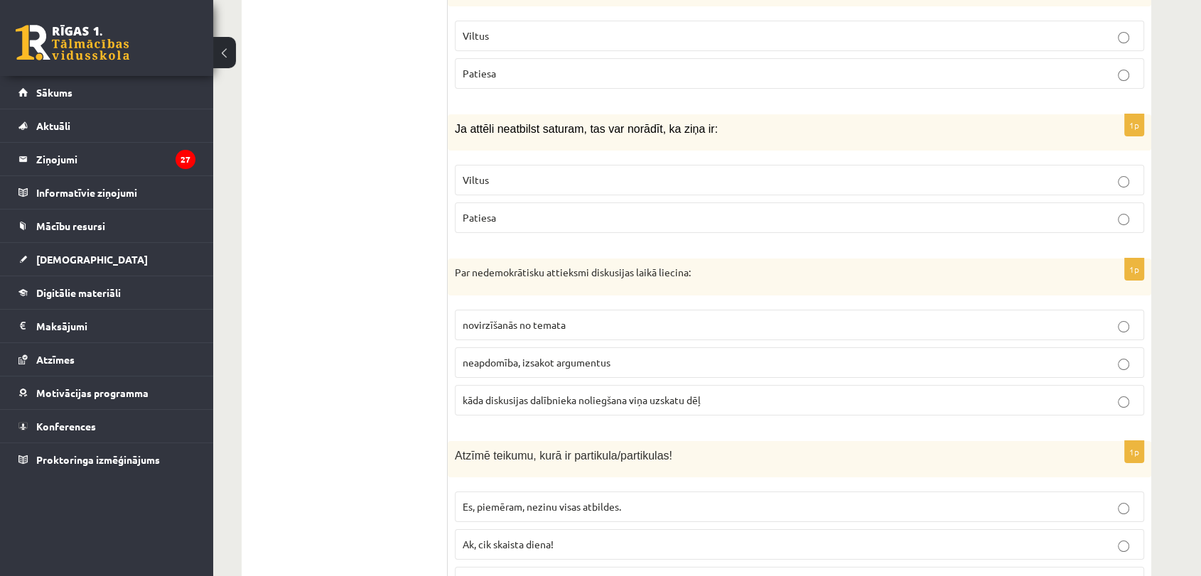
click at [582, 394] on span "kāda diskusijas dalībnieka noliegšana viņa uzskatu dēļ" at bounding box center [582, 400] width 238 height 13
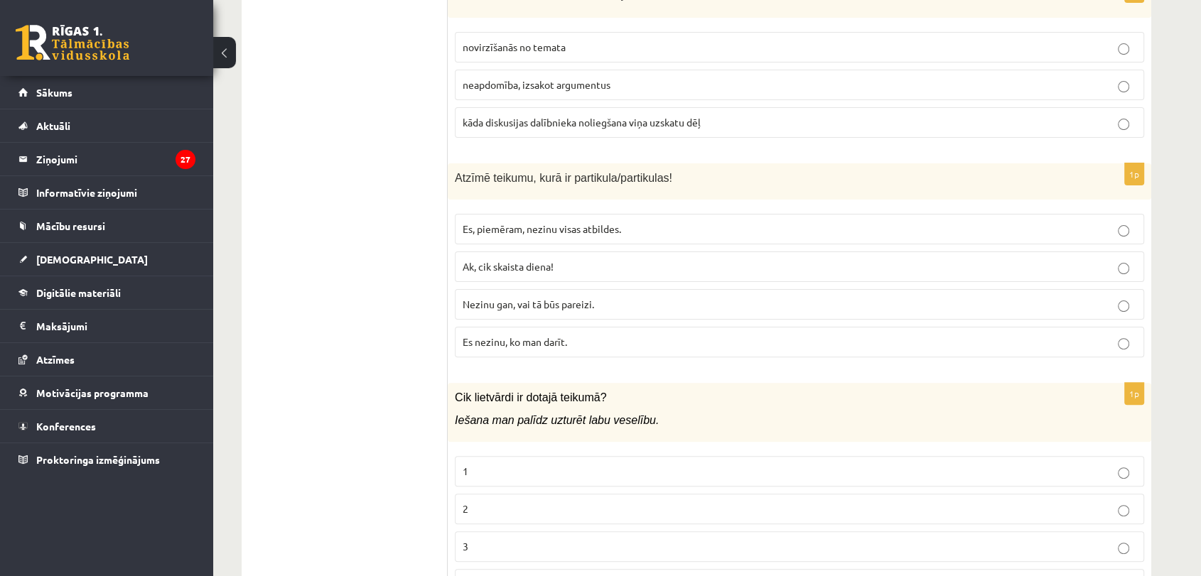
scroll to position [5762, 0]
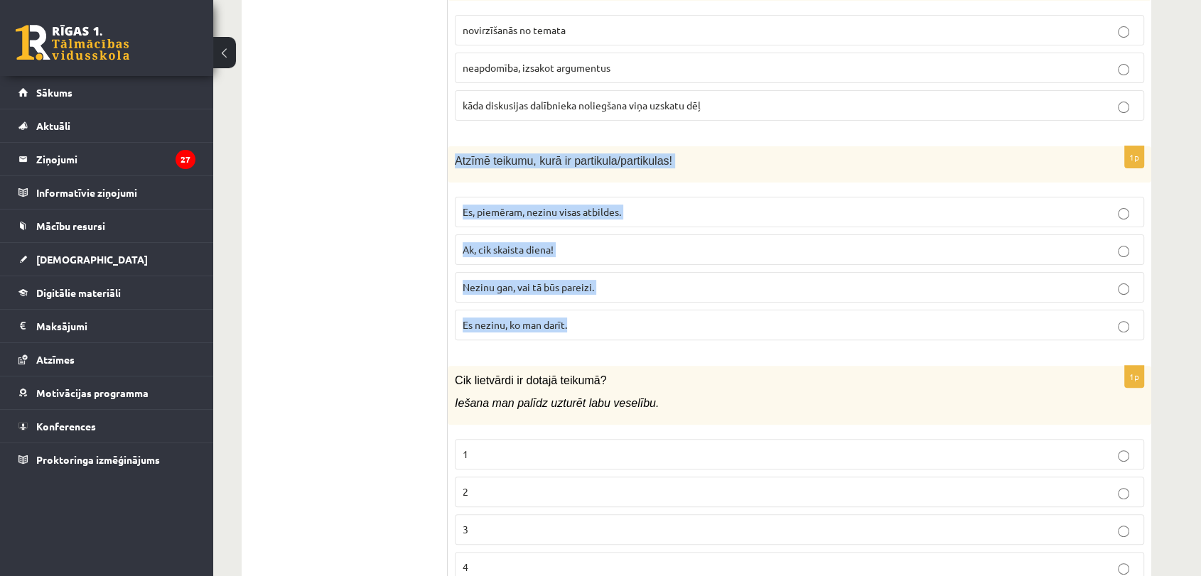
drag, startPoint x: 453, startPoint y: 126, endPoint x: 574, endPoint y: 287, distance: 202.0
click at [574, 287] on div "1p Atzīmē teikumu, kurā ir partikula/partikulas! Es, piemēram, nezinu visas atb…" at bounding box center [800, 248] width 704 height 205
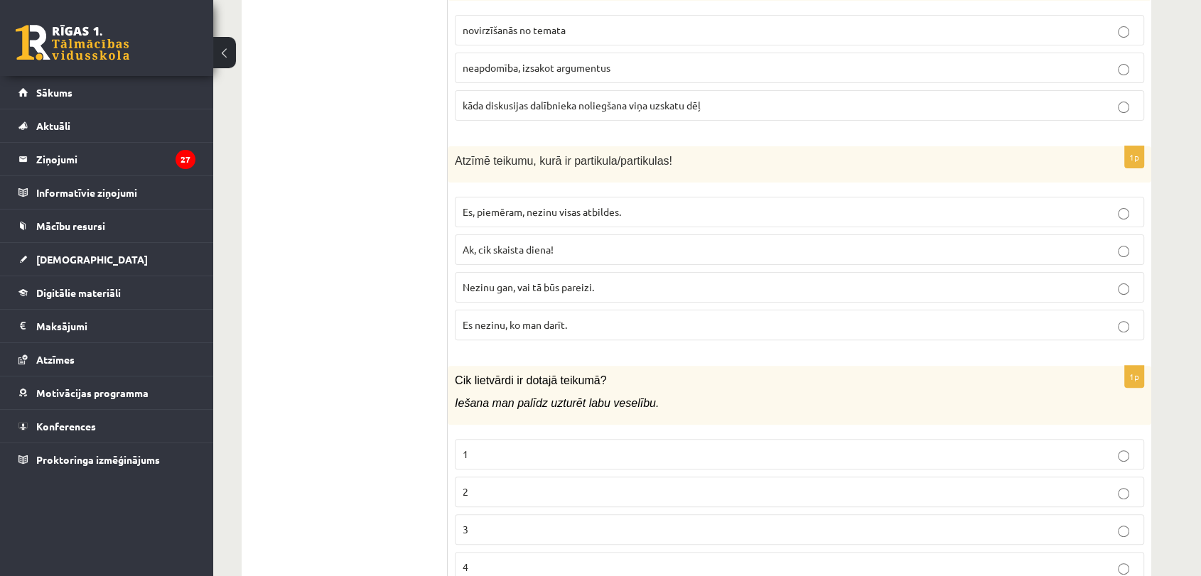
click at [497, 205] on span "Es, piemēram, nezinu visas atbildes." at bounding box center [542, 211] width 158 height 13
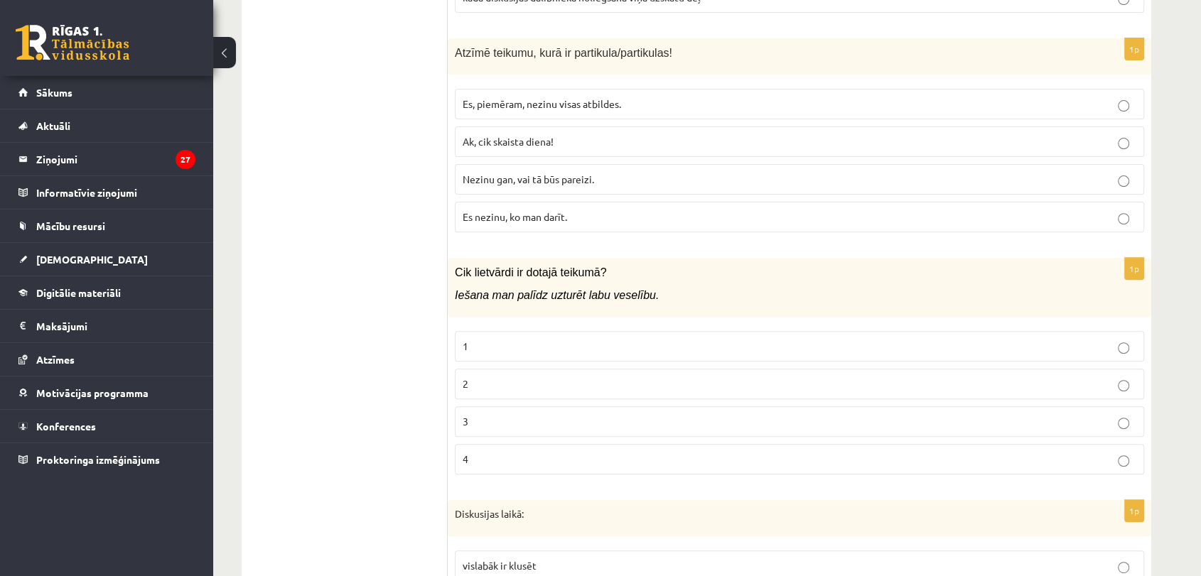
scroll to position [5878, 0]
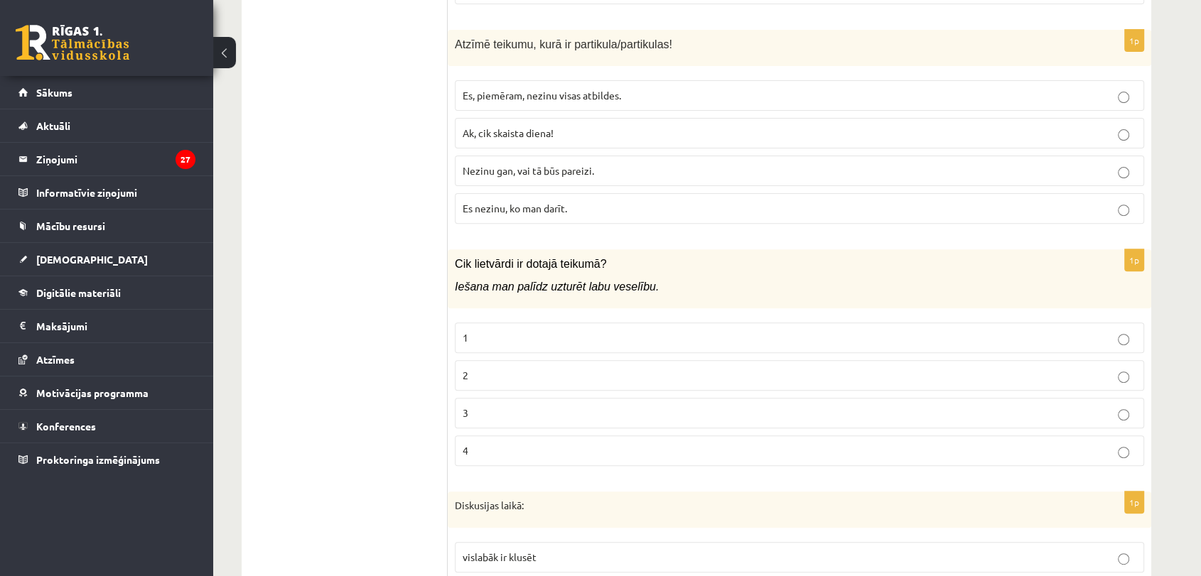
click at [495, 368] on p "2" at bounding box center [800, 375] width 674 height 15
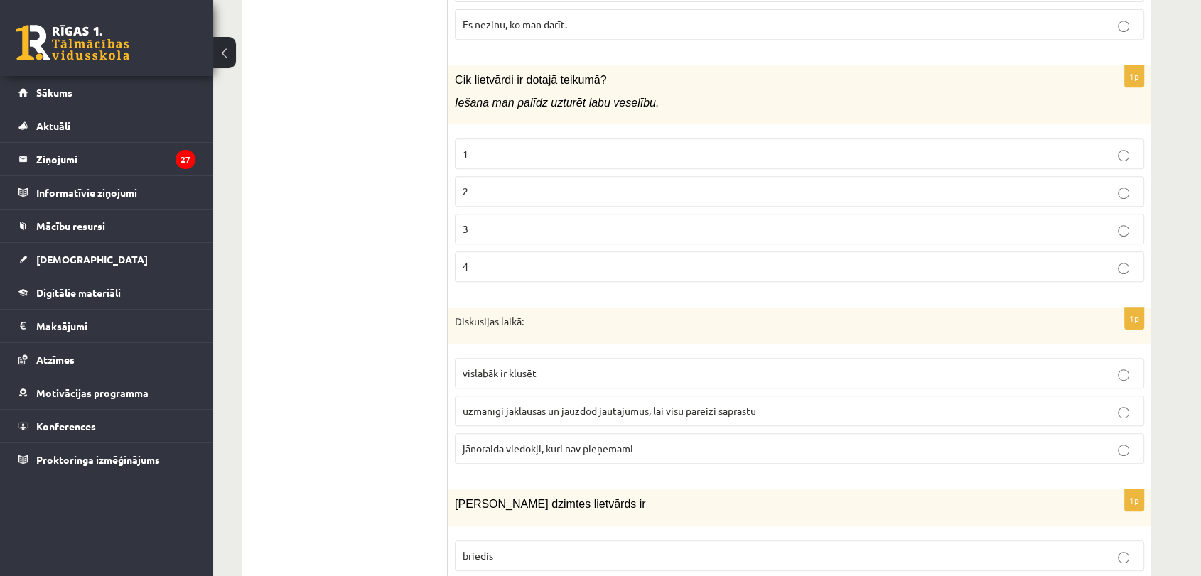
scroll to position [6122, 0]
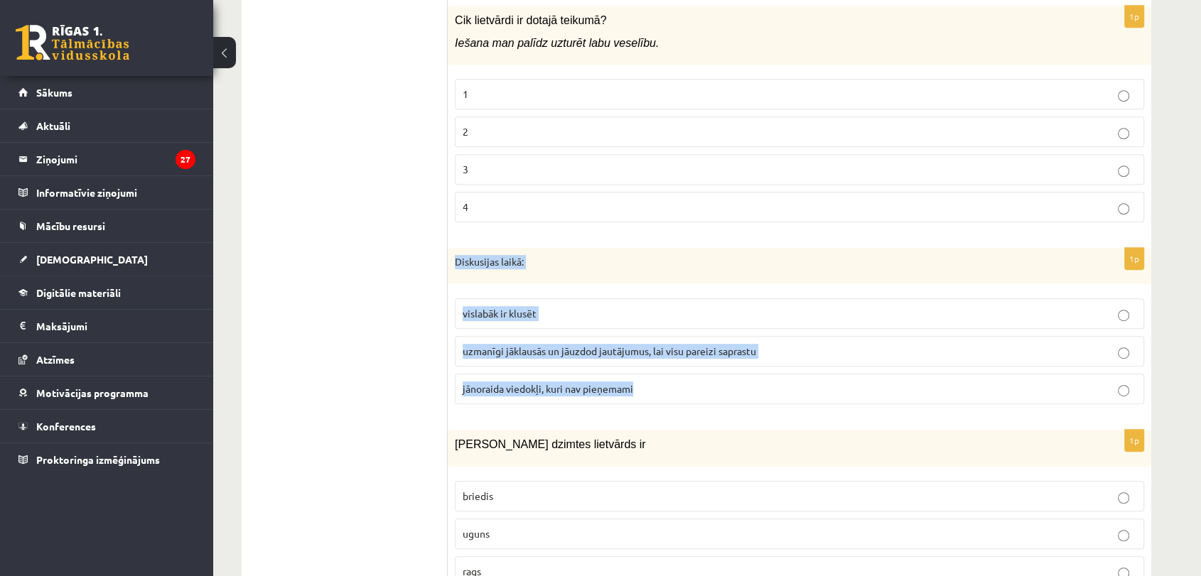
drag, startPoint x: 453, startPoint y: 224, endPoint x: 778, endPoint y: 370, distance: 356.9
click at [778, 370] on div "1p Diskusijas laikā: vislabāk ir klusēt uzmanīgi jāklausās un jāuzdod jautājumu…" at bounding box center [800, 332] width 704 height 168
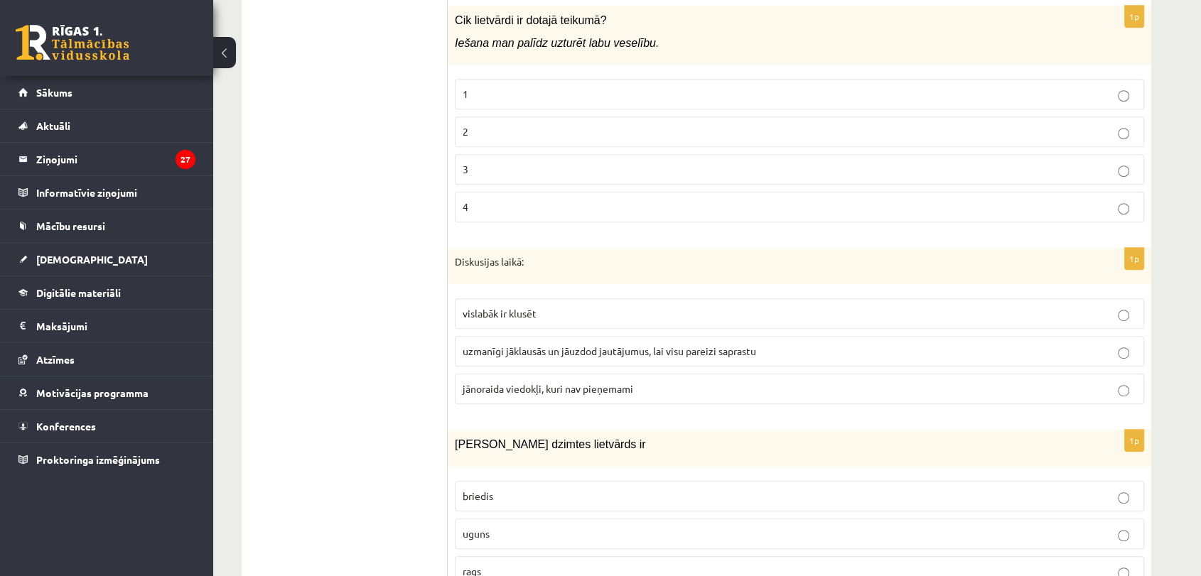
click at [586, 336] on label "uzmanīgi jāklausās un jāuzdod jautājumus, lai visu pareizi saprastu" at bounding box center [799, 351] width 689 height 31
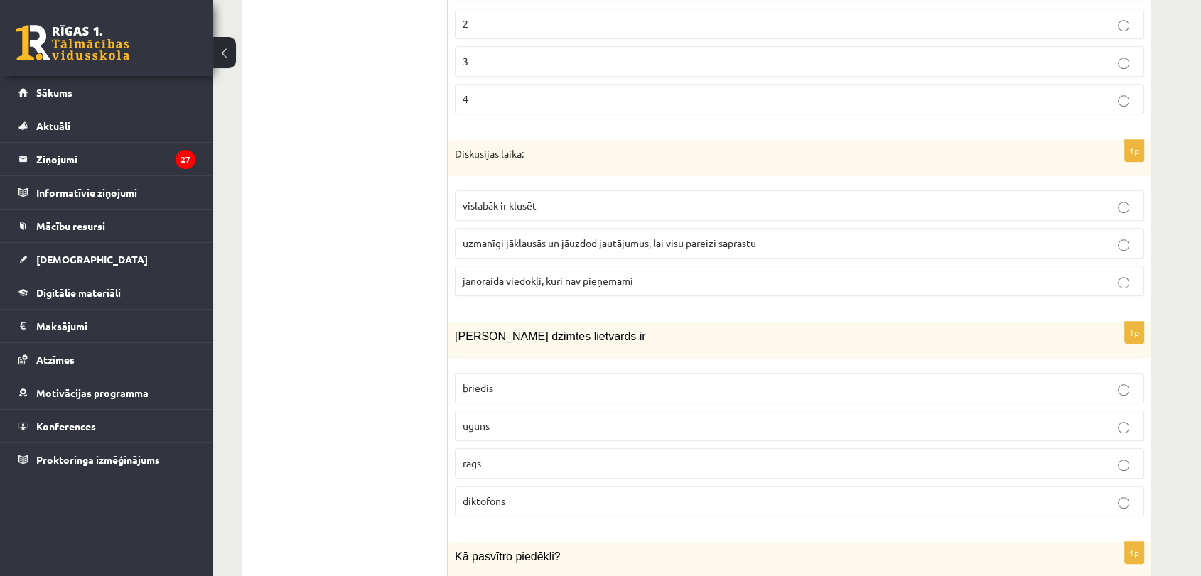
scroll to position [6247, 0]
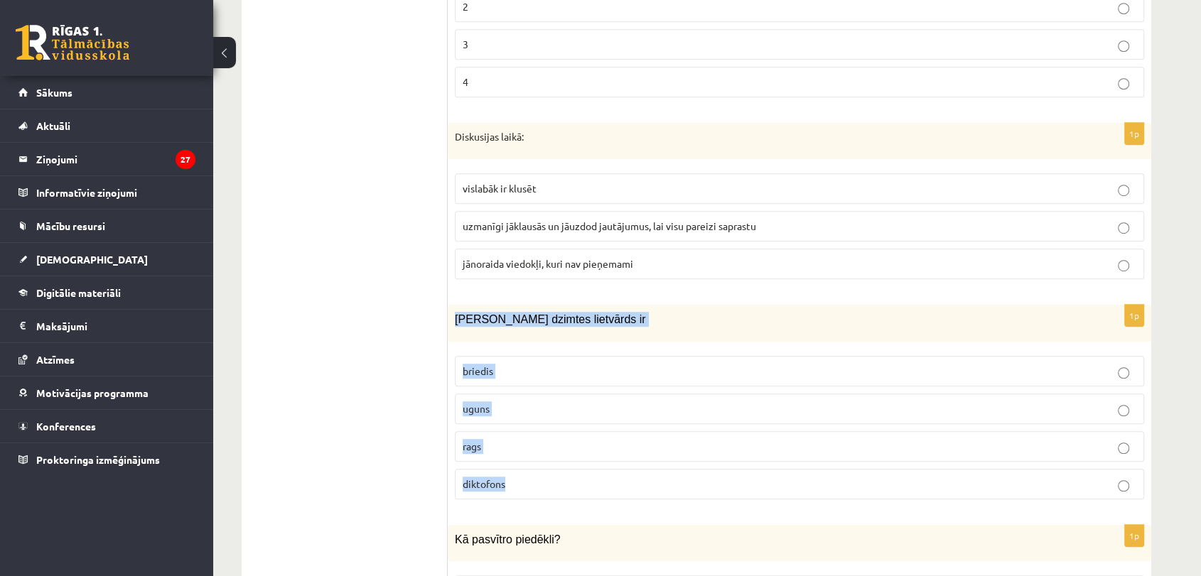
drag, startPoint x: 453, startPoint y: 281, endPoint x: 559, endPoint y: 455, distance: 202.8
click at [559, 455] on div "1p Sieviešu dzimtes lietvārds ir briedis uguns rags diktofons" at bounding box center [800, 407] width 704 height 205
click at [559, 477] on p "diktofons" at bounding box center [800, 484] width 674 height 15
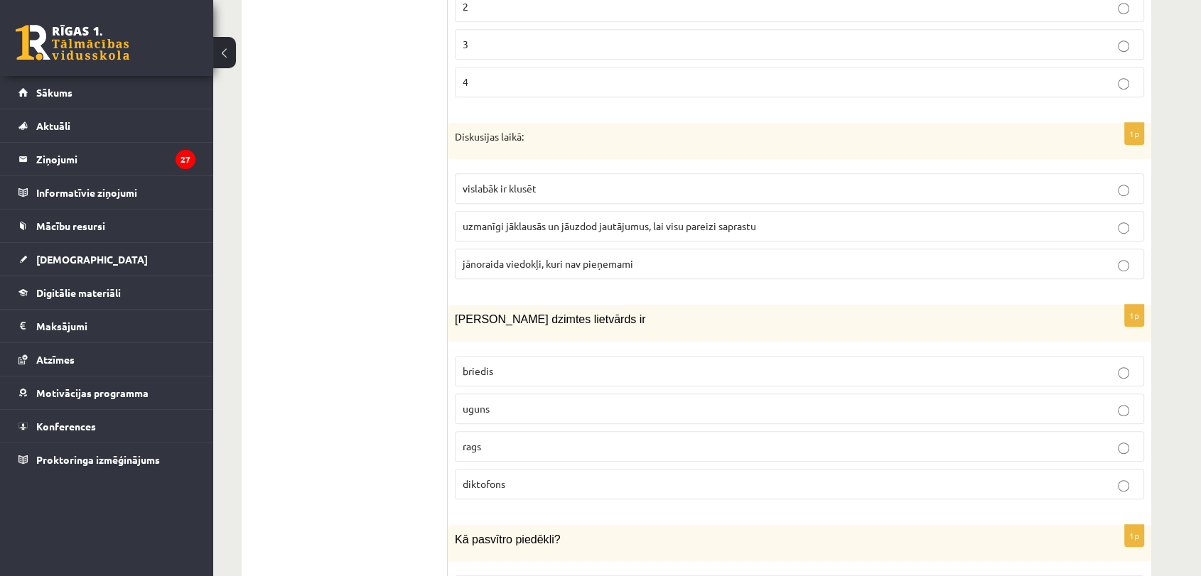
click at [648, 402] on p "uguns" at bounding box center [800, 409] width 674 height 15
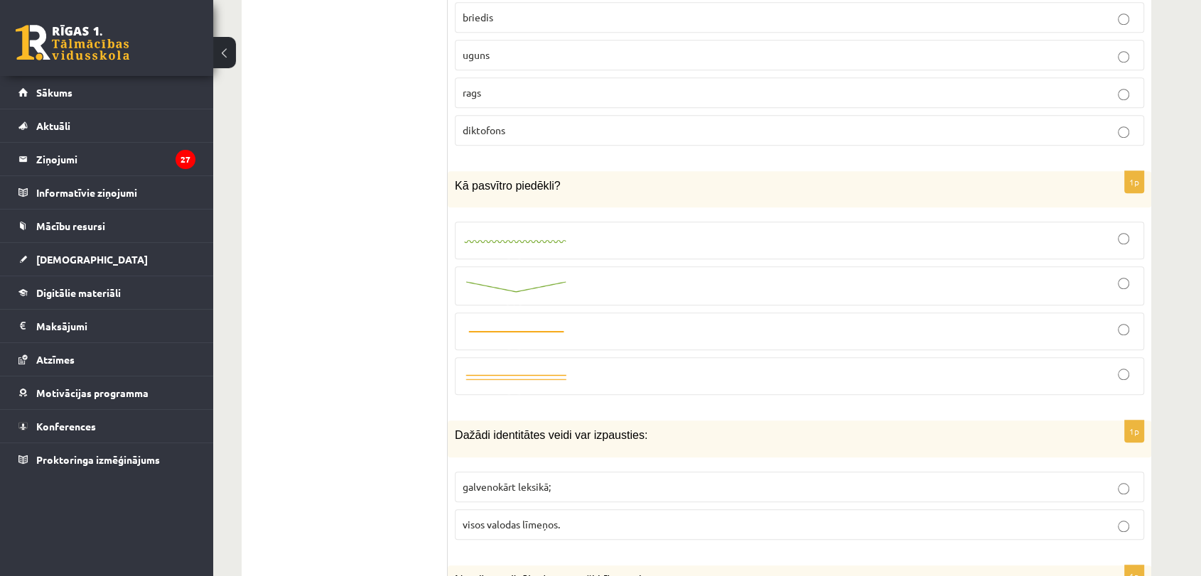
scroll to position [6575, 0]
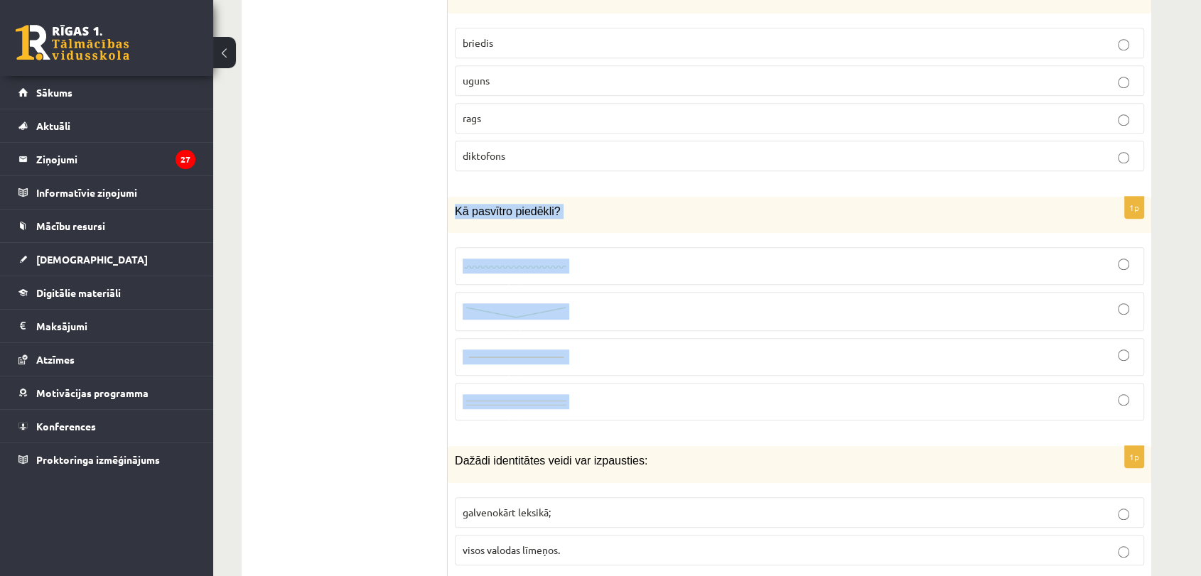
drag, startPoint x: 451, startPoint y: 165, endPoint x: 597, endPoint y: 373, distance: 254.5
click at [597, 373] on div "1p Kā pasvītro piedēkli?" at bounding box center [800, 315] width 704 height 236
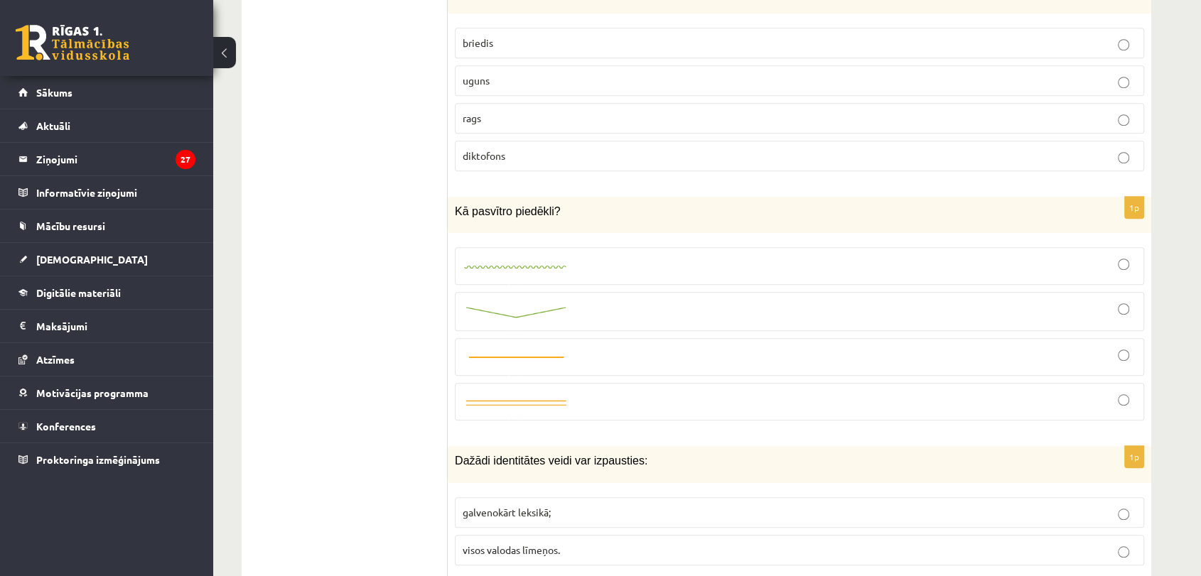
click at [521, 263] on img at bounding box center [516, 267] width 107 height 9
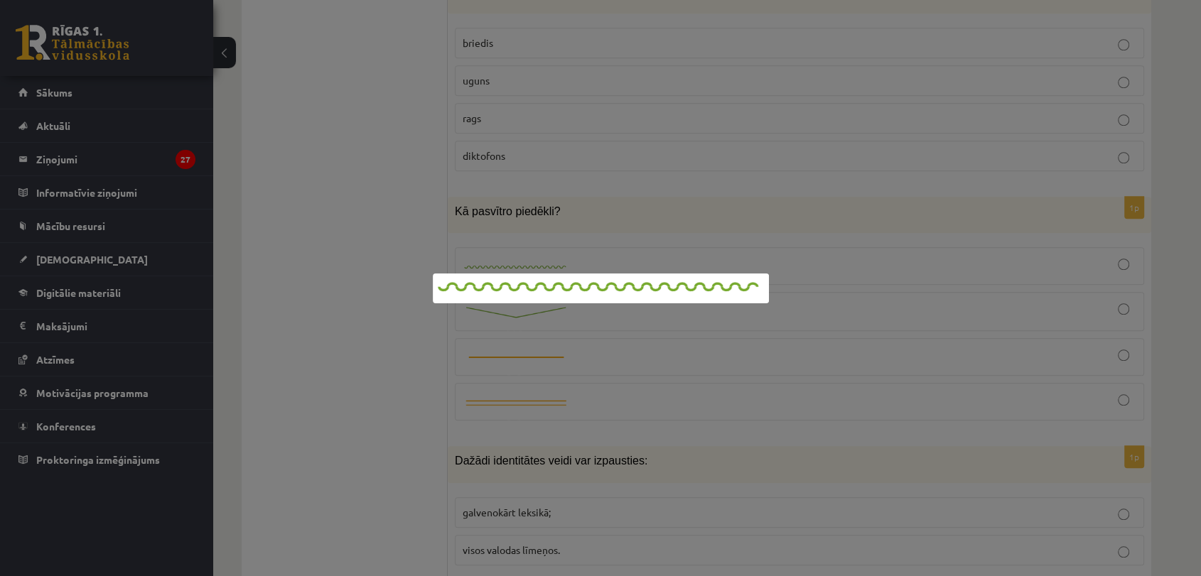
click at [928, 257] on div at bounding box center [600, 288] width 1201 height 576
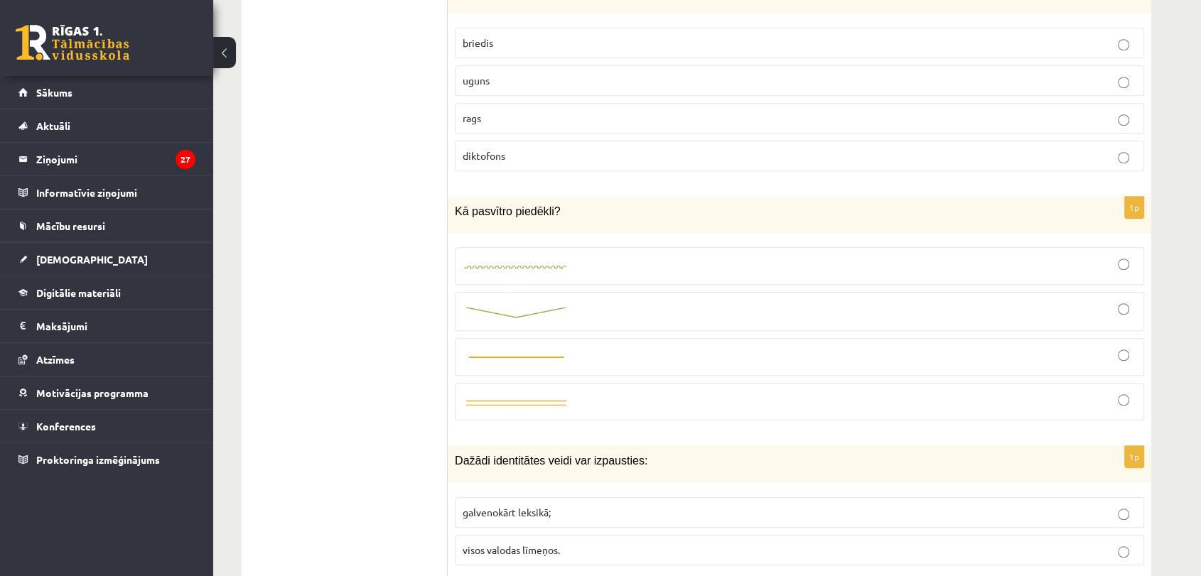
click at [942, 255] on div at bounding box center [800, 266] width 674 height 22
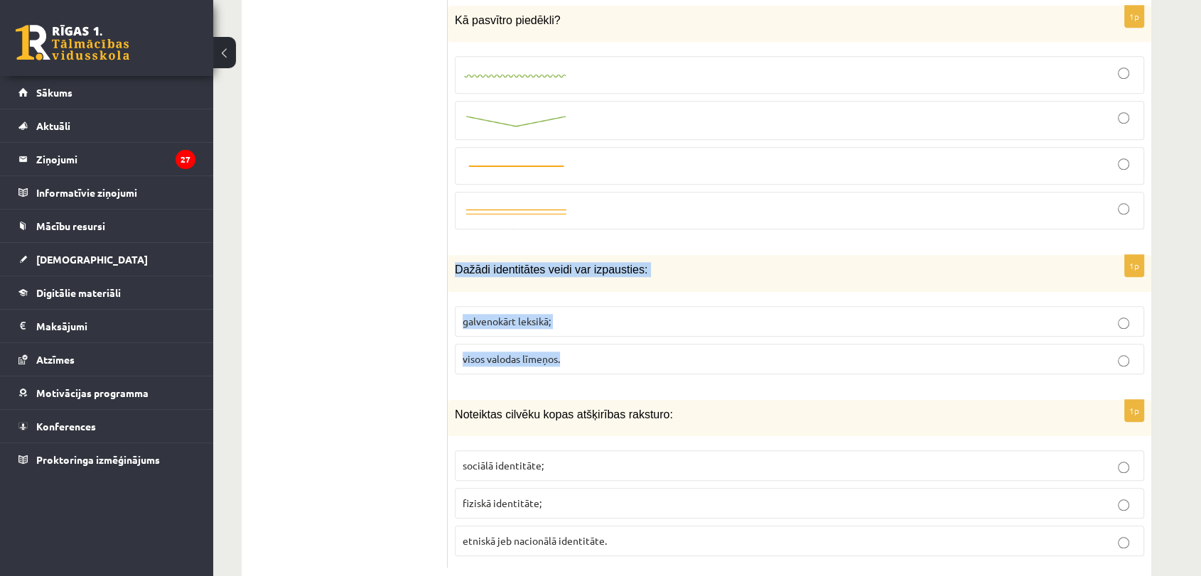
drag, startPoint x: 449, startPoint y: 230, endPoint x: 602, endPoint y: 331, distance: 183.1
click at [602, 331] on div "1p Dažādi identitātes veidi var izpausties: galvenokārt leksikā; visos valodas …" at bounding box center [800, 320] width 704 height 130
click at [503, 352] on span "visos valodas līmeņos." at bounding box center [511, 358] width 97 height 13
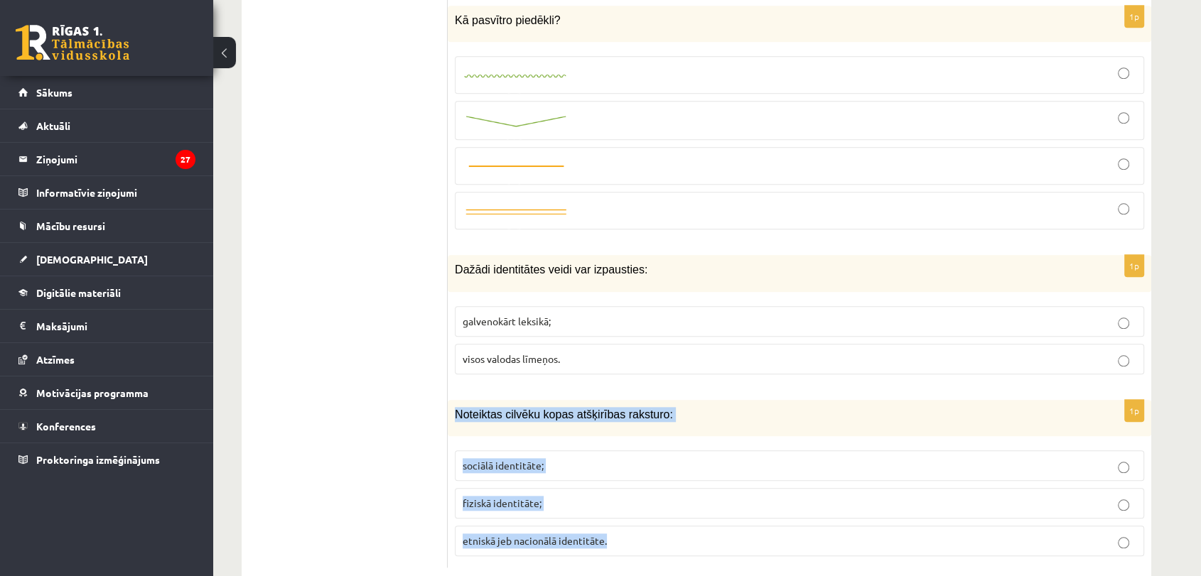
drag, startPoint x: 455, startPoint y: 375, endPoint x: 672, endPoint y: 488, distance: 245.1
click at [672, 488] on div "1p Noteiktas cilvēku kopas atšķirības raksturo: sociālā identitāte; fiziskā ide…" at bounding box center [800, 484] width 704 height 168
click at [514, 459] on span "sociālā identitāte;" at bounding box center [503, 465] width 81 height 13
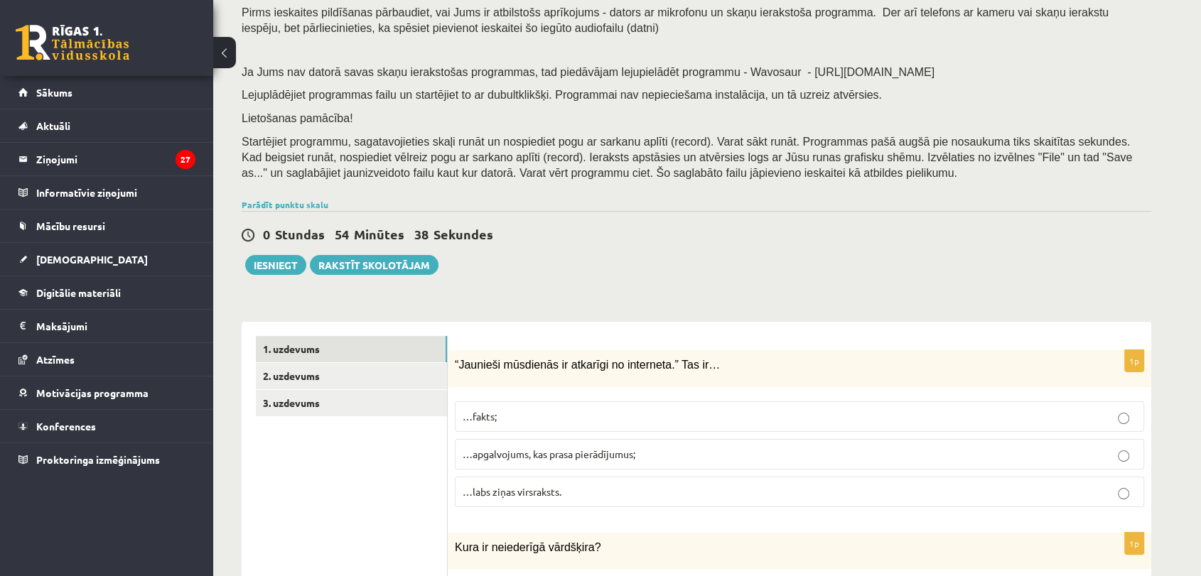
scroll to position [184, 0]
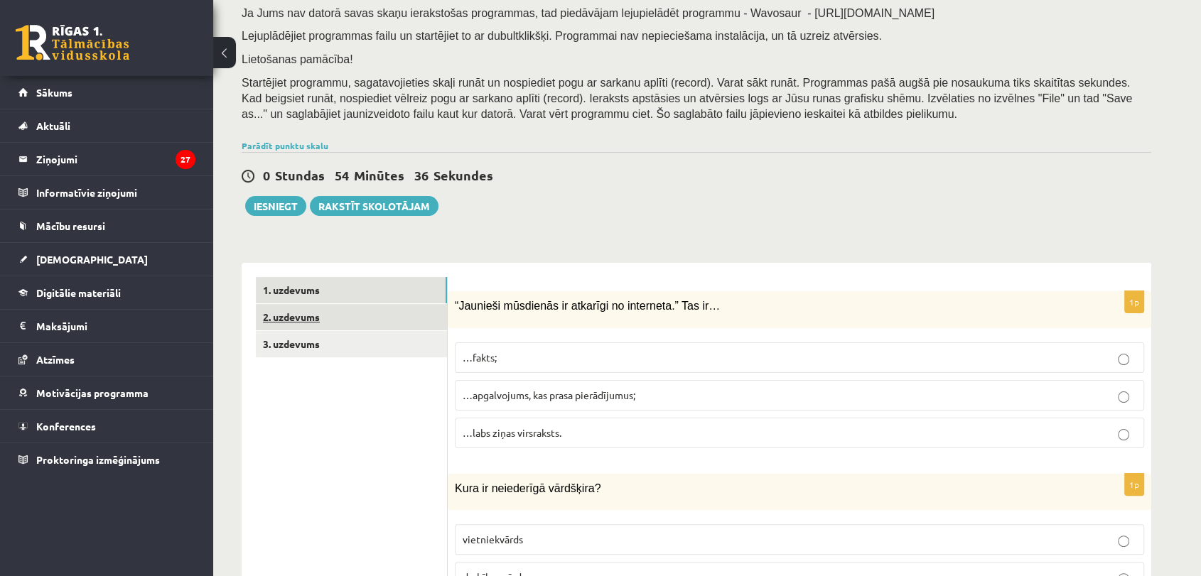
click at [344, 321] on link "2. uzdevums" at bounding box center [351, 317] width 191 height 26
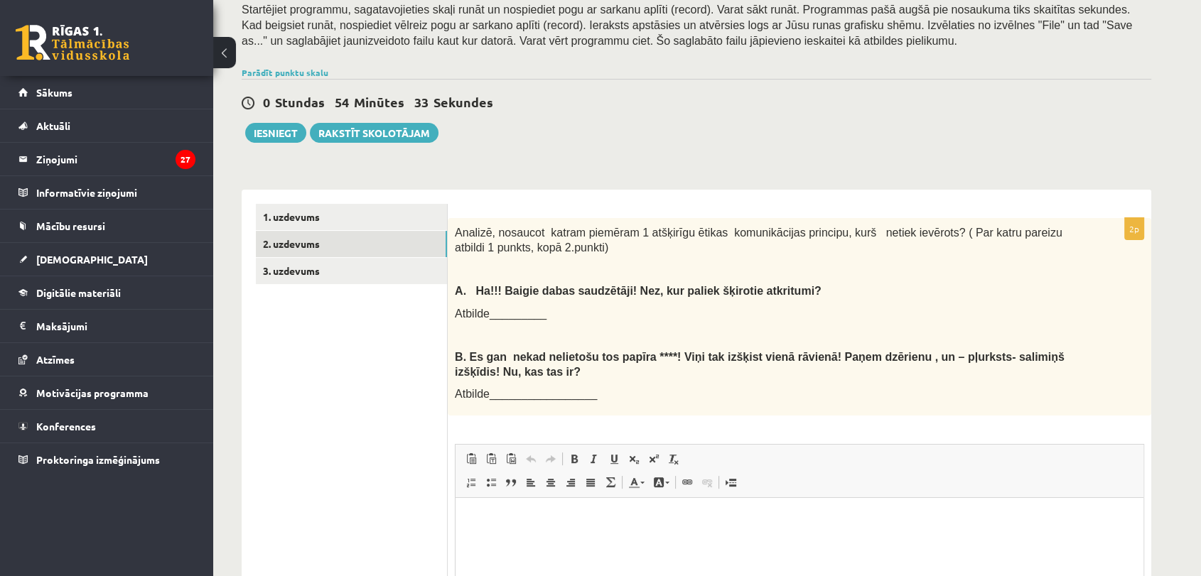
scroll to position [267, 0]
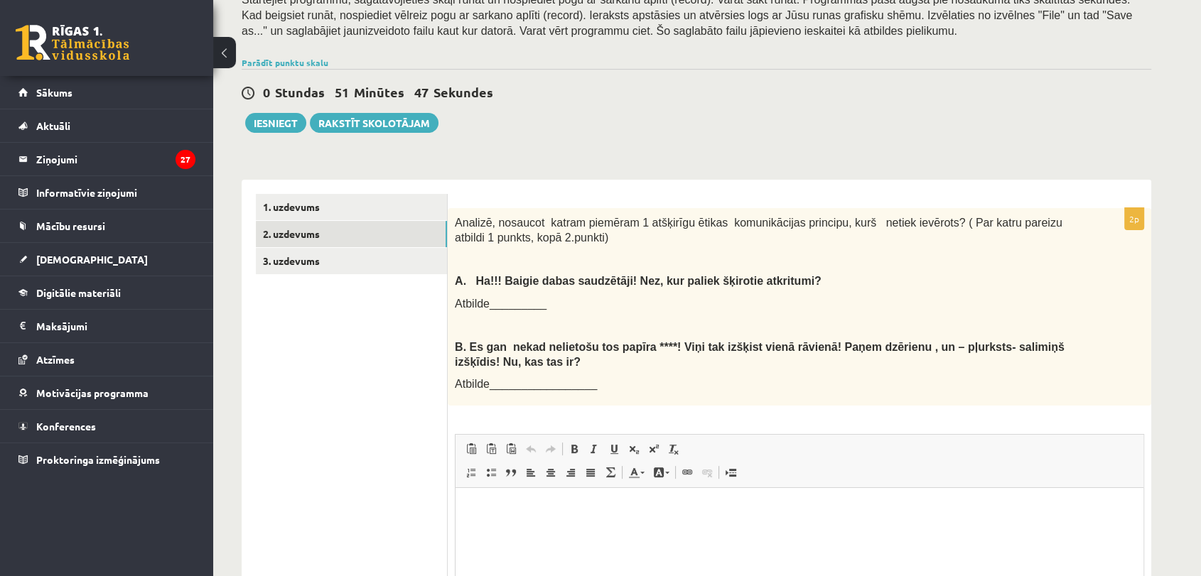
click at [602, 504] on p "Bagātinātā teksta redaktors, wiswyg-editor-user-answer-47433804347460" at bounding box center [800, 509] width 660 height 15
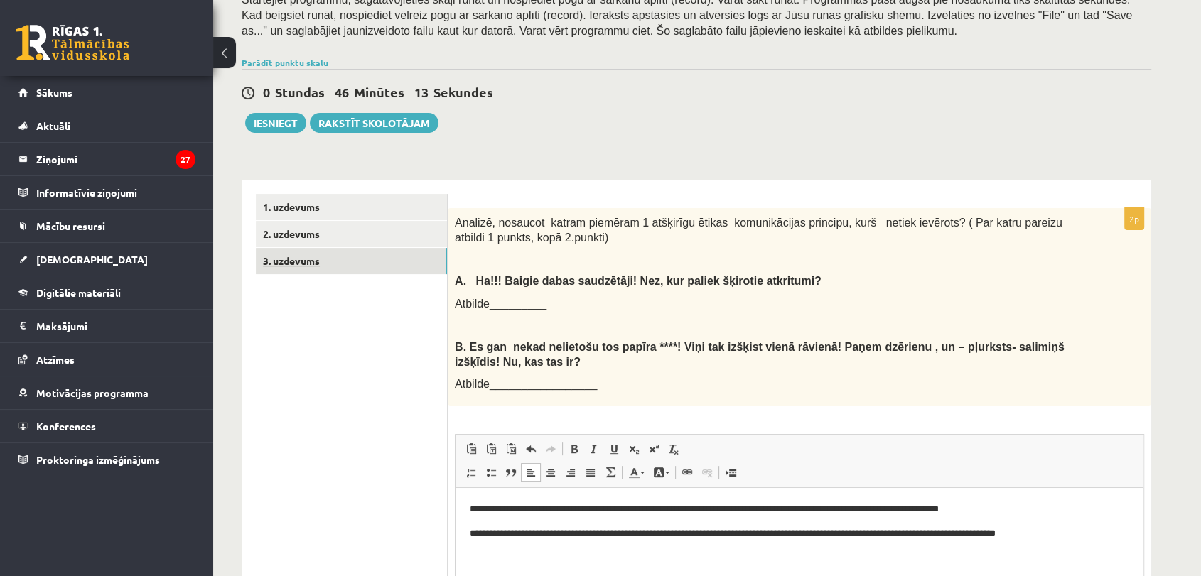
click at [351, 265] on link "3. uzdevums" at bounding box center [351, 261] width 191 height 26
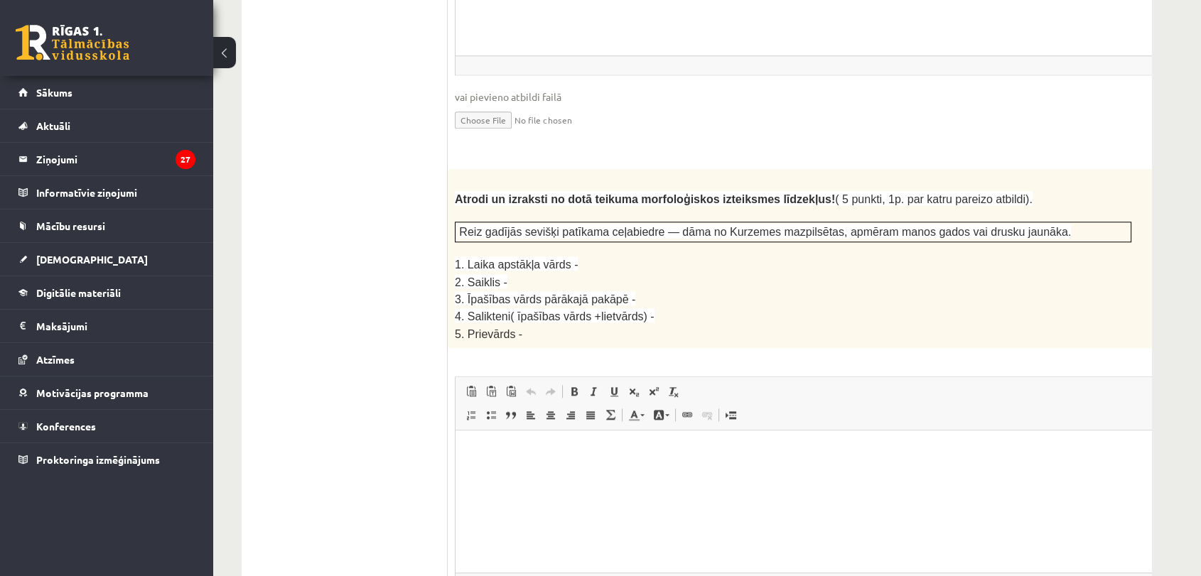
scroll to position [1775, 0]
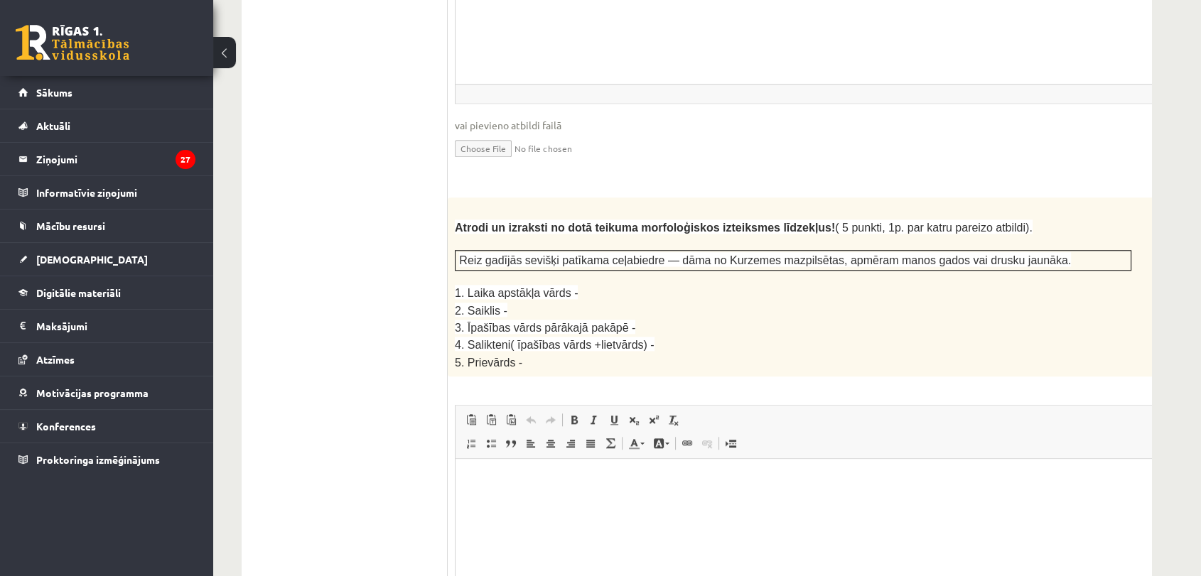
click at [636, 478] on p "Bagātinātā teksta redaktors, wiswyg-editor-user-answer-47433846824560" at bounding box center [829, 480] width 718 height 15
click at [613, 530] on p "**********" at bounding box center [810, 528] width 680 height 15
click at [507, 507] on p "**********" at bounding box center [810, 504] width 680 height 15
click at [566, 481] on p "**********" at bounding box center [810, 480] width 680 height 15
click at [713, 542] on html "**********" at bounding box center [829, 504] width 746 height 91
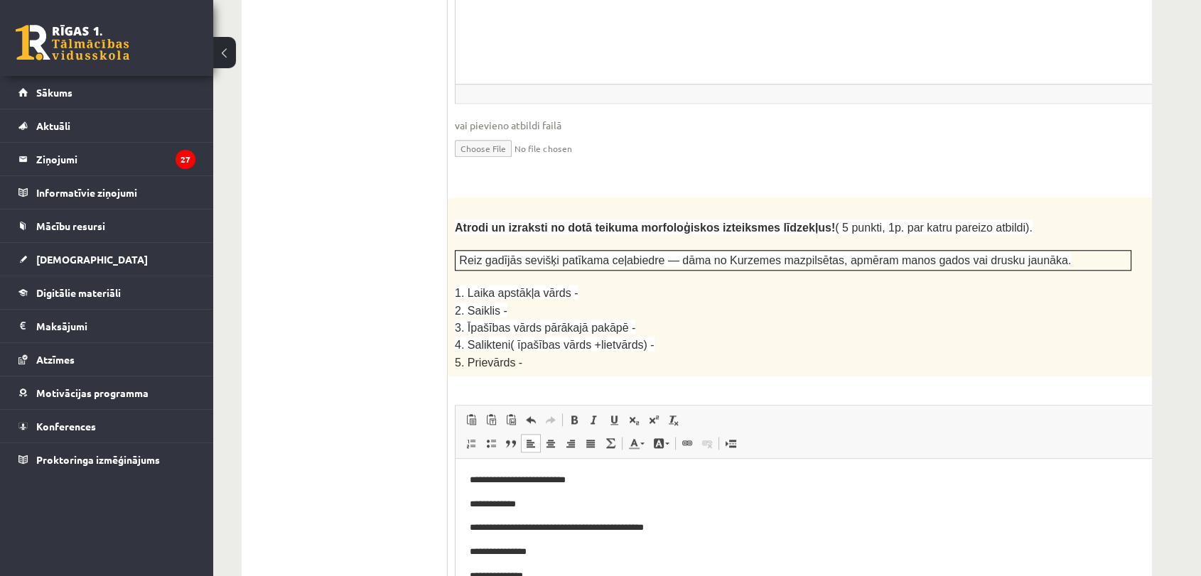
click at [574, 554] on p "**********" at bounding box center [810, 552] width 680 height 15
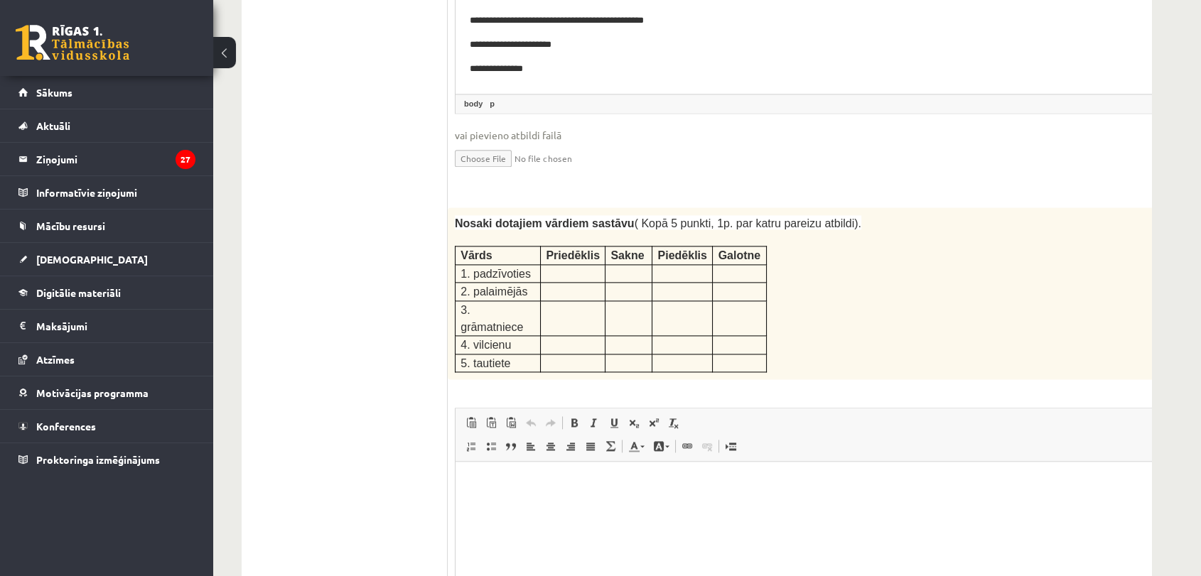
scroll to position [2289, 0]
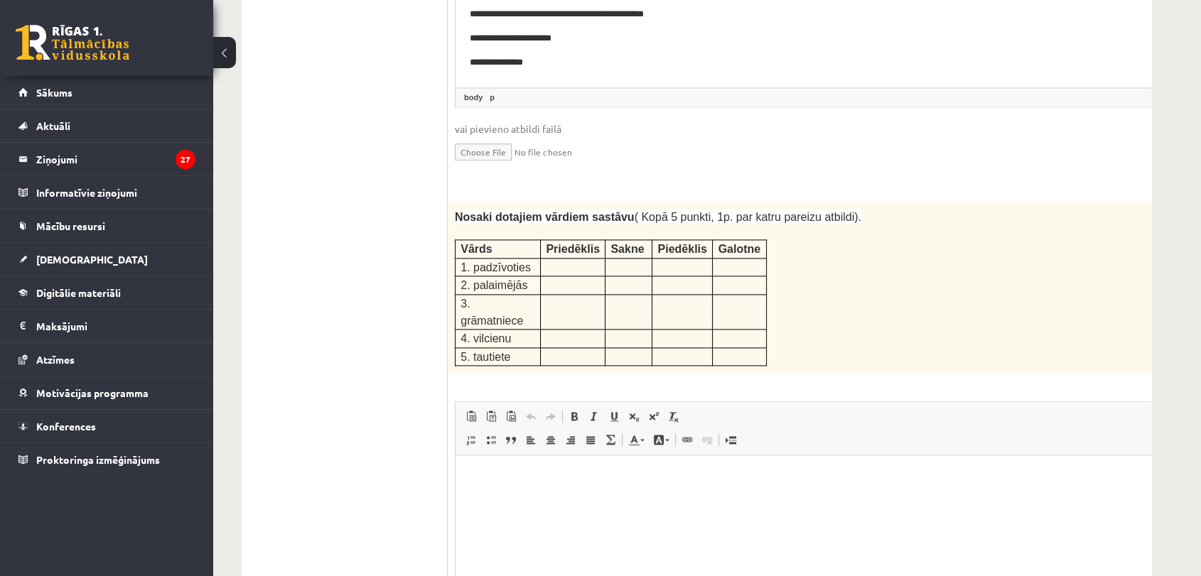
click at [519, 494] on html at bounding box center [829, 477] width 746 height 43
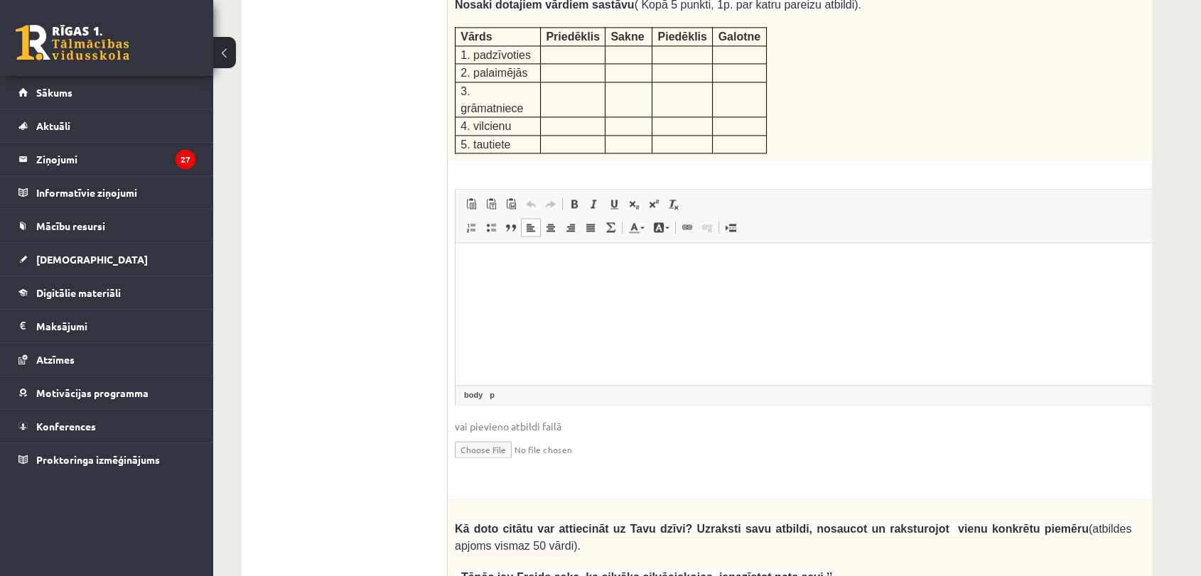
scroll to position [2524, 0]
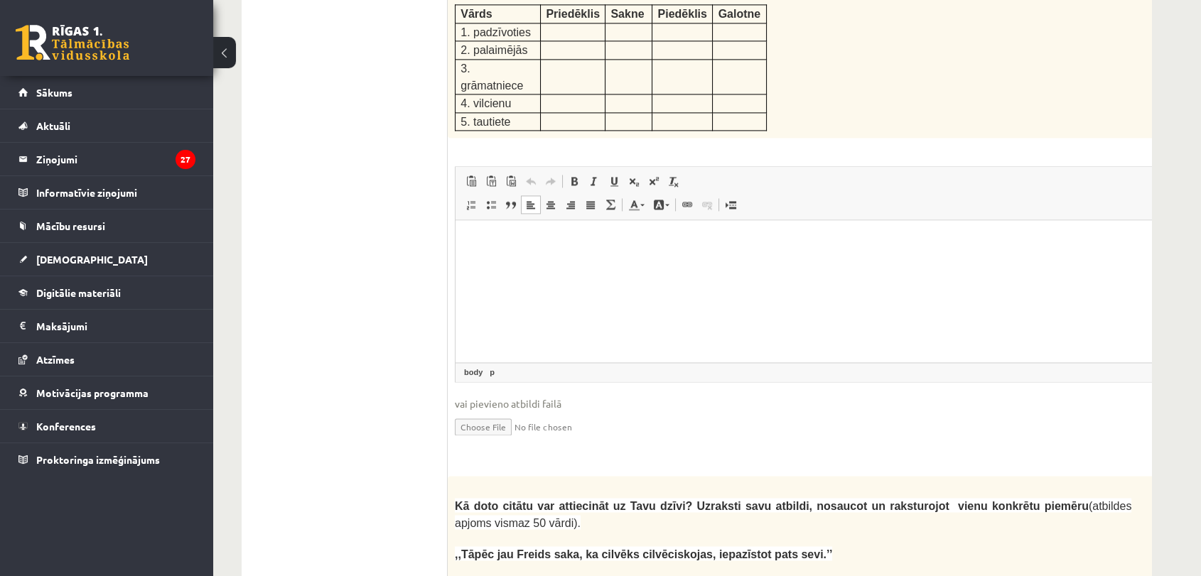
click at [483, 411] on input "file" at bounding box center [829, 425] width 748 height 29
type input "**********"
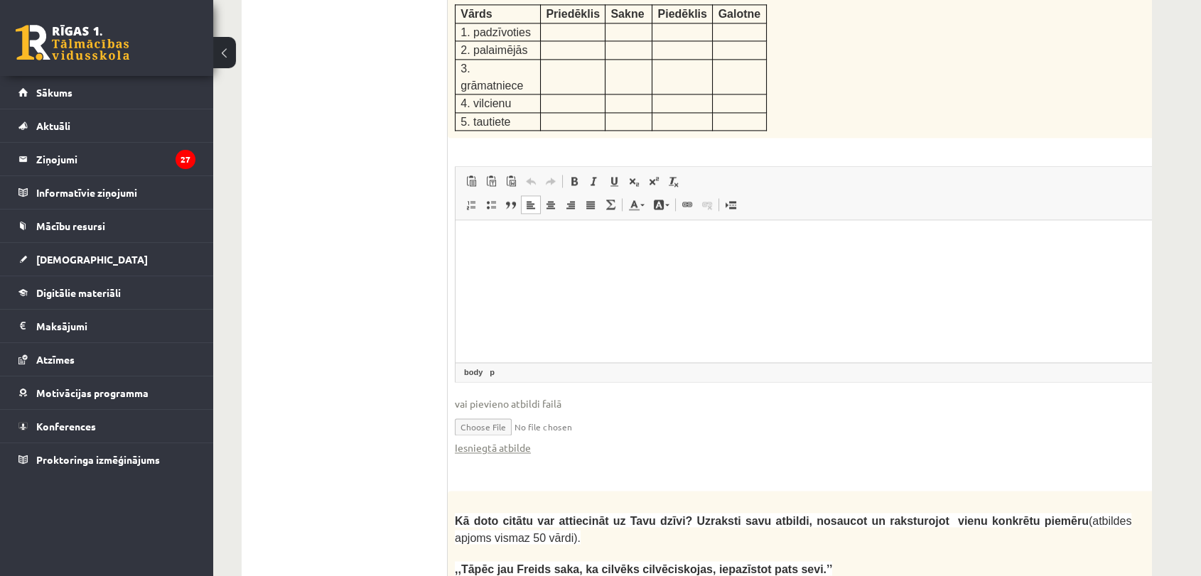
click at [547, 261] on html at bounding box center [829, 241] width 746 height 43
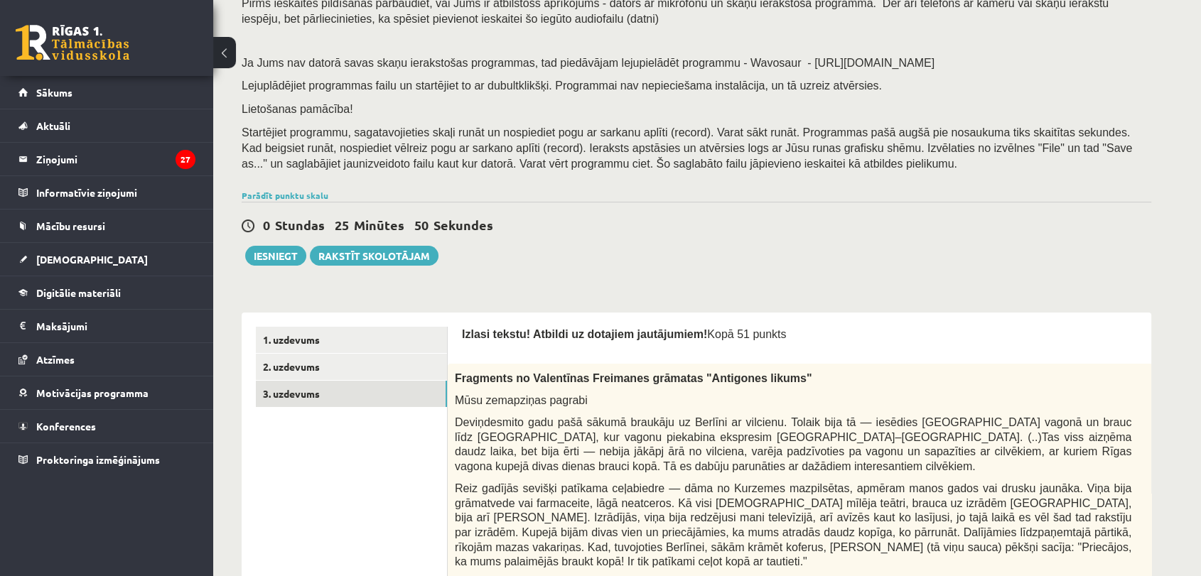
scroll to position [0, 0]
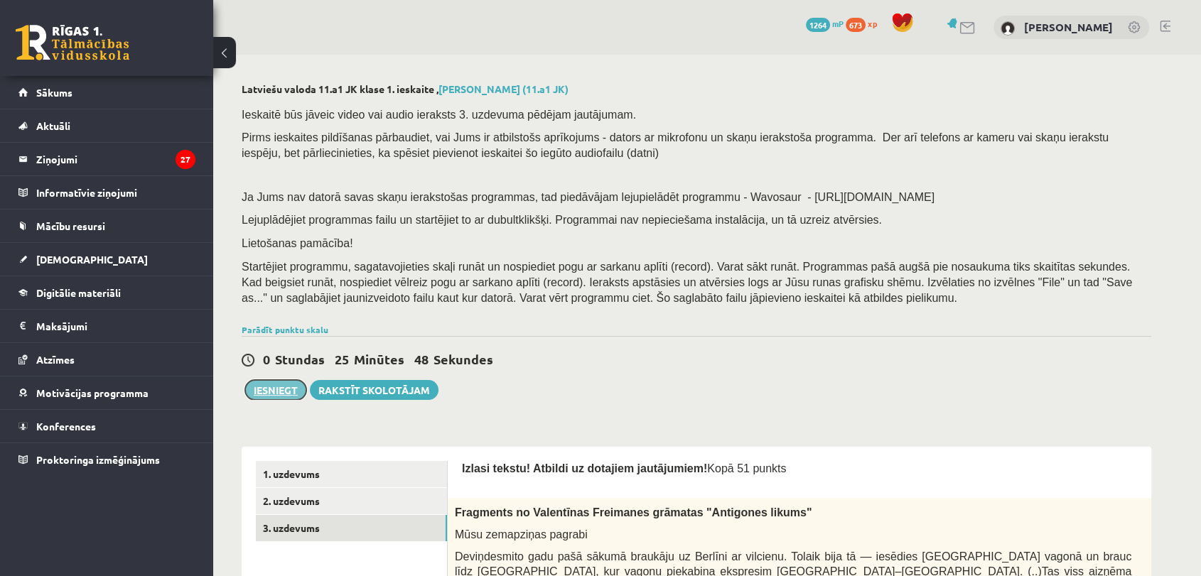
click at [281, 391] on button "Iesniegt" at bounding box center [275, 390] width 61 height 20
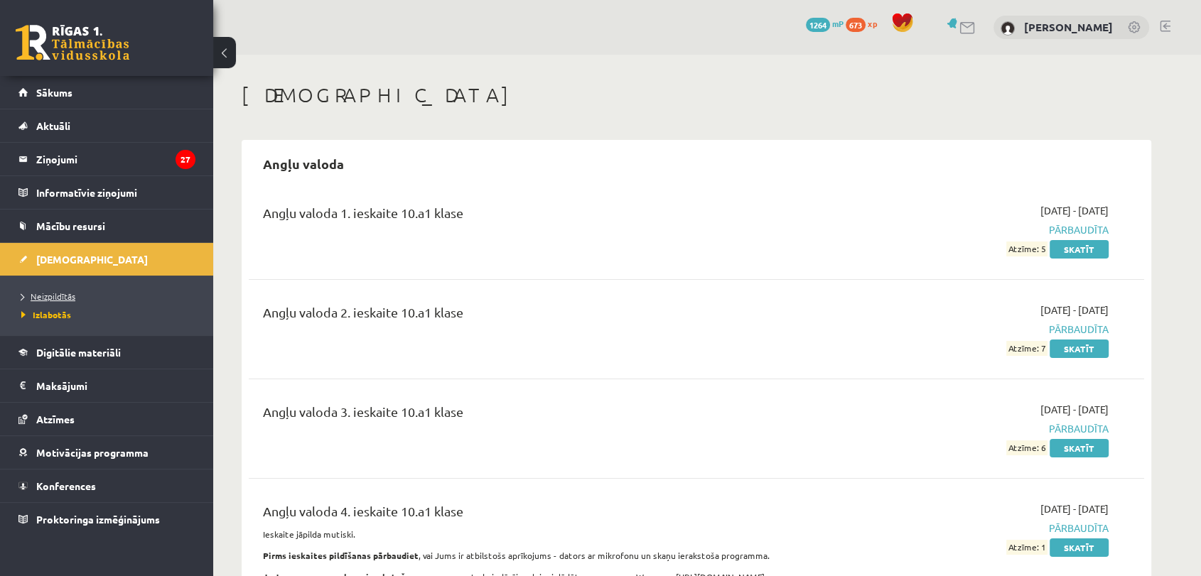
click at [51, 294] on span "Neizpildītās" at bounding box center [48, 296] width 54 height 11
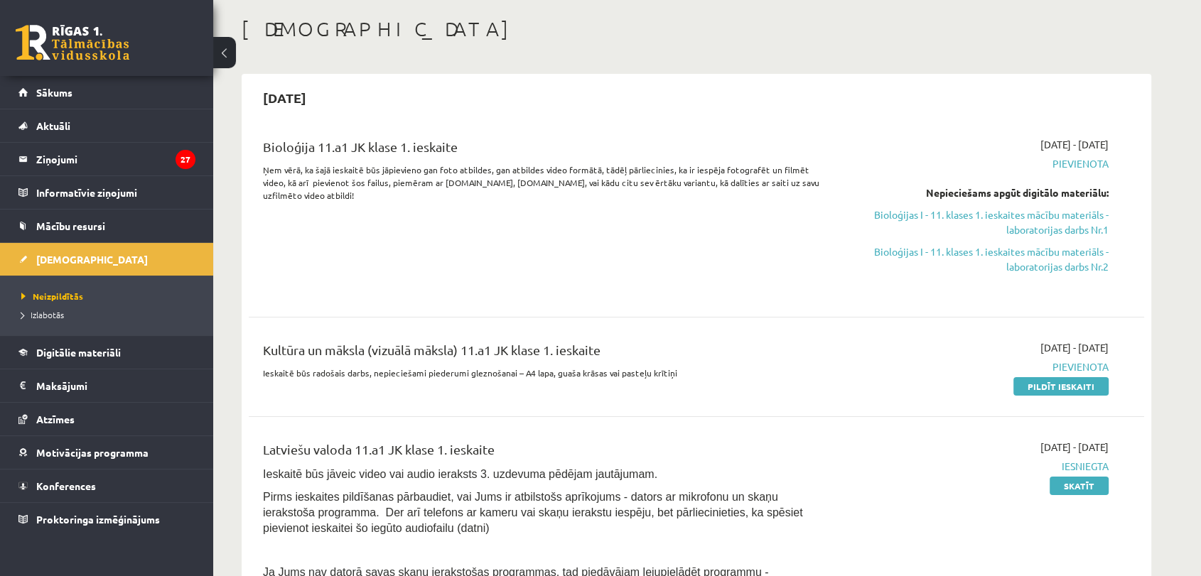
scroll to position [77, 0]
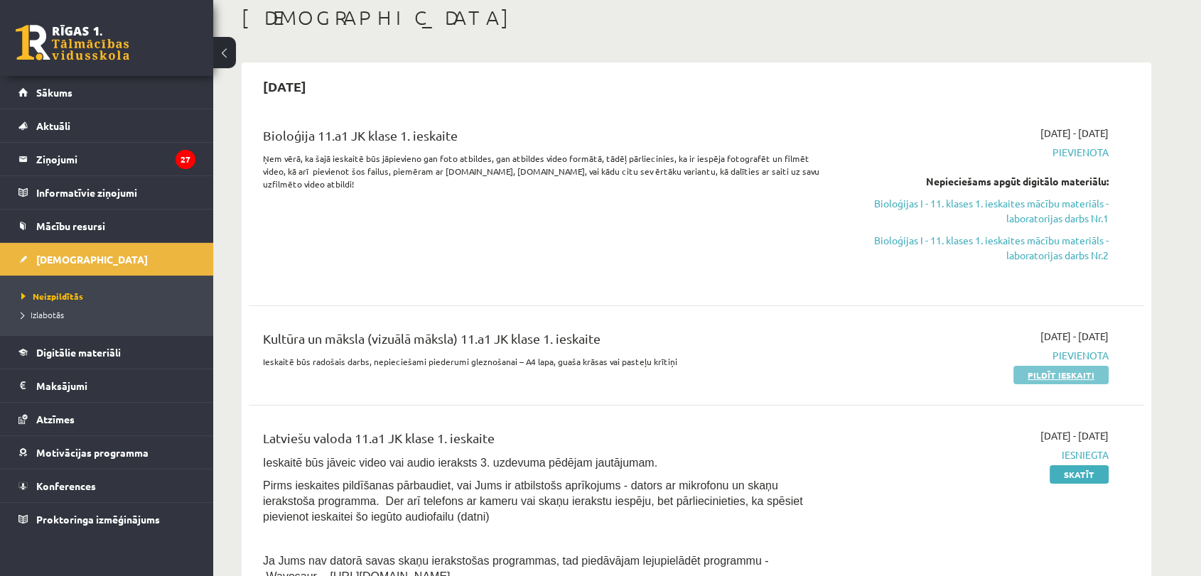
click at [1045, 375] on link "Pildīt ieskaiti" at bounding box center [1060, 375] width 95 height 18
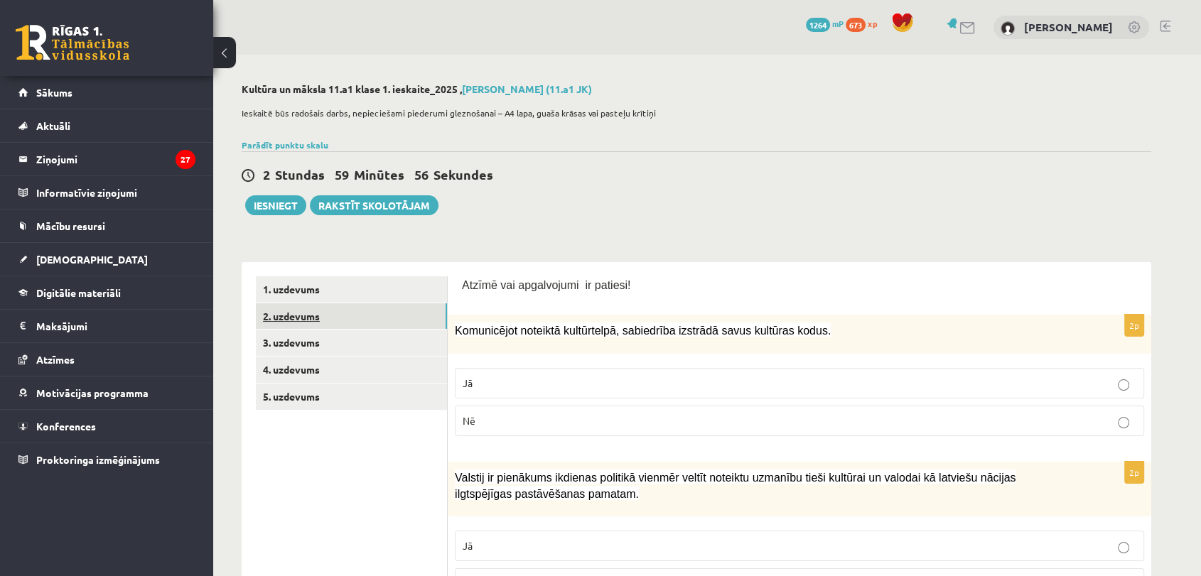
click at [378, 311] on link "2. uzdevums" at bounding box center [351, 316] width 191 height 26
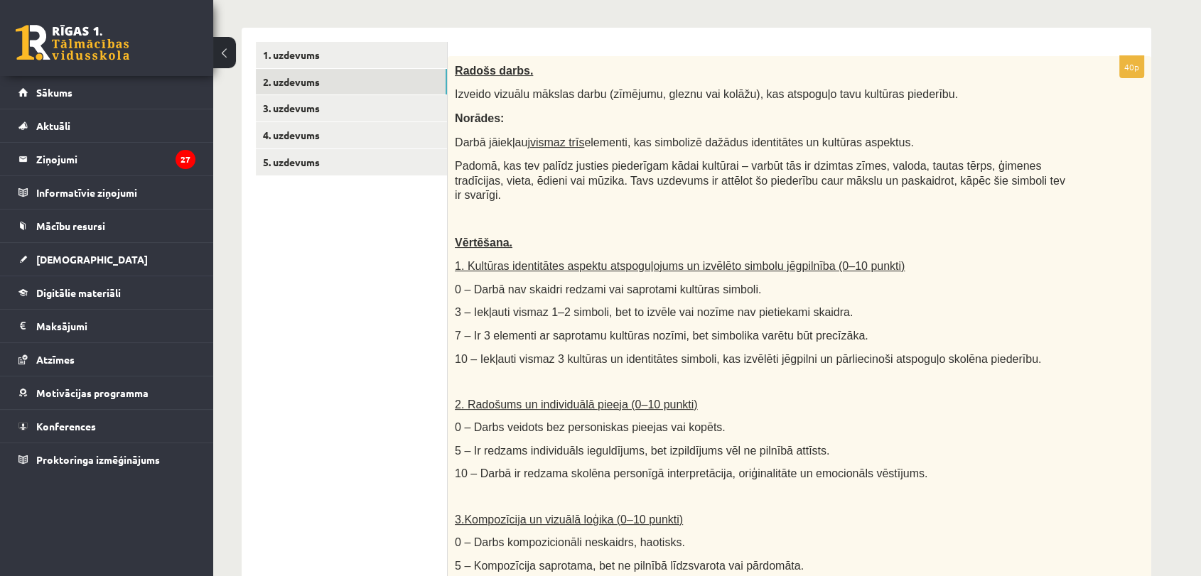
scroll to position [233, 0]
click at [371, 105] on link "3. uzdevums" at bounding box center [351, 110] width 191 height 26
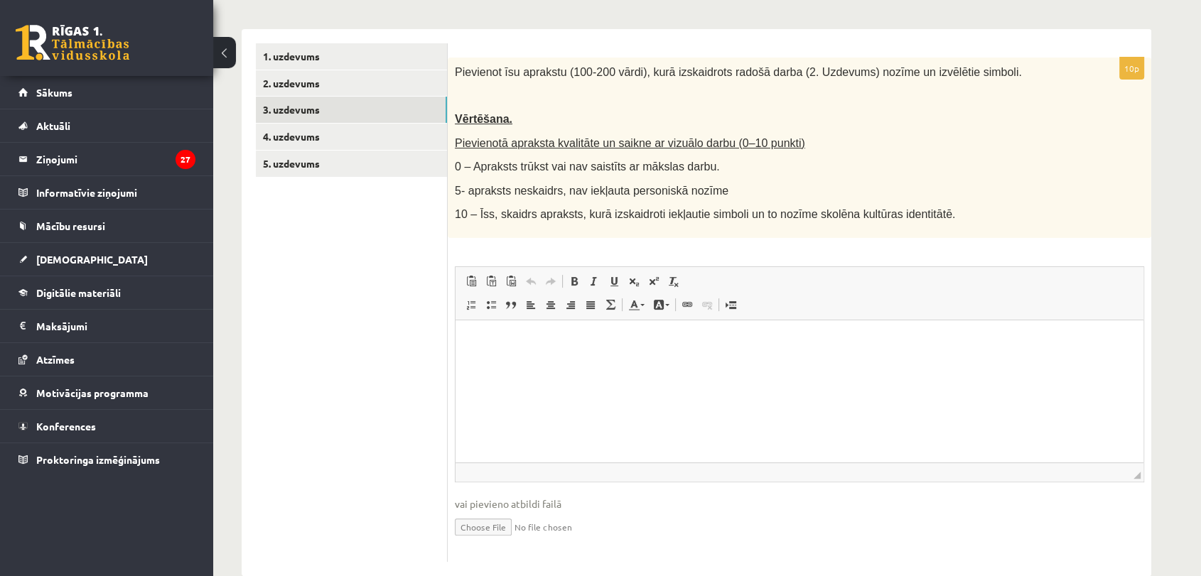
scroll to position [0, 0]
click at [323, 127] on link "4. uzdevums" at bounding box center [351, 137] width 191 height 26
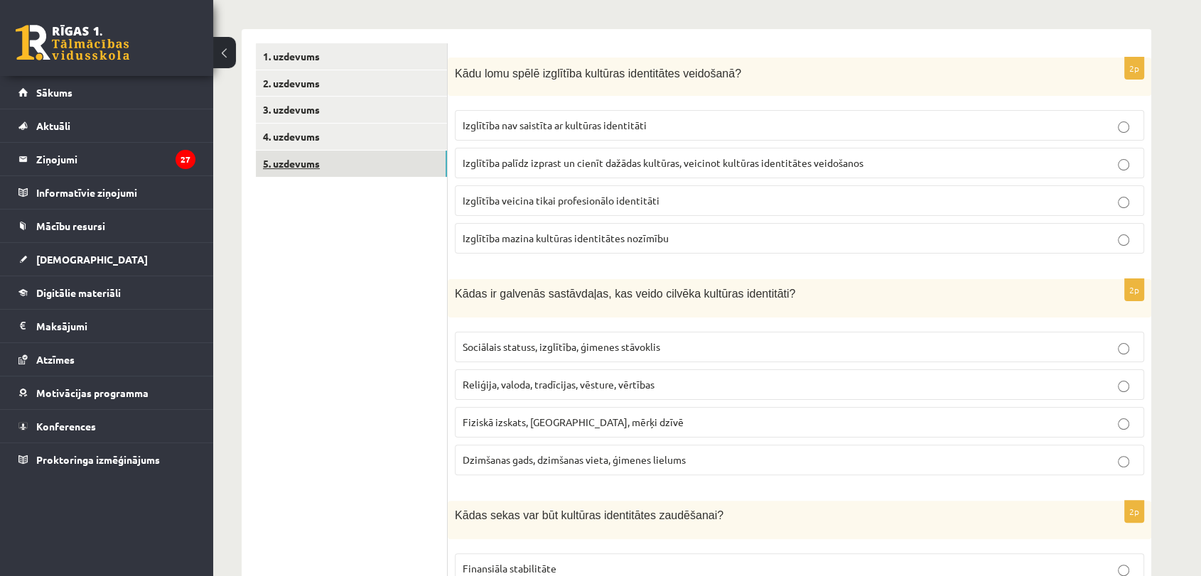
click at [324, 156] on link "5. uzdevums" at bounding box center [351, 164] width 191 height 26
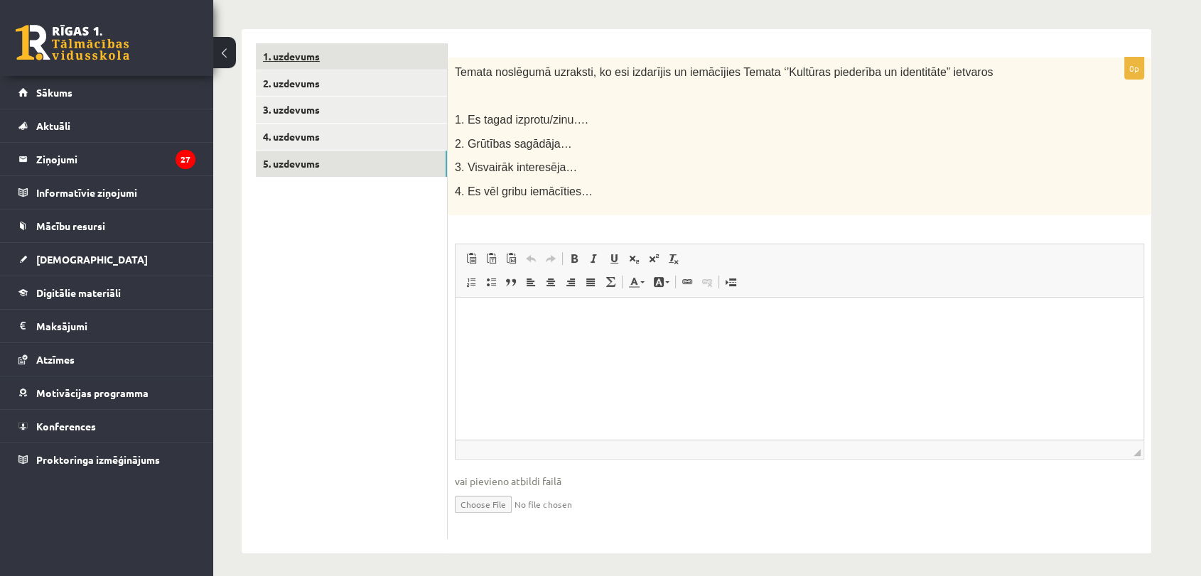
click at [357, 61] on link "1. uzdevums" at bounding box center [351, 56] width 191 height 26
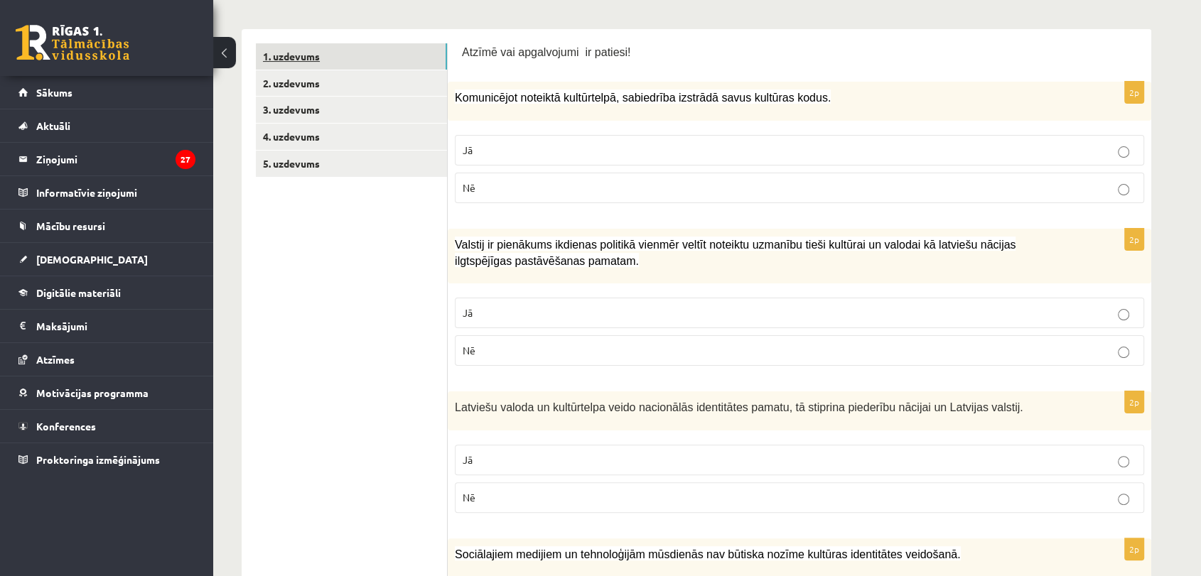
click at [357, 61] on link "1. uzdevums" at bounding box center [351, 56] width 191 height 26
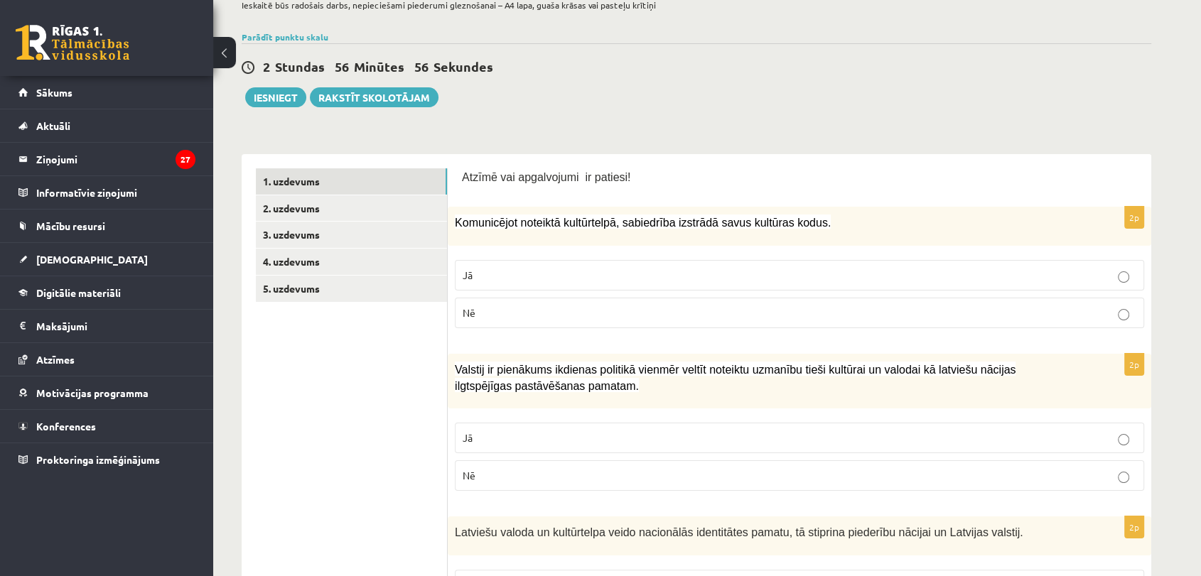
scroll to position [84, 0]
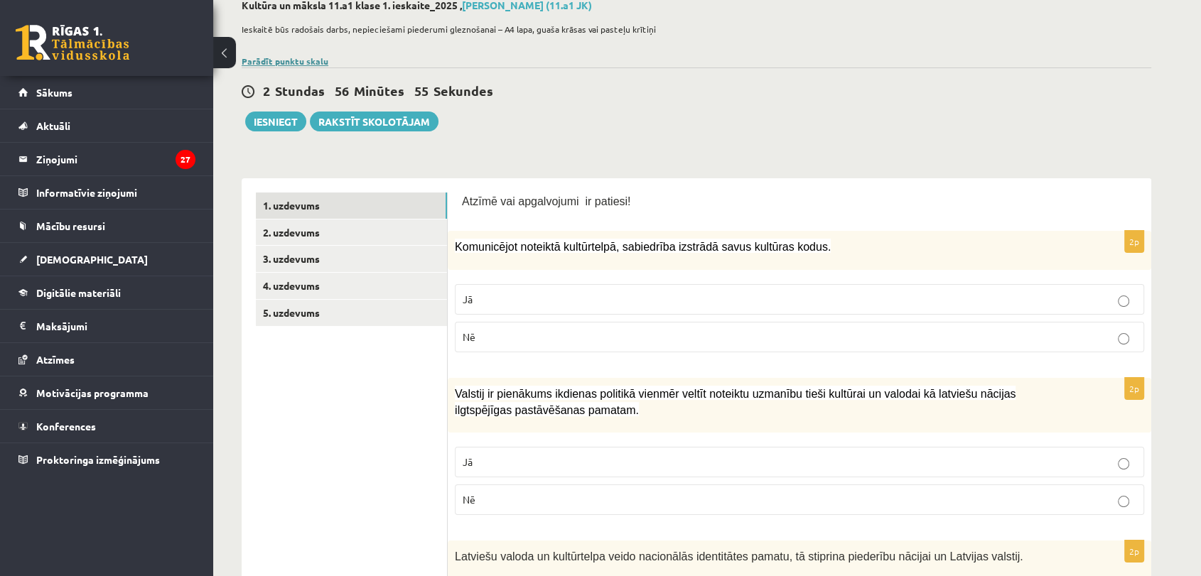
click at [273, 64] on link "Parādīt punktu skalu" at bounding box center [285, 60] width 87 height 11
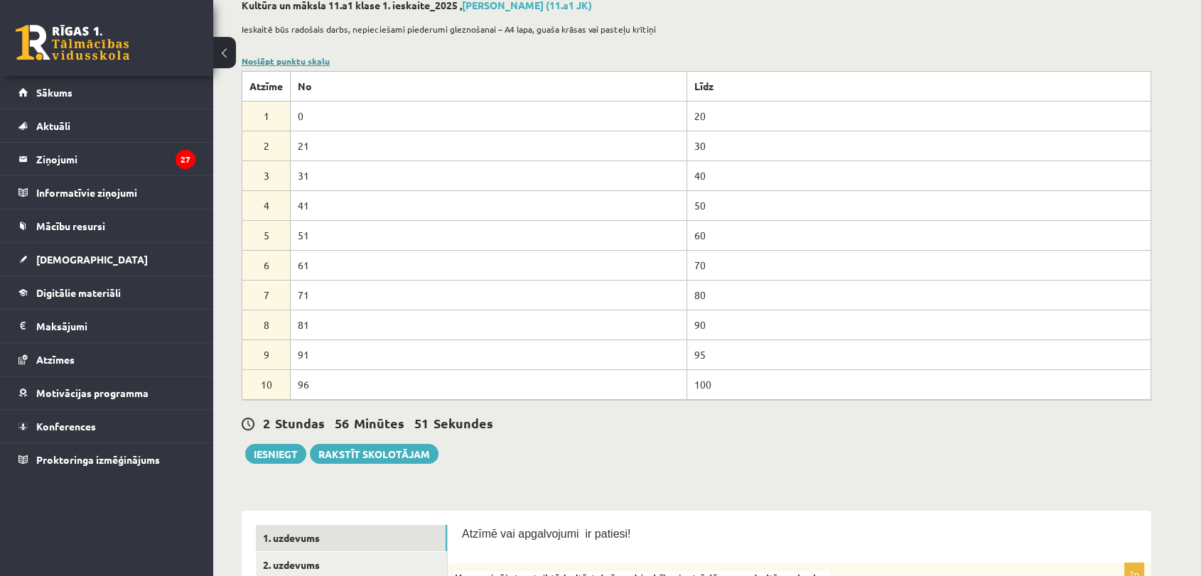
click at [273, 64] on link "Noslēpt punktu skalu" at bounding box center [286, 60] width 88 height 11
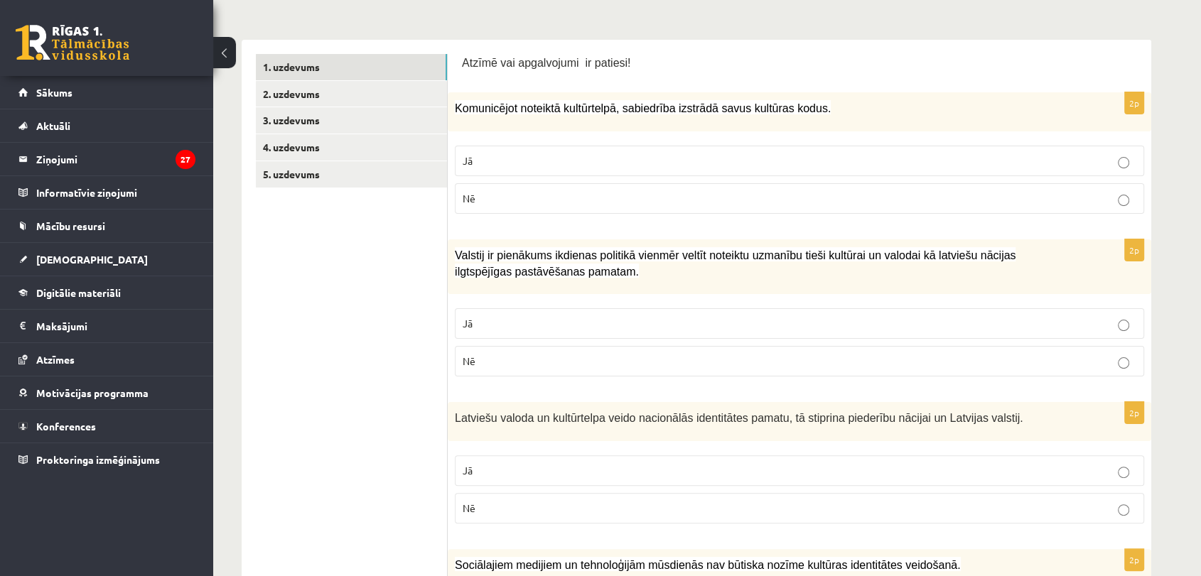
scroll to position [210, 0]
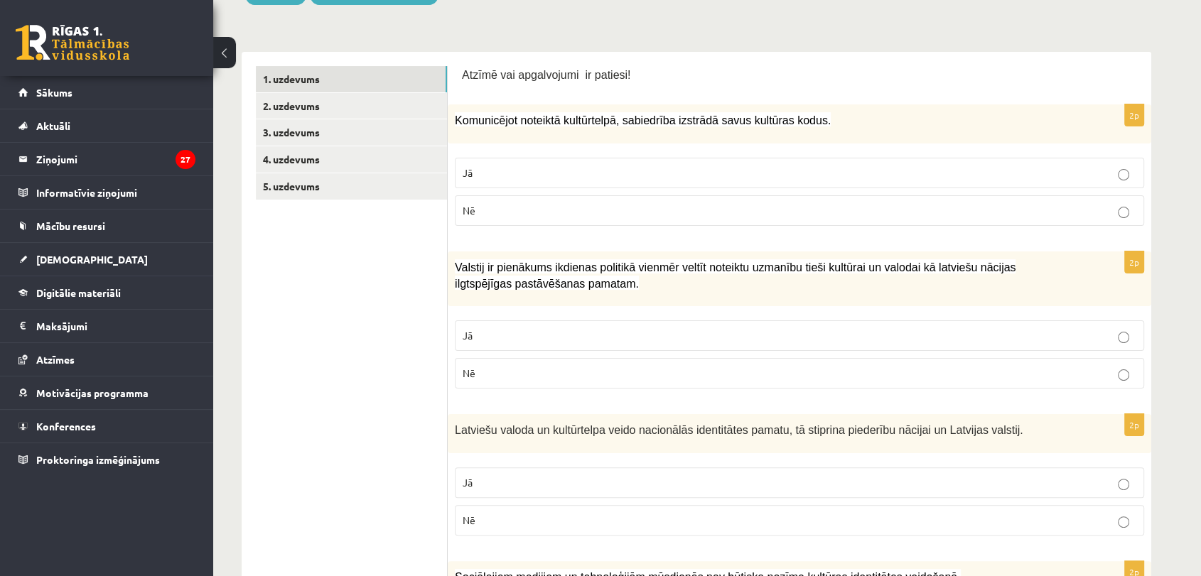
click at [577, 169] on p "Jā" at bounding box center [800, 173] width 674 height 15
click at [517, 339] on p "Jā" at bounding box center [800, 335] width 674 height 15
click at [486, 507] on label "Nē" at bounding box center [799, 520] width 689 height 31
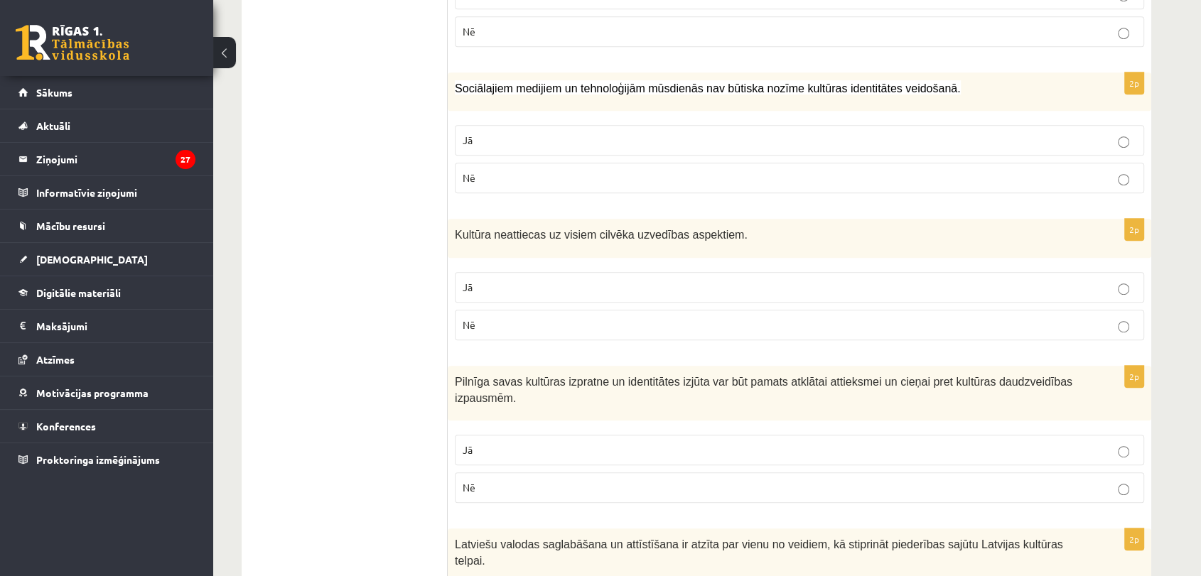
scroll to position [696, 0]
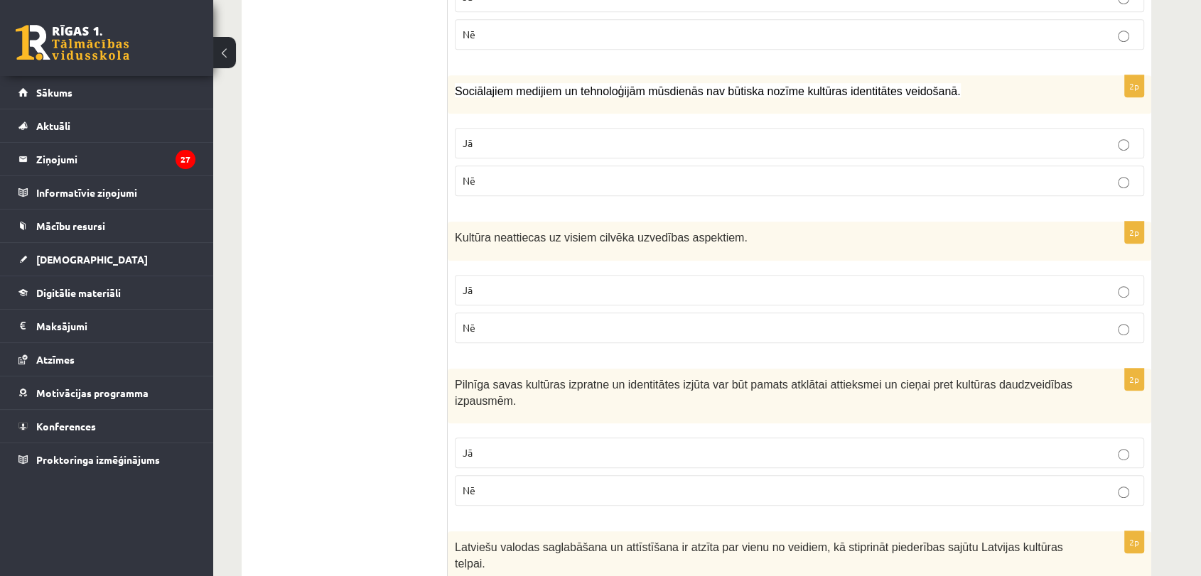
click at [691, 175] on p "Nē" at bounding box center [800, 180] width 674 height 15
click at [586, 331] on p "Nē" at bounding box center [800, 328] width 674 height 15
click at [564, 438] on label "Jā" at bounding box center [799, 453] width 689 height 31
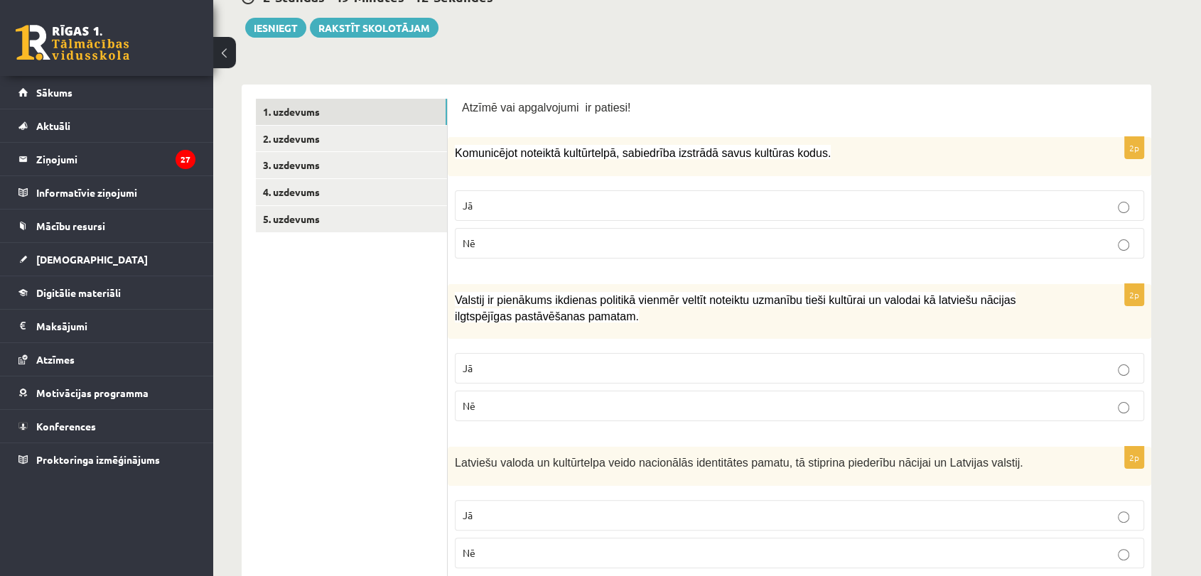
scroll to position [0, 0]
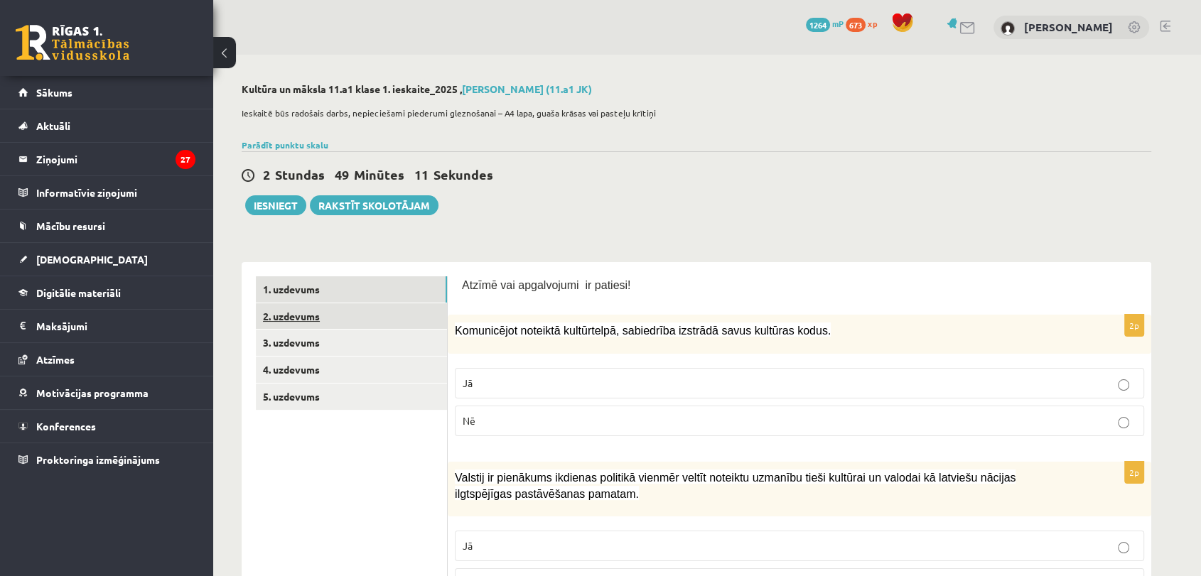
click at [363, 322] on link "2. uzdevums" at bounding box center [351, 316] width 191 height 26
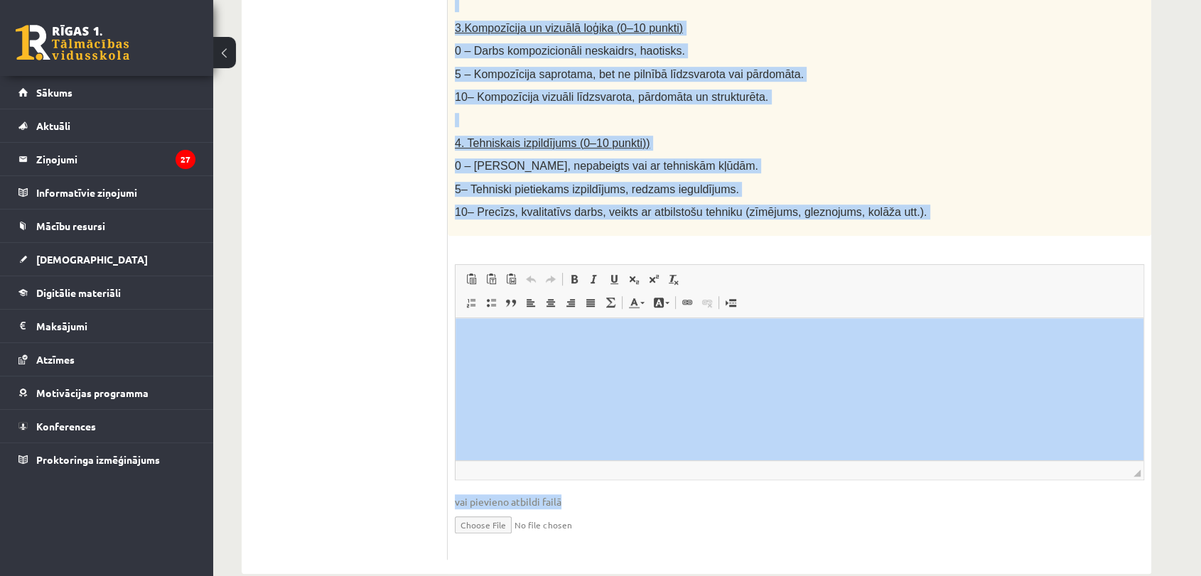
scroll to position [738, 0]
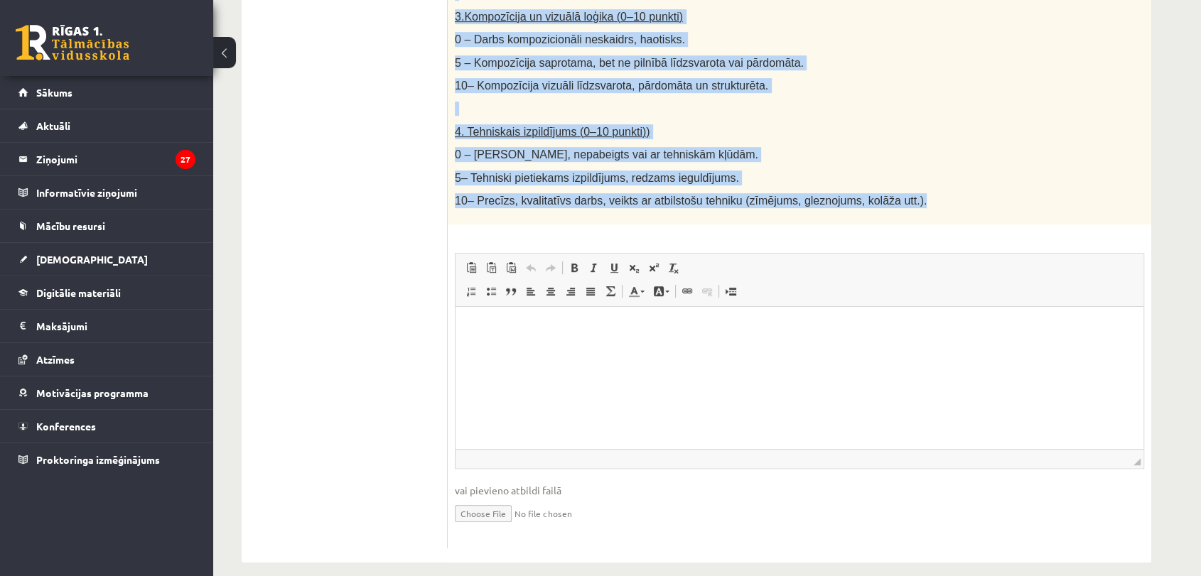
drag, startPoint x: 455, startPoint y: 92, endPoint x: 927, endPoint y: 190, distance: 482.8
copy div "Radošs darbs. Izveido vizuālu mākslas darbu (zīmējumu, gleznu vai kolāžu), kas …"
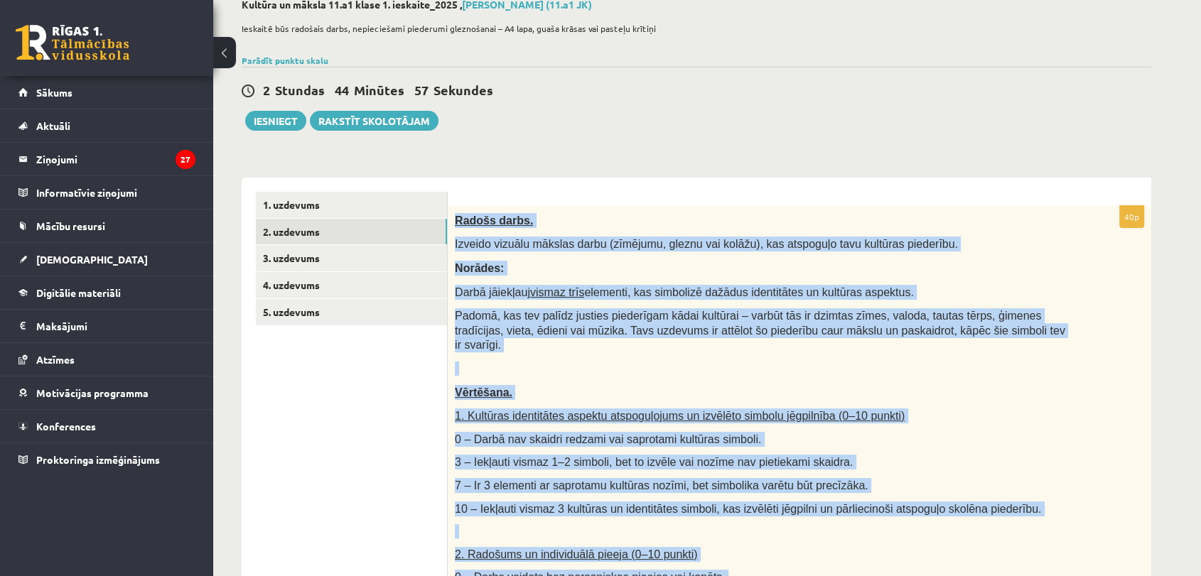
scroll to position [0, 0]
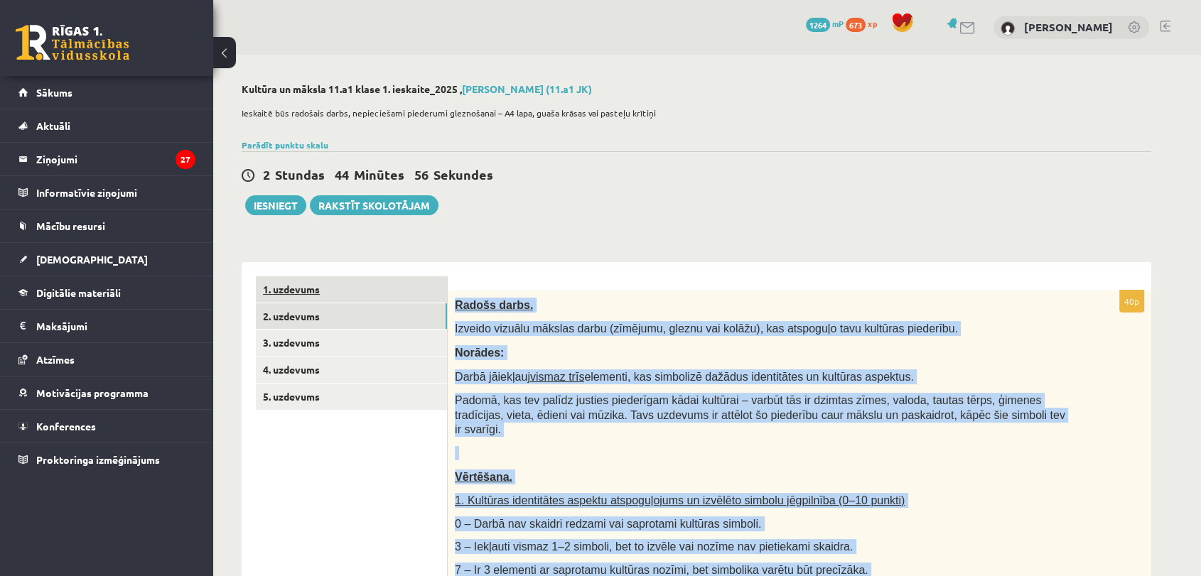
click at [367, 289] on link "1. uzdevums" at bounding box center [351, 289] width 191 height 26
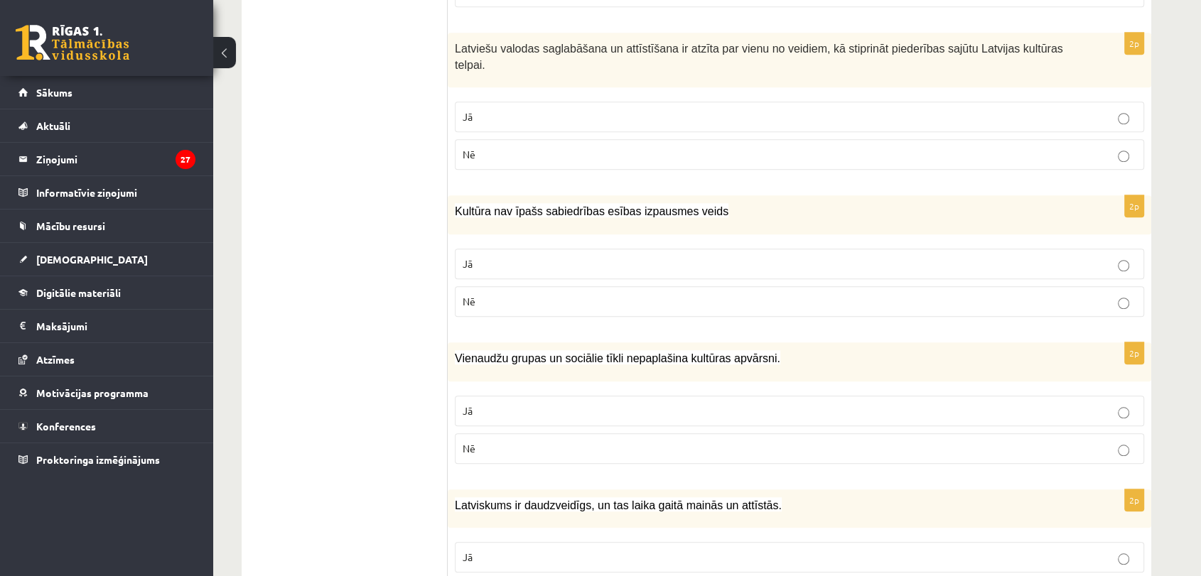
scroll to position [1205, 0]
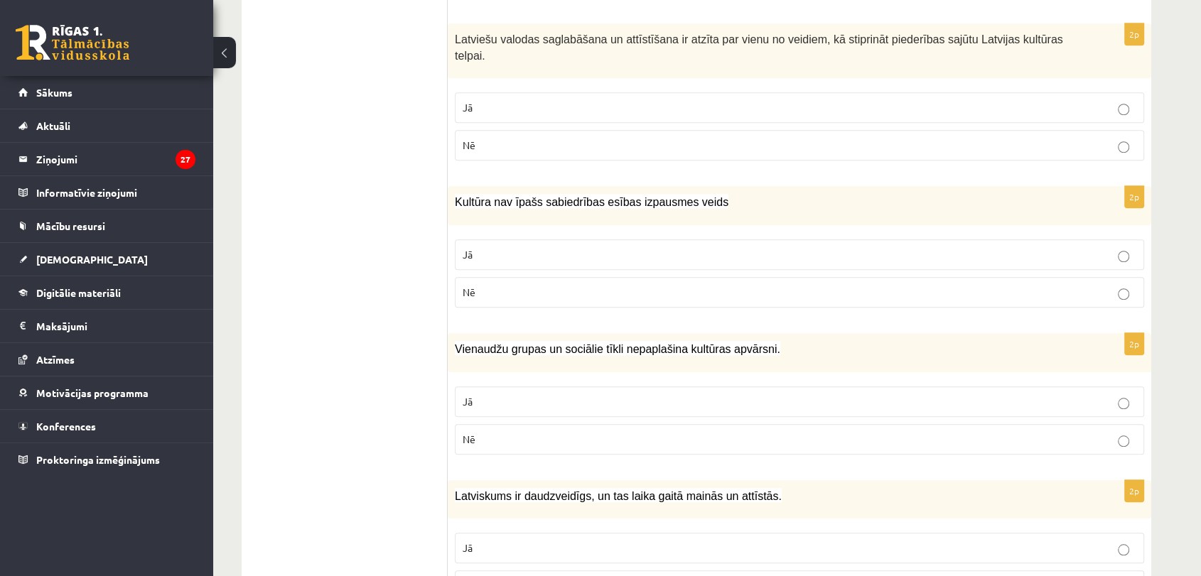
click at [943, 100] on p "Jā" at bounding box center [800, 107] width 674 height 15
click at [510, 277] on label "Nē" at bounding box center [799, 292] width 689 height 31
click at [531, 436] on fieldset "Jā Nē" at bounding box center [799, 420] width 689 height 80
click at [545, 432] on p "Nē" at bounding box center [800, 439] width 674 height 15
click at [520, 541] on p "Jā" at bounding box center [800, 548] width 674 height 15
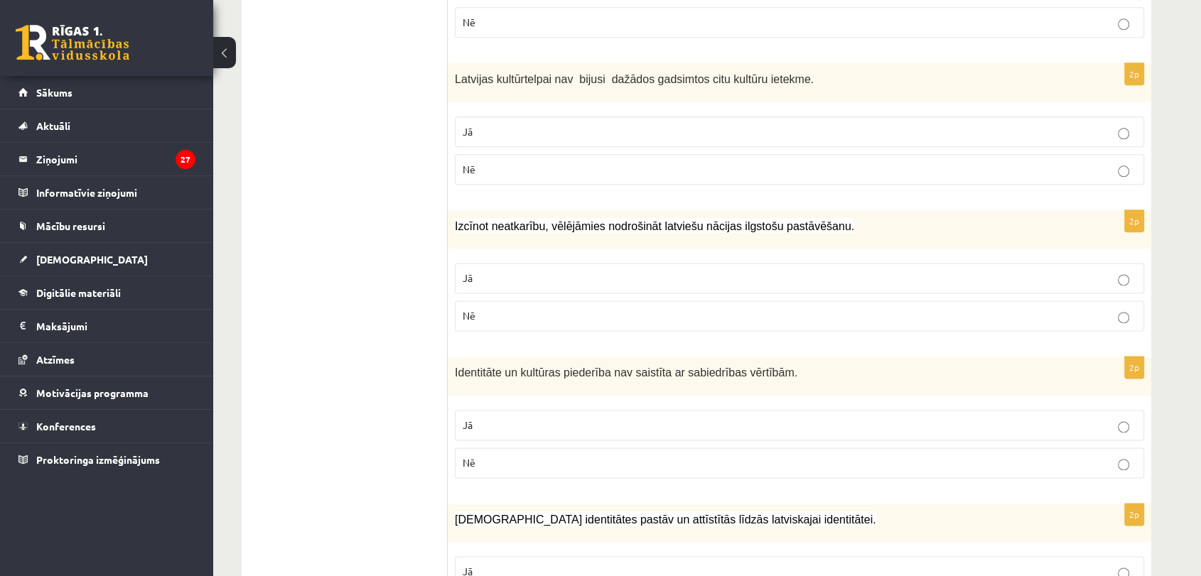
scroll to position [1759, 0]
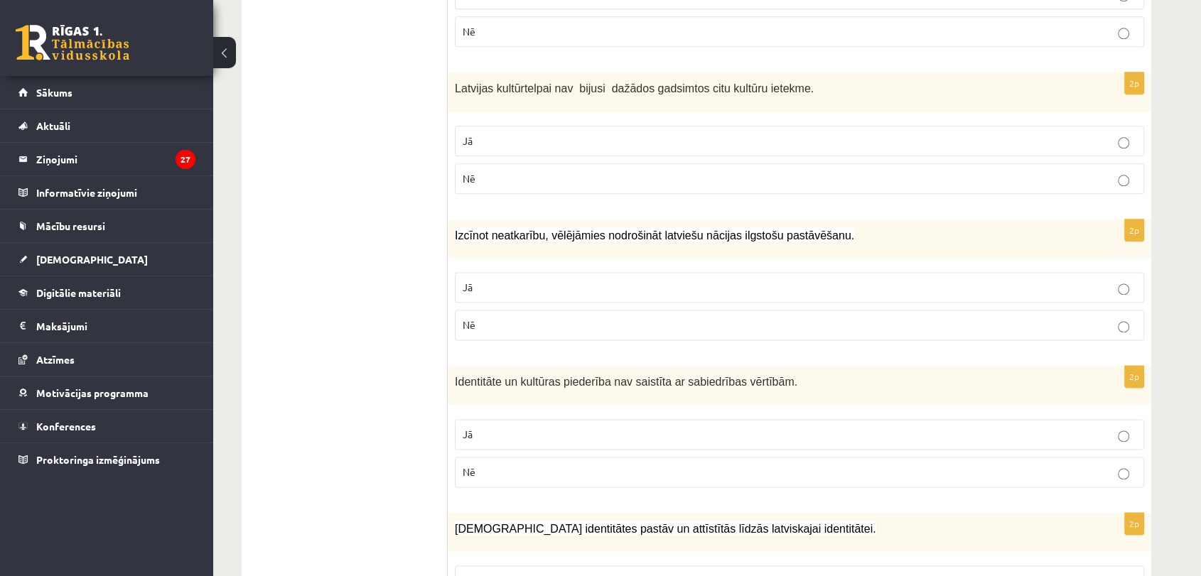
click at [1070, 171] on p "Nē" at bounding box center [800, 178] width 674 height 15
